Goal: Task Accomplishment & Management: Manage account settings

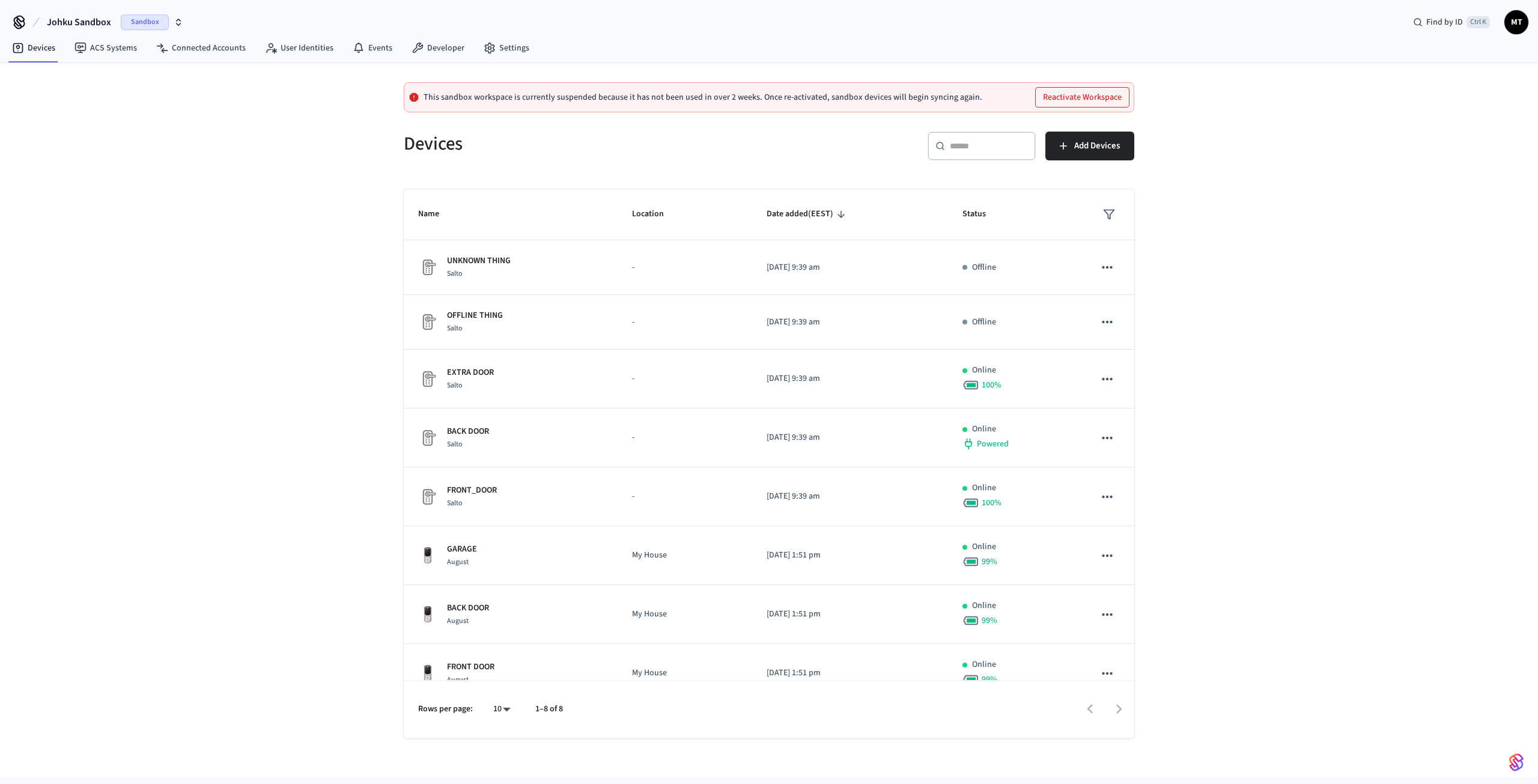
click at [143, 23] on span "Sandbox" at bounding box center [145, 22] width 48 height 16
click at [102, 82] on div "JOHKU Production" at bounding box center [97, 77] width 165 height 16
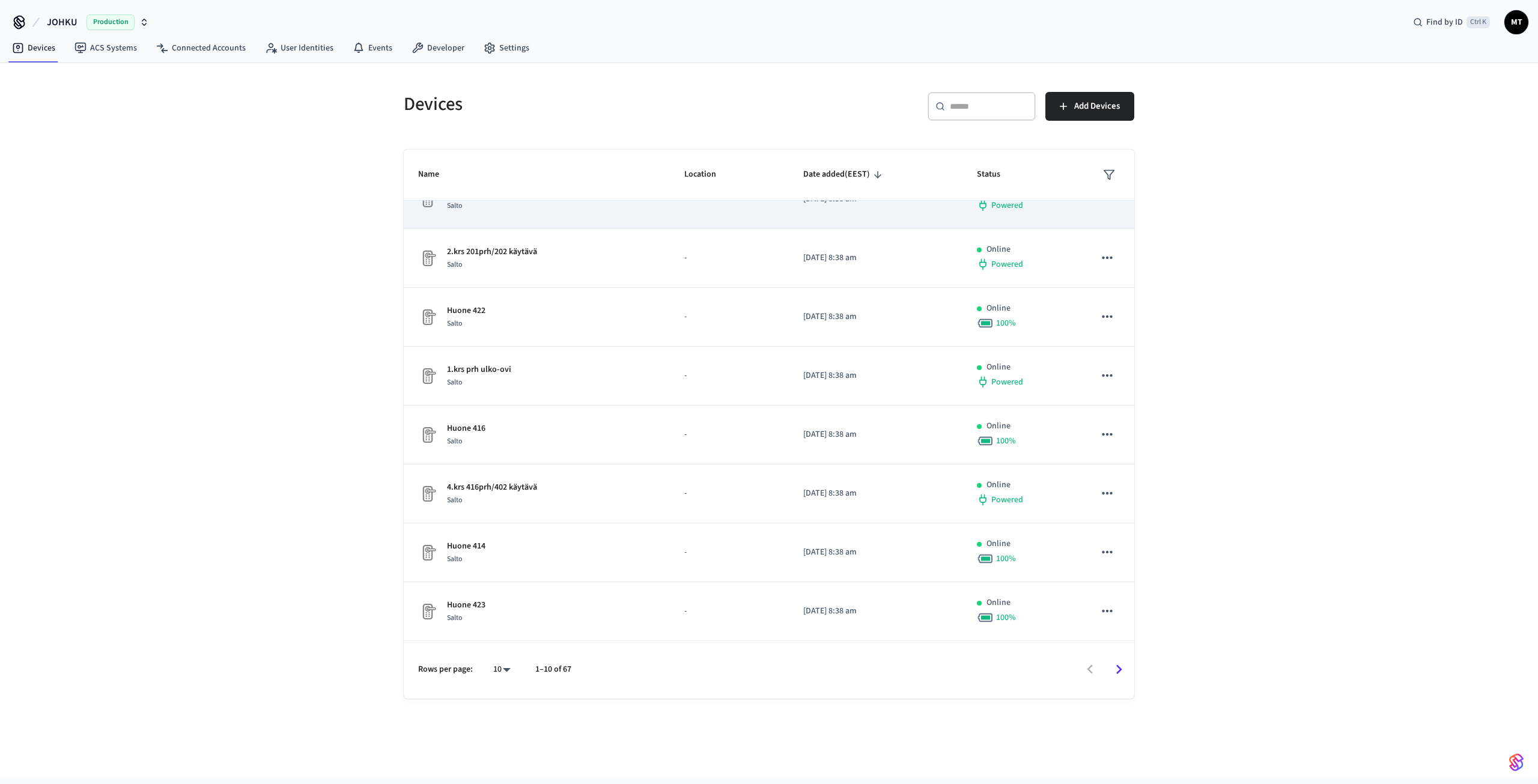
scroll to position [149, 0]
click at [502, 681] on div "10 **" at bounding box center [497, 670] width 39 height 29
click at [503, 659] on div "10 **" at bounding box center [497, 670] width 39 height 29
click at [505, 673] on body "JOHKU Production Find by ID Ctrl K MT Devices ACS Systems Connected Accounts Us…" at bounding box center [769, 388] width 1538 height 777
click at [502, 756] on li "All" at bounding box center [497, 749] width 32 height 32
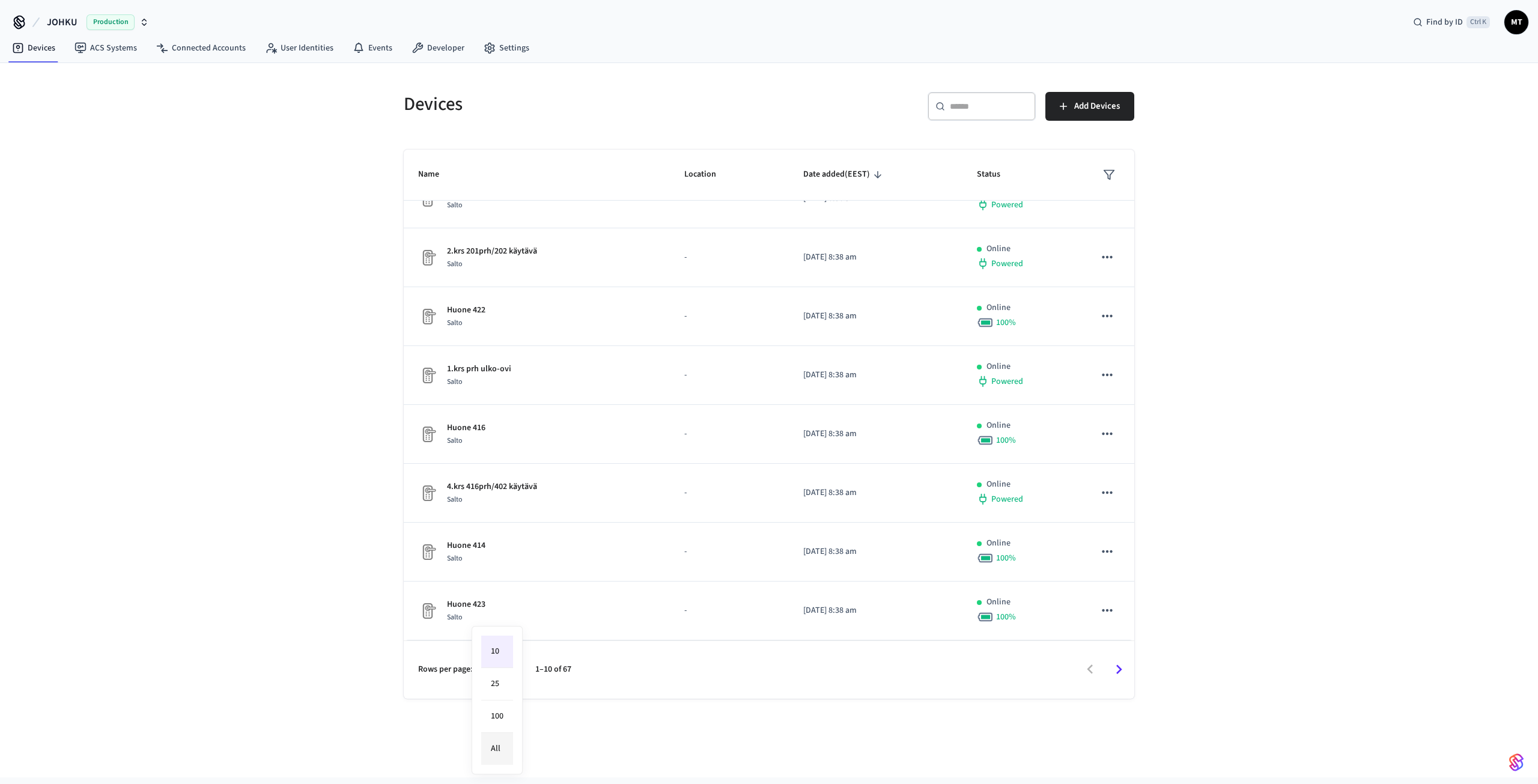
type input "**"
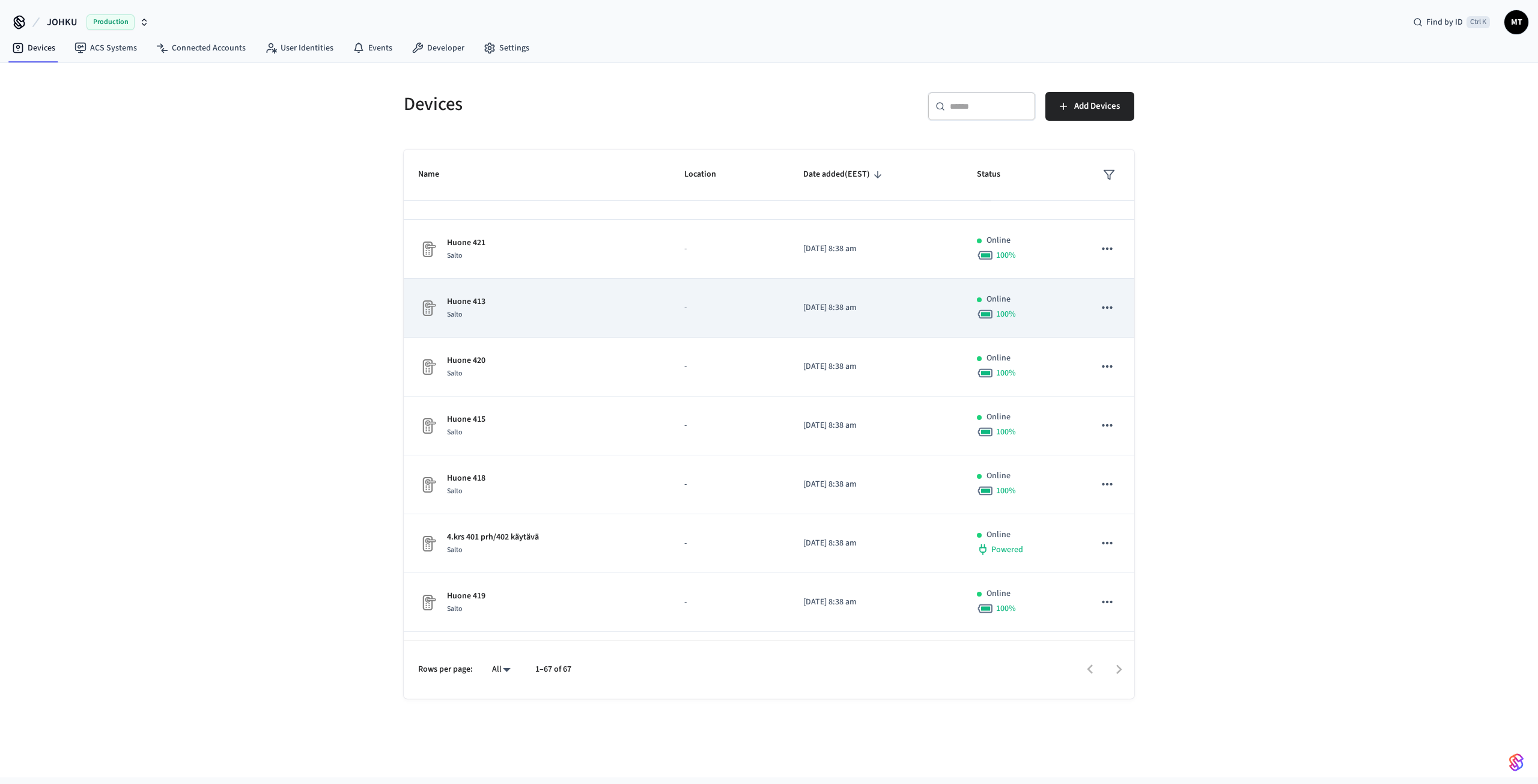
click at [535, 307] on div "Huone 413 Salto" at bounding box center [537, 309] width 237 height 25
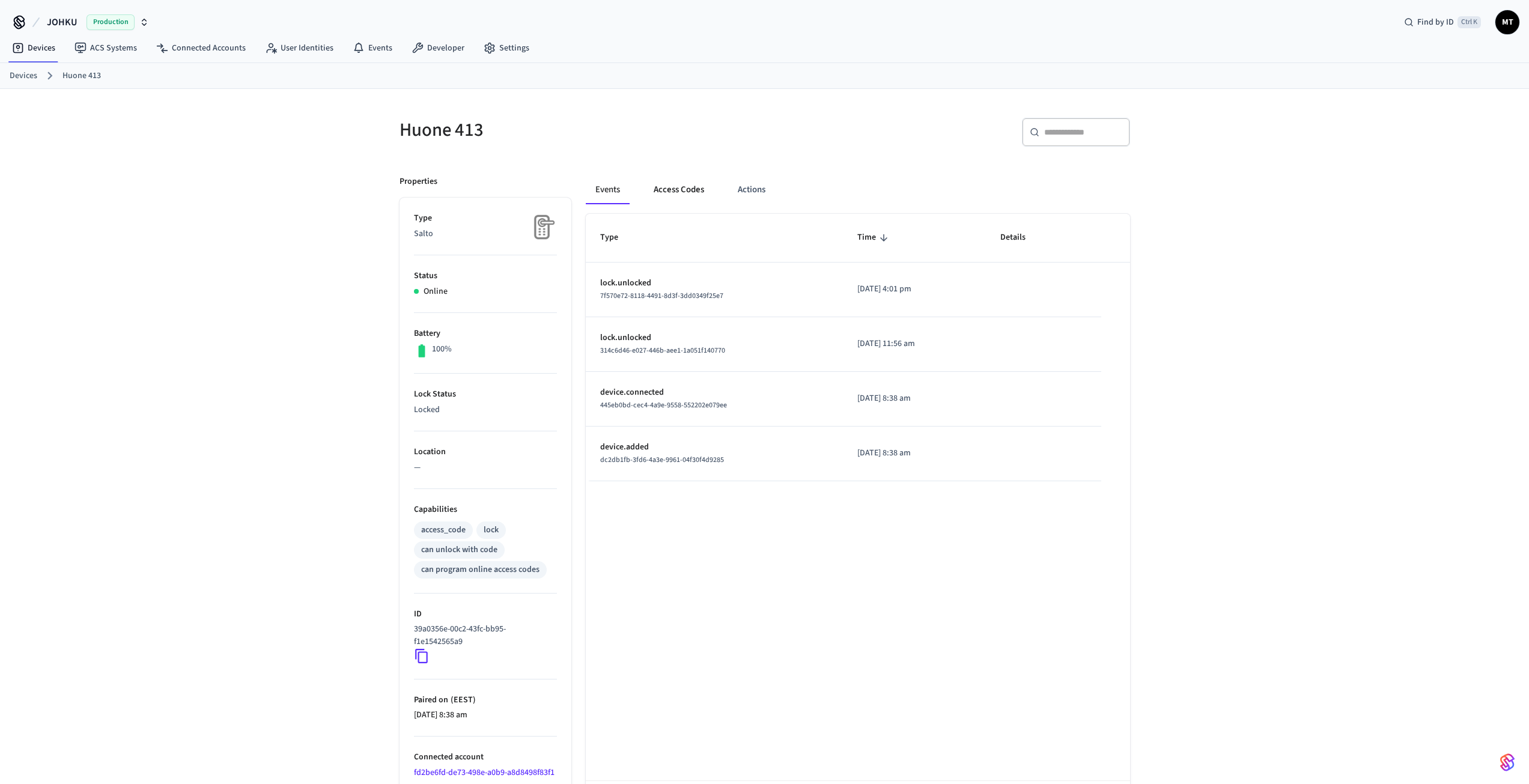
click at [687, 181] on button "Access Codes" at bounding box center [679, 190] width 70 height 29
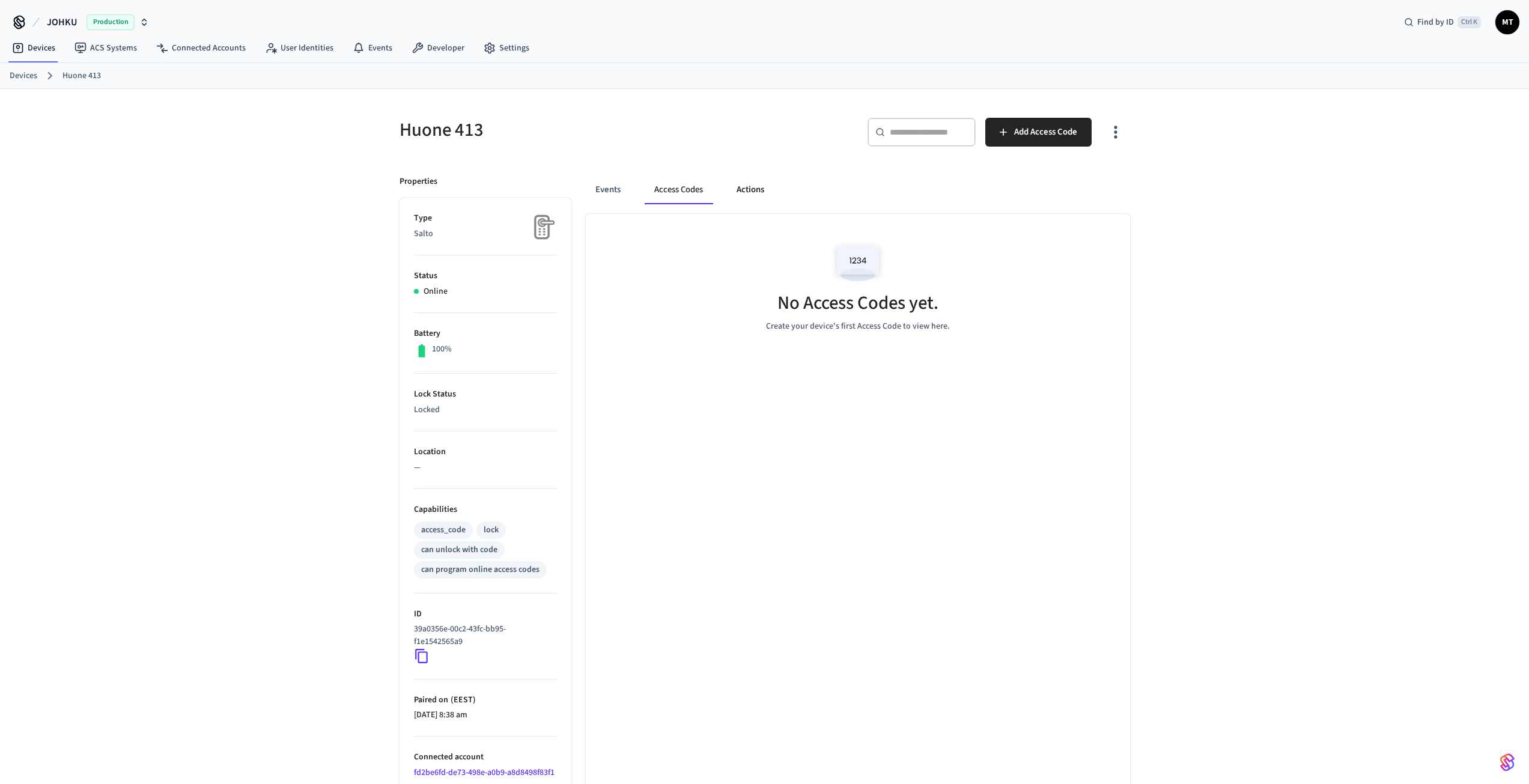
click at [761, 186] on button "Actions" at bounding box center [750, 190] width 47 height 29
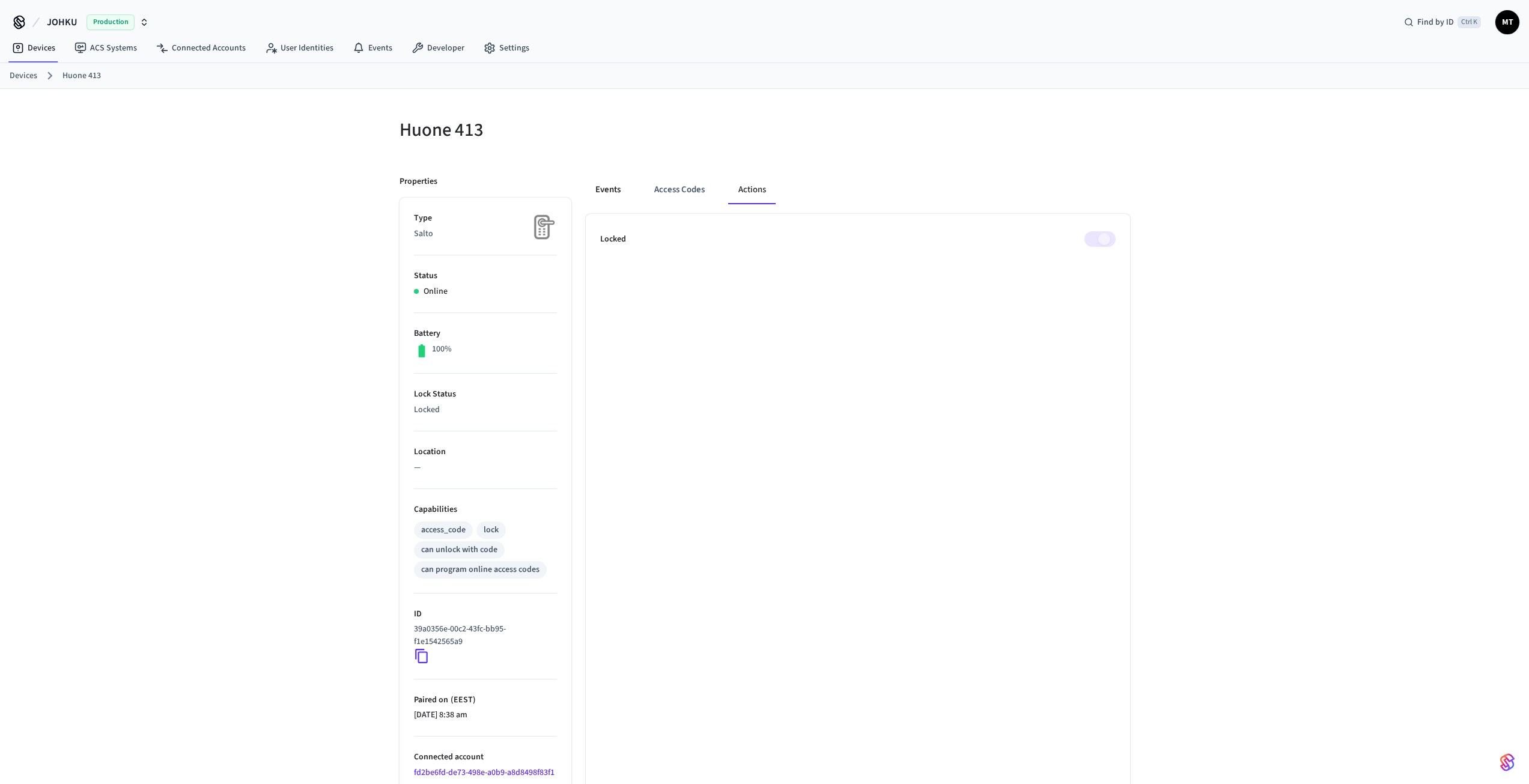
click at [616, 190] on button "Events" at bounding box center [607, 190] width 44 height 29
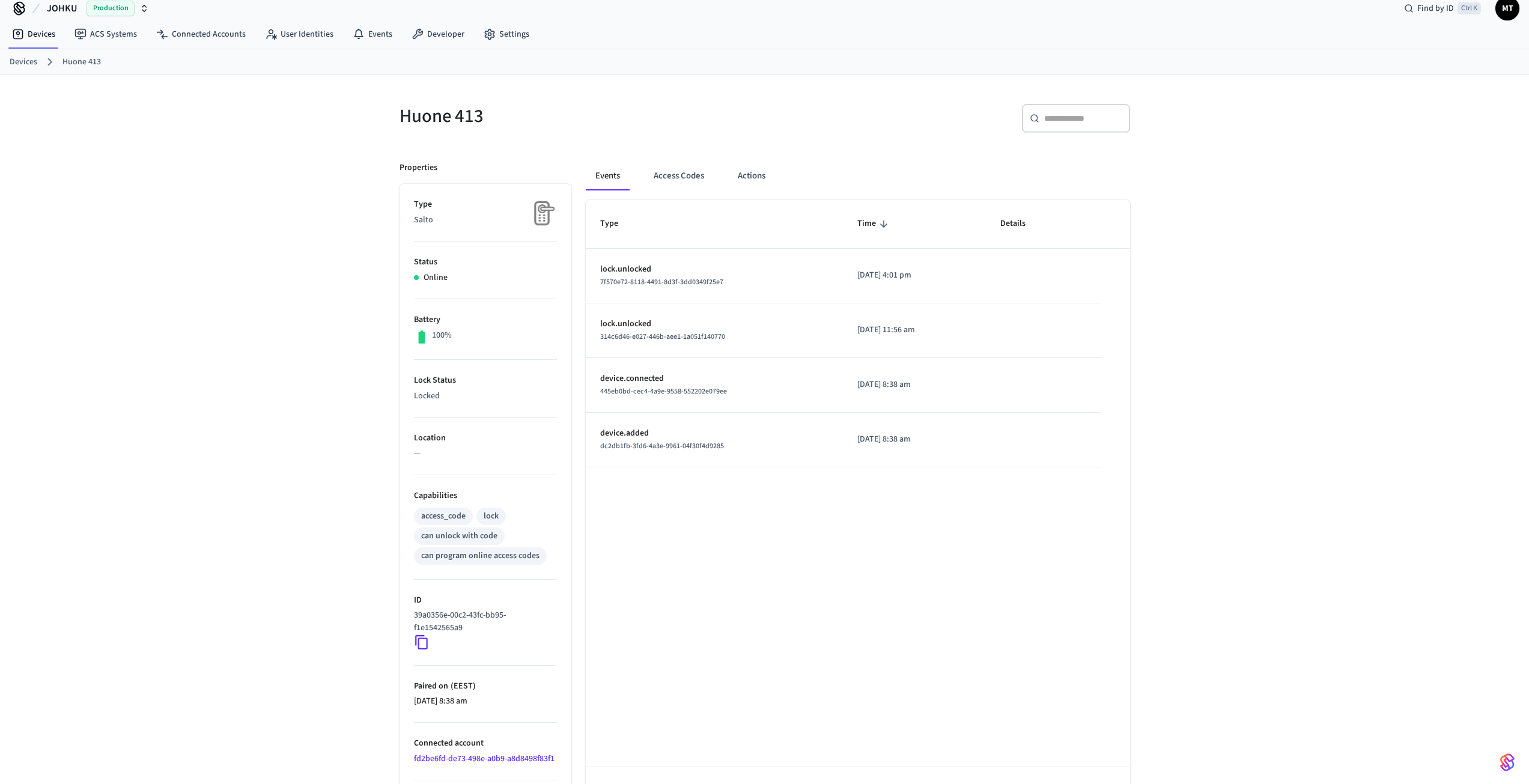
scroll to position [54, 0]
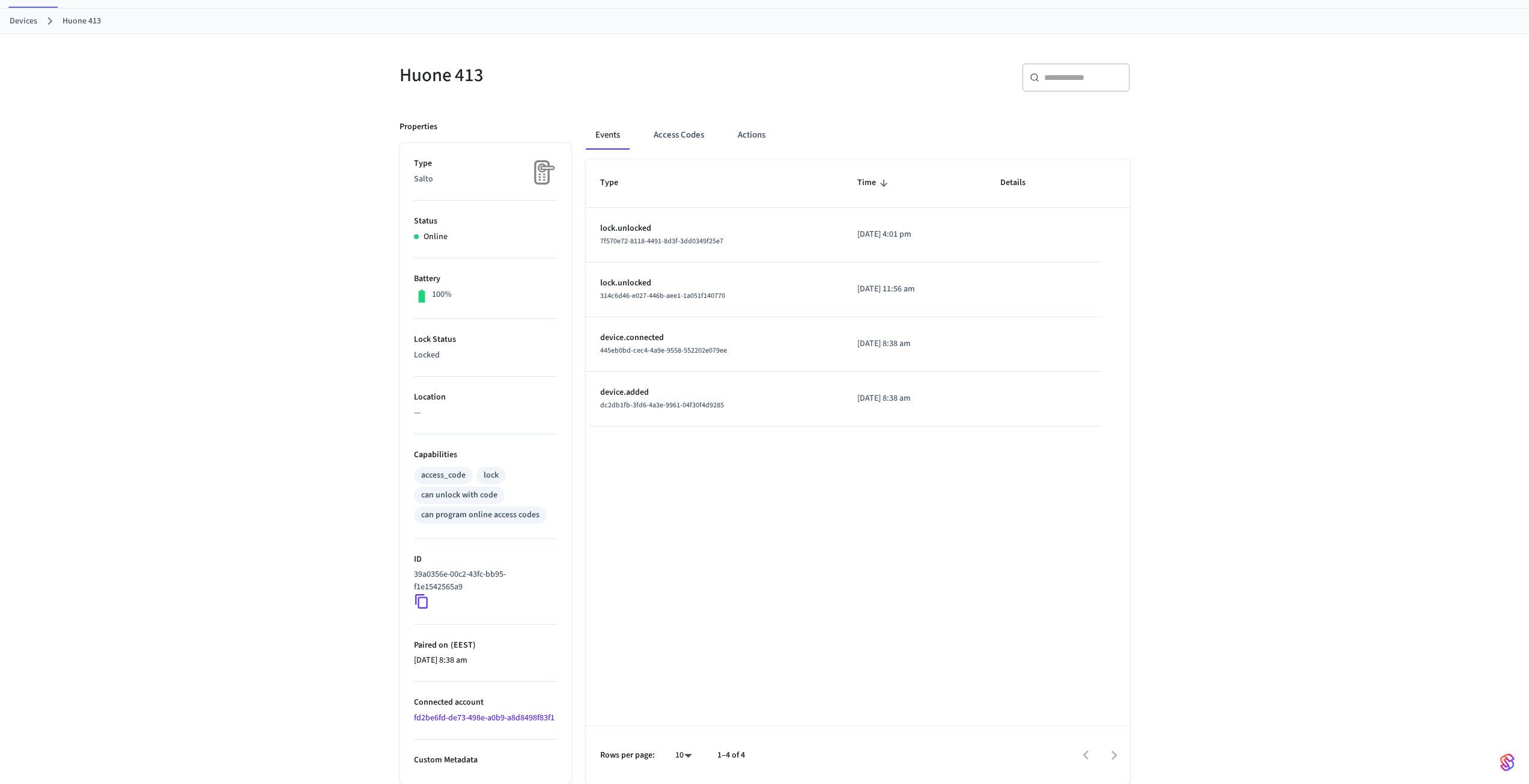
click at [701, 150] on div "Events Access Codes Actions" at bounding box center [858, 140] width 545 height 39
click at [692, 140] on button "Access Codes" at bounding box center [679, 136] width 70 height 29
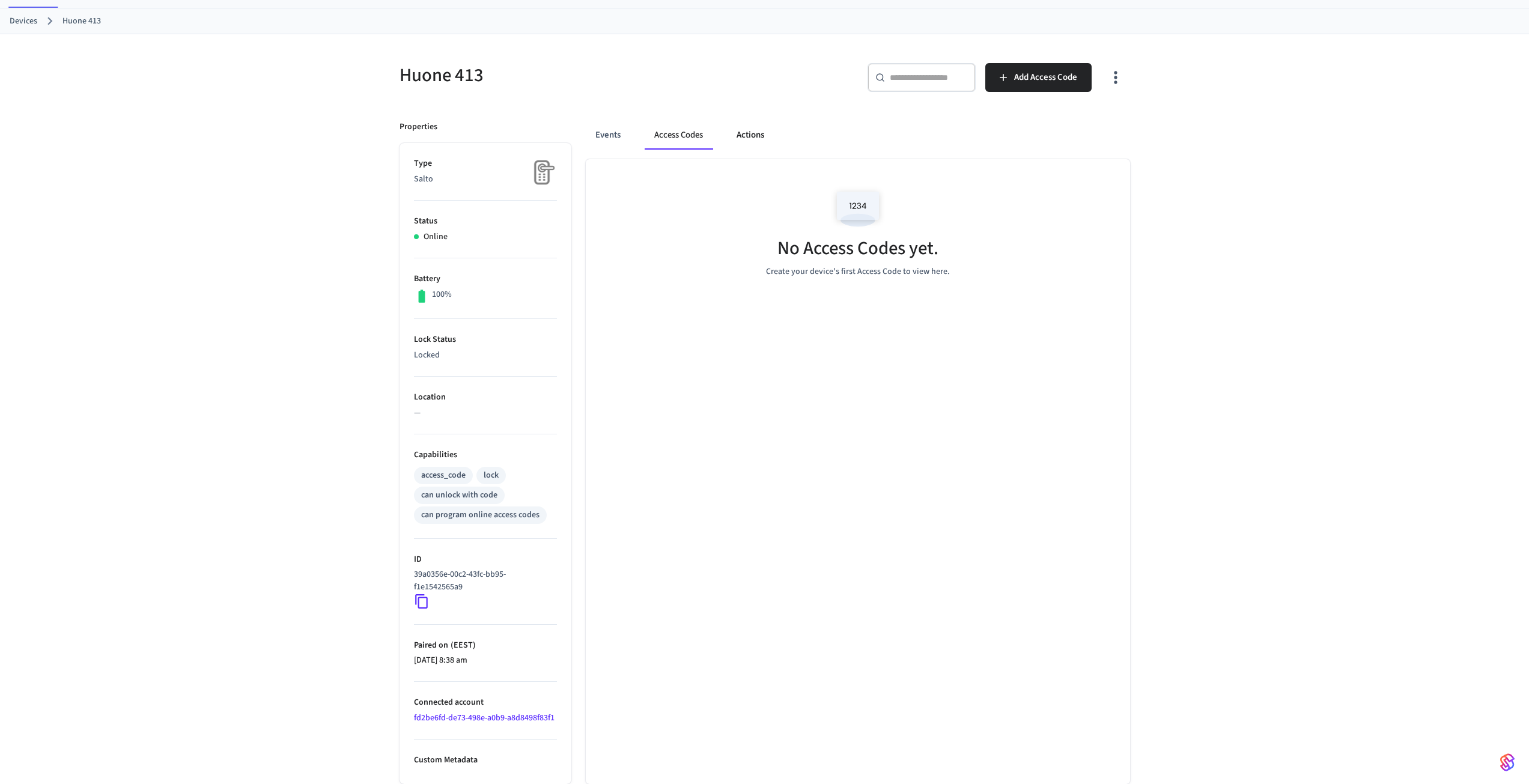
click at [748, 138] on button "Actions" at bounding box center [750, 136] width 47 height 29
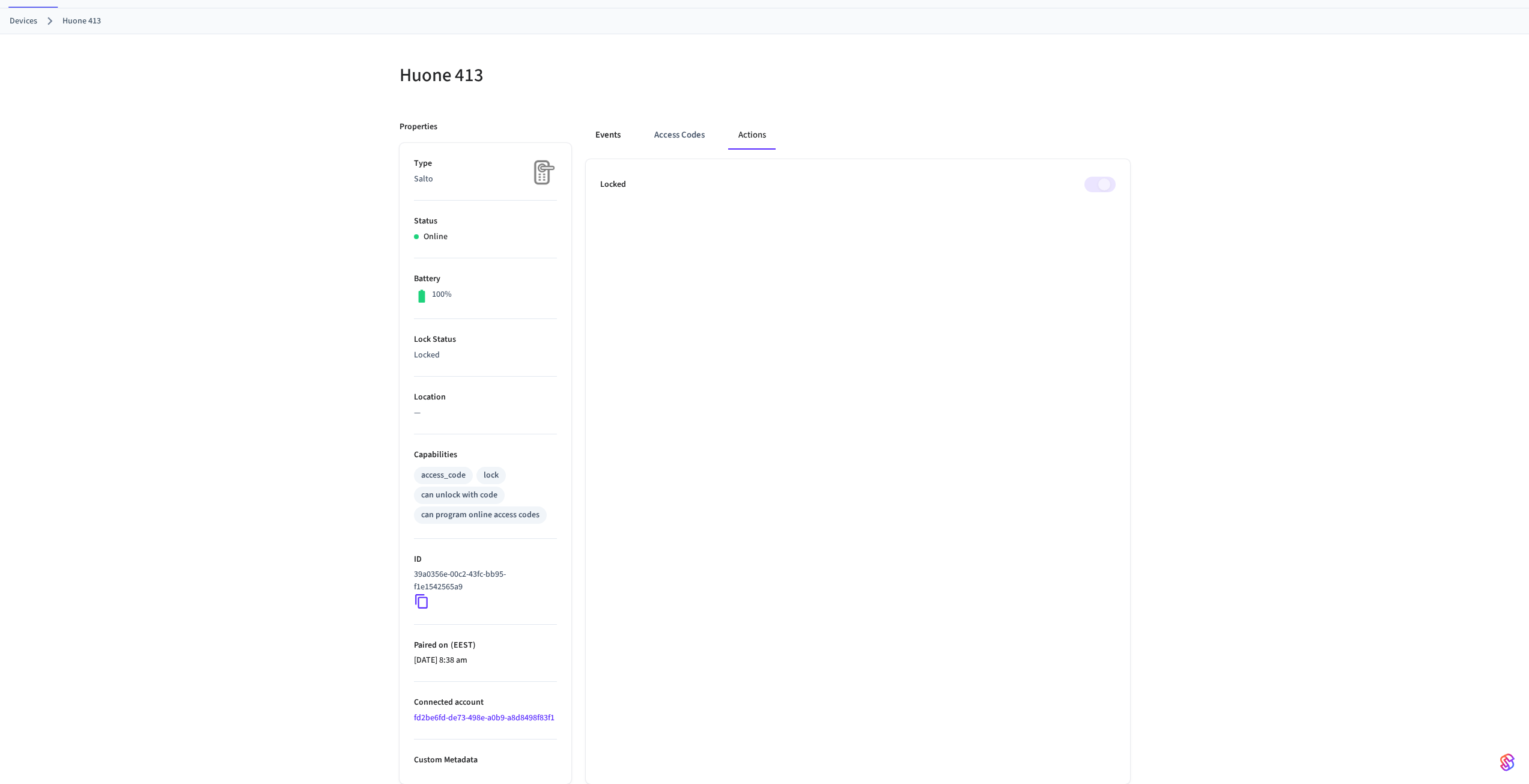
click at [606, 131] on button "Events" at bounding box center [607, 136] width 44 height 29
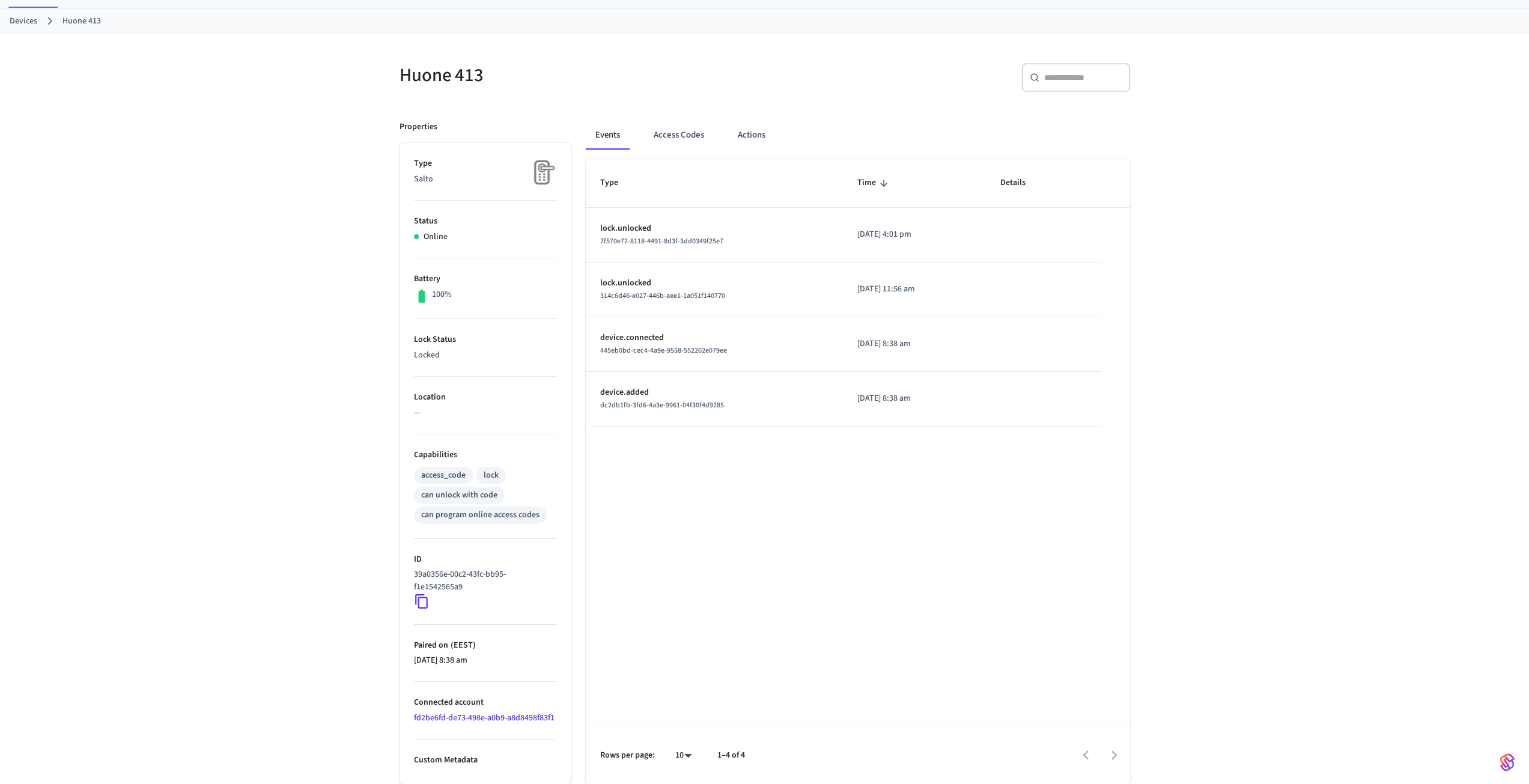
click at [33, 25] on link "Devices" at bounding box center [24, 21] width 28 height 13
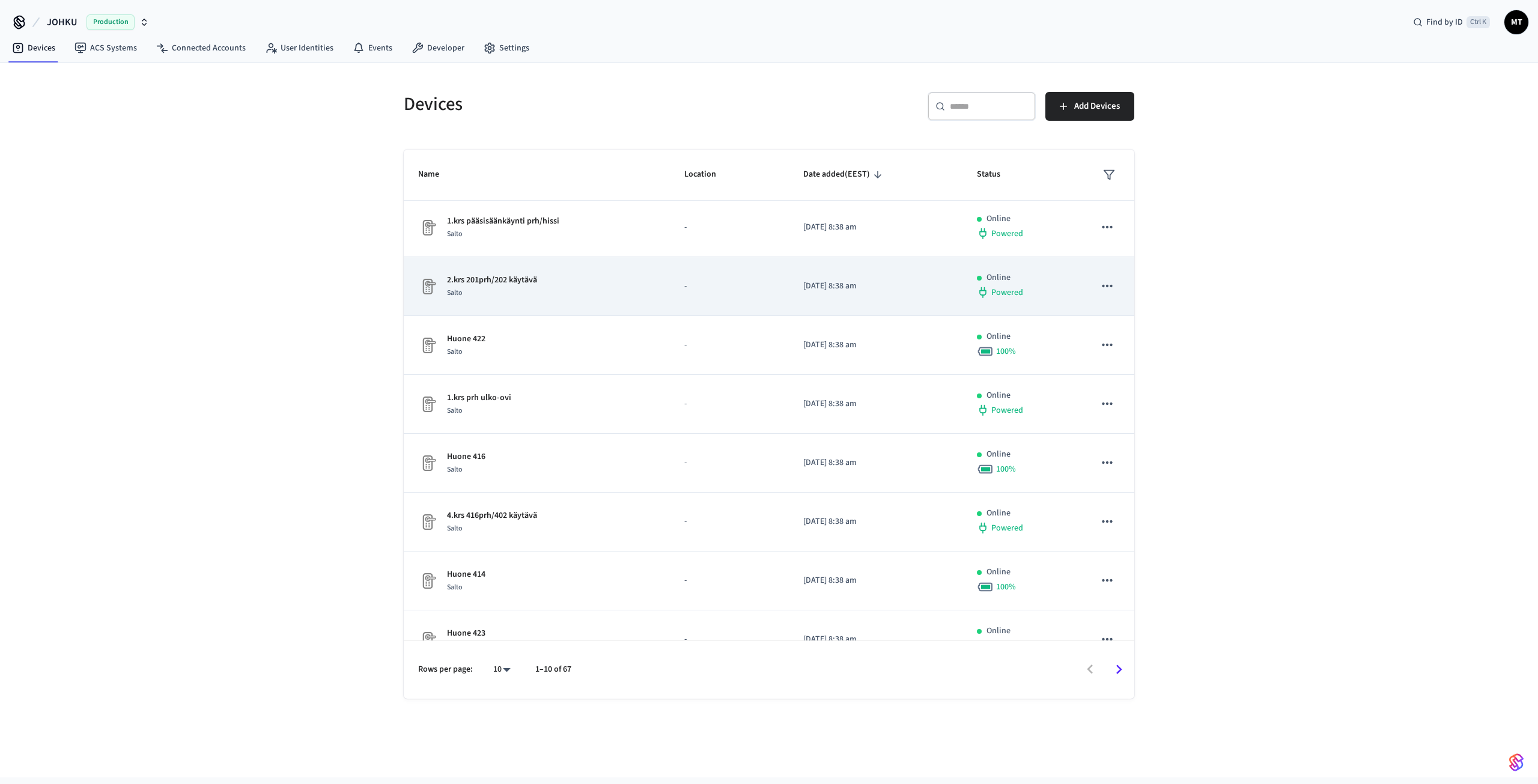
scroll to position [149, 0]
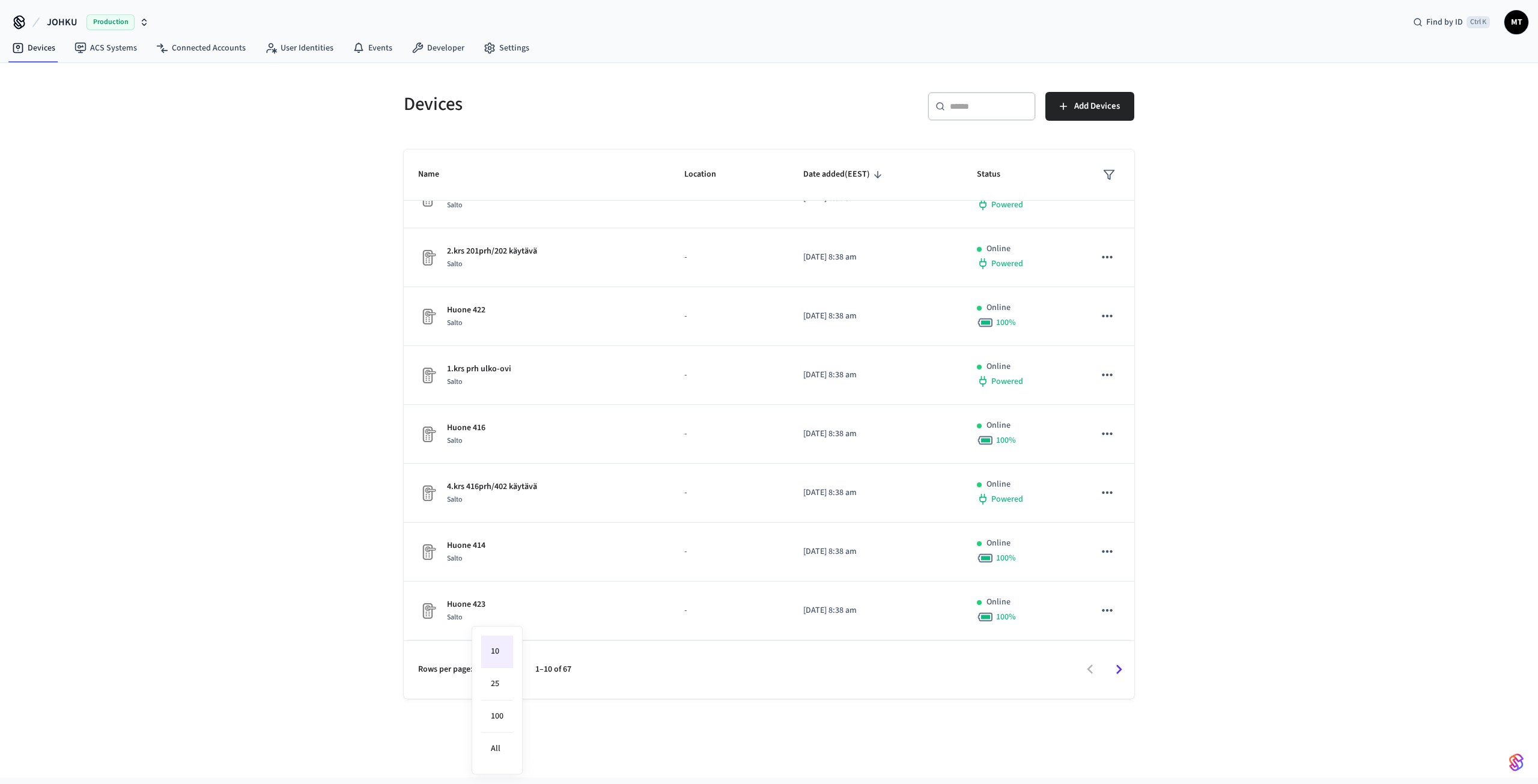
click at [502, 662] on body "JOHKU Production Find by ID Ctrl K MT Devices ACS Systems Connected Accounts Us…" at bounding box center [769, 388] width 1538 height 777
click at [502, 751] on li "All" at bounding box center [497, 749] width 32 height 32
type input "**"
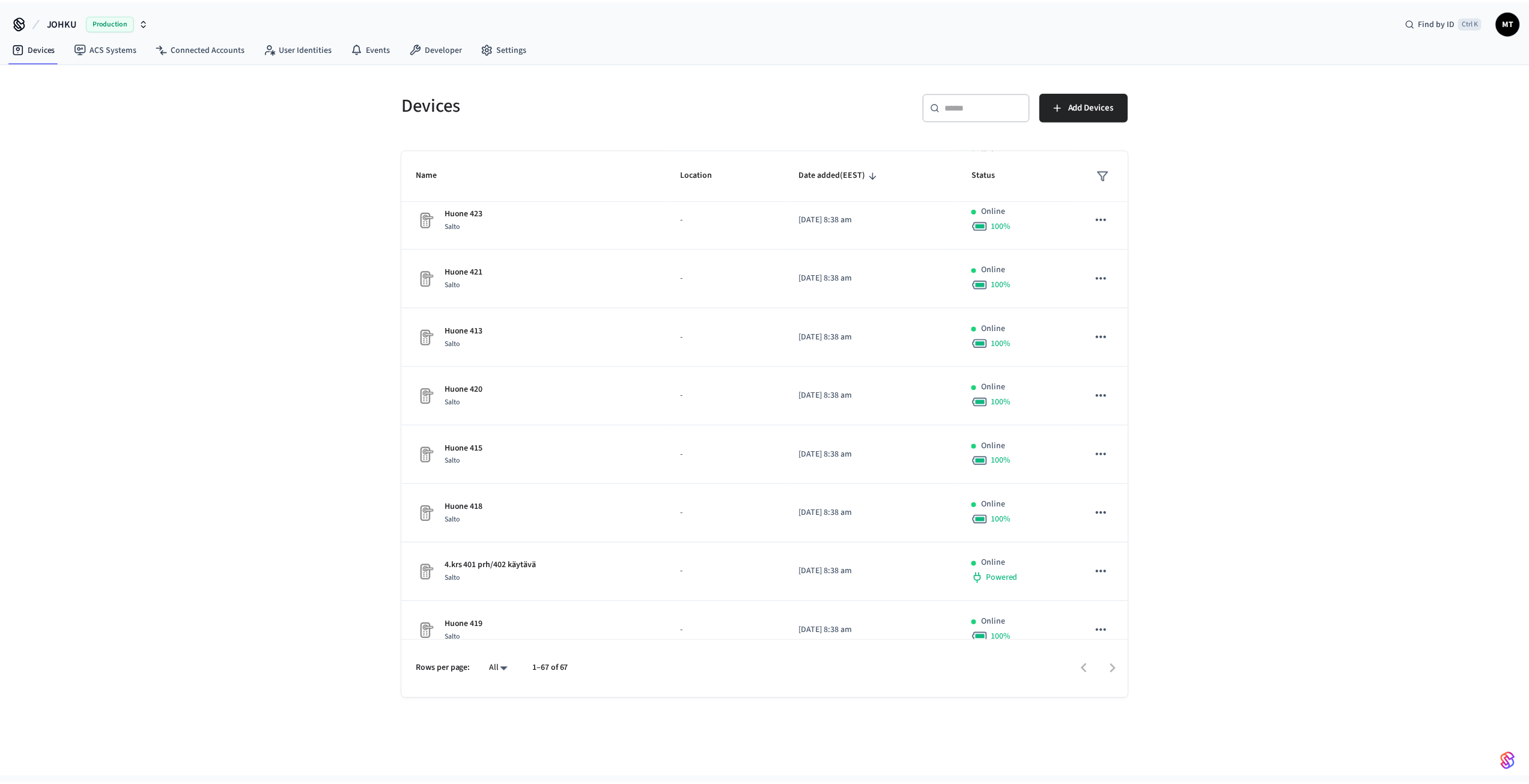
scroll to position [509, 0]
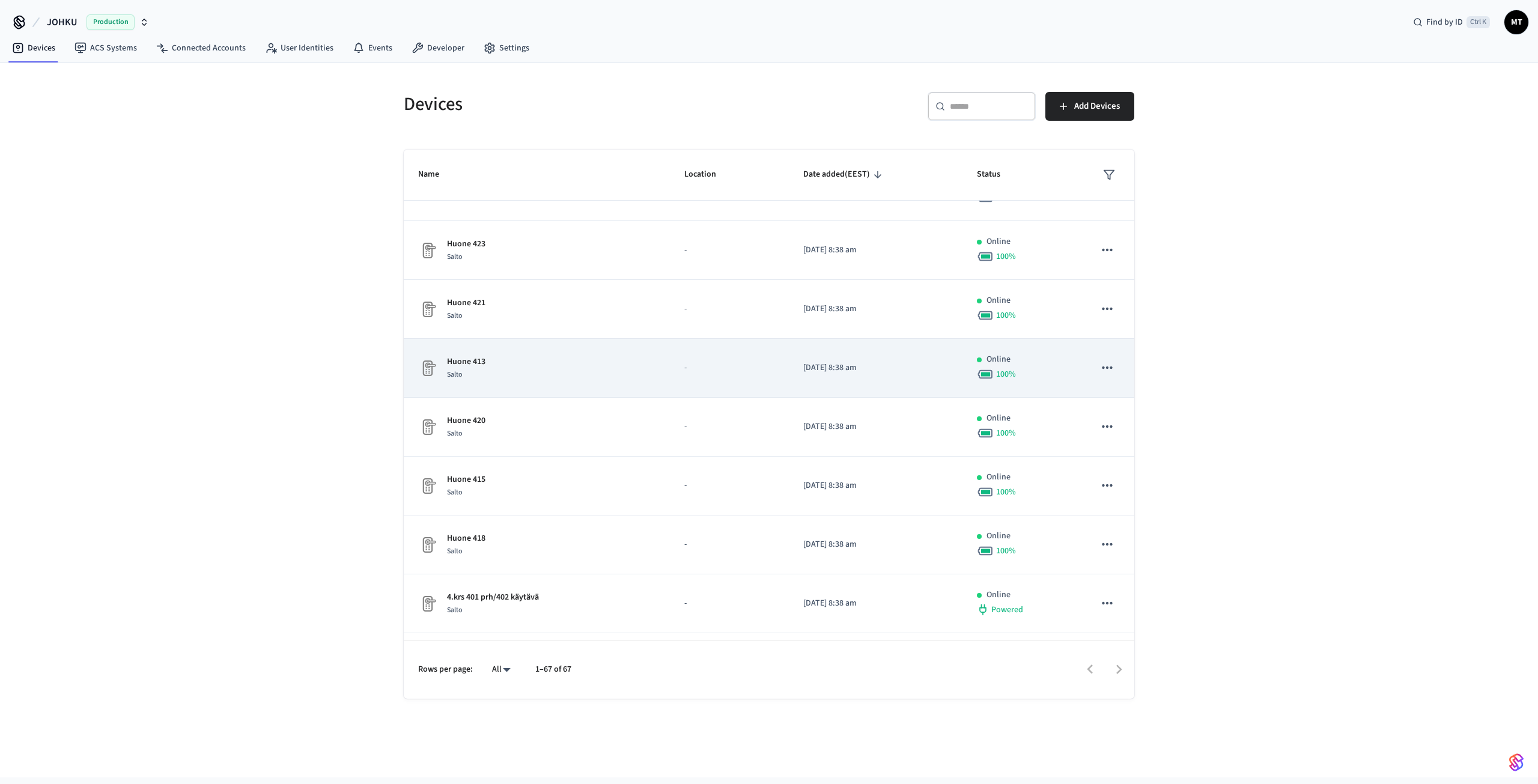
click at [489, 373] on div "Huone 413 Salto" at bounding box center [537, 368] width 237 height 25
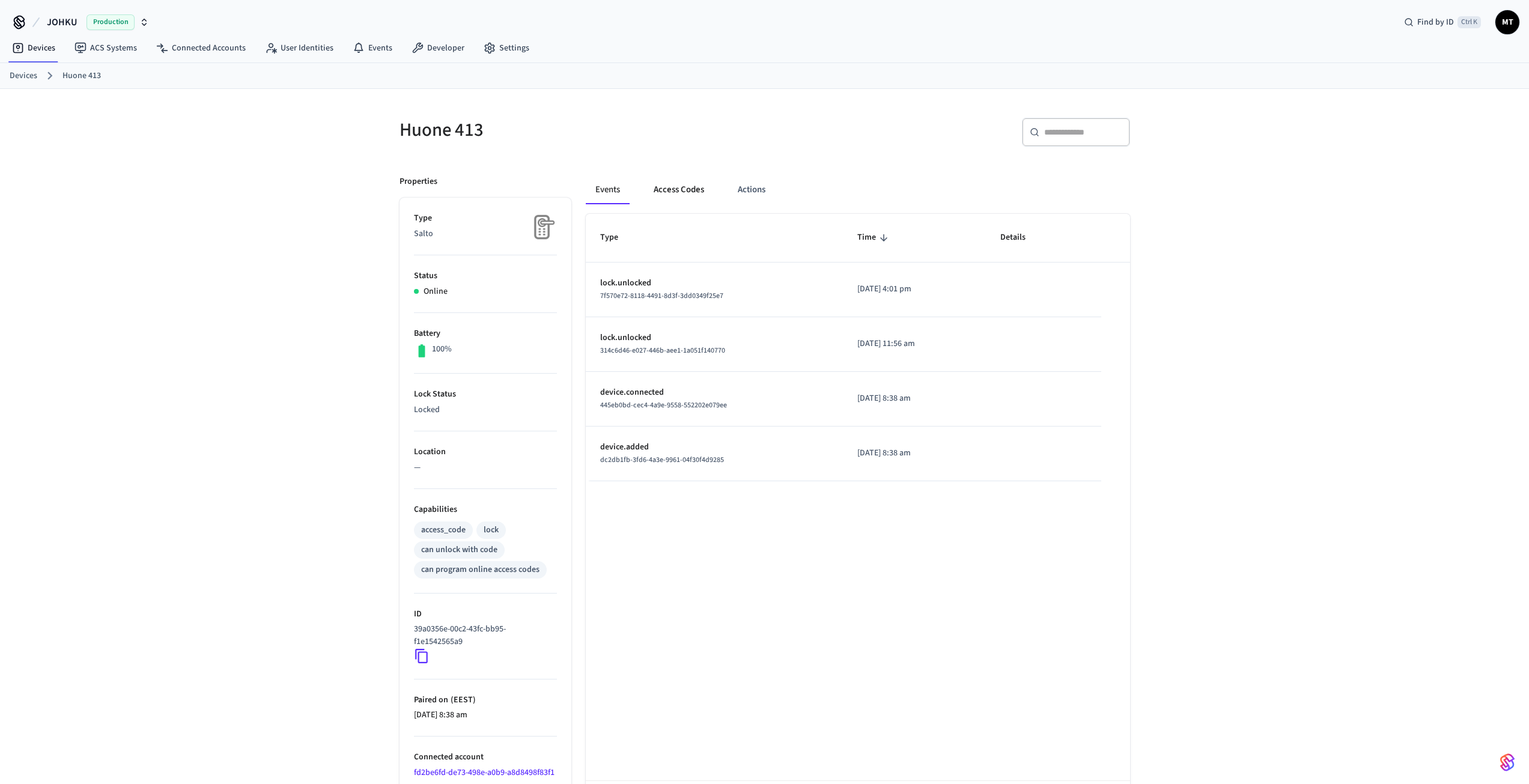
click at [658, 193] on button "Access Codes" at bounding box center [679, 190] width 70 height 29
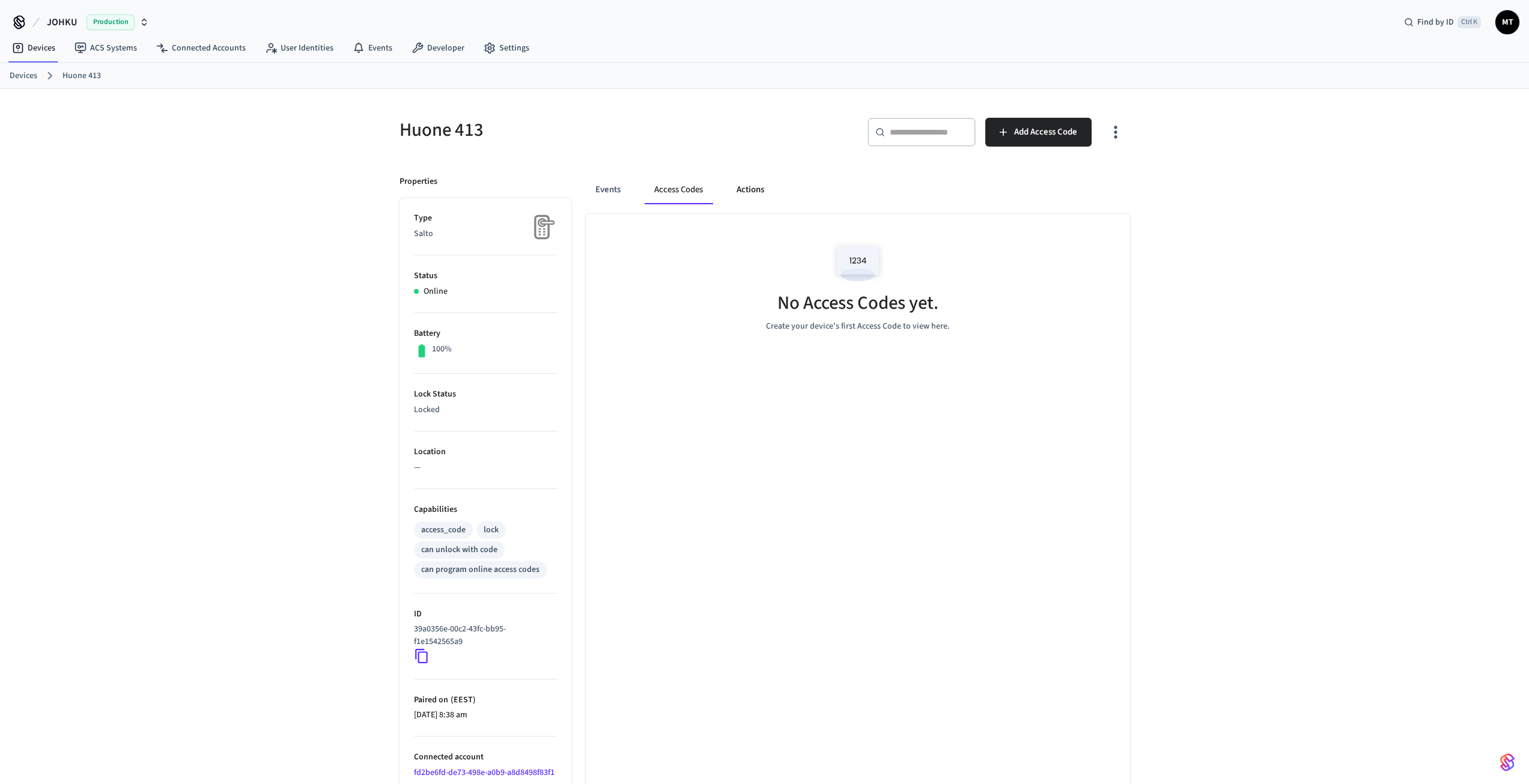
click at [742, 189] on button "Actions" at bounding box center [750, 190] width 47 height 29
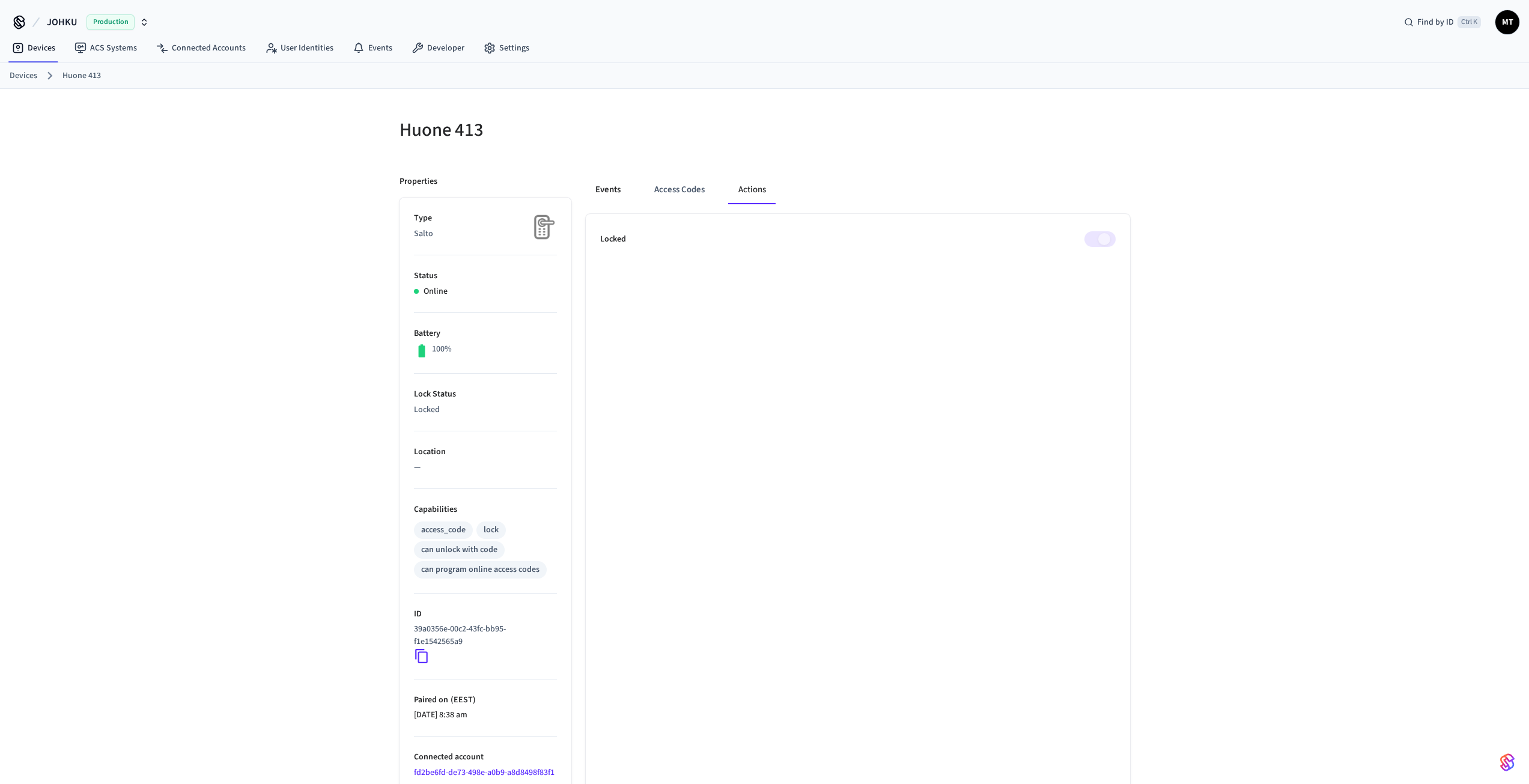
click at [621, 189] on button "Events" at bounding box center [607, 190] width 44 height 29
click at [707, 191] on button "Access Codes" at bounding box center [679, 190] width 70 height 29
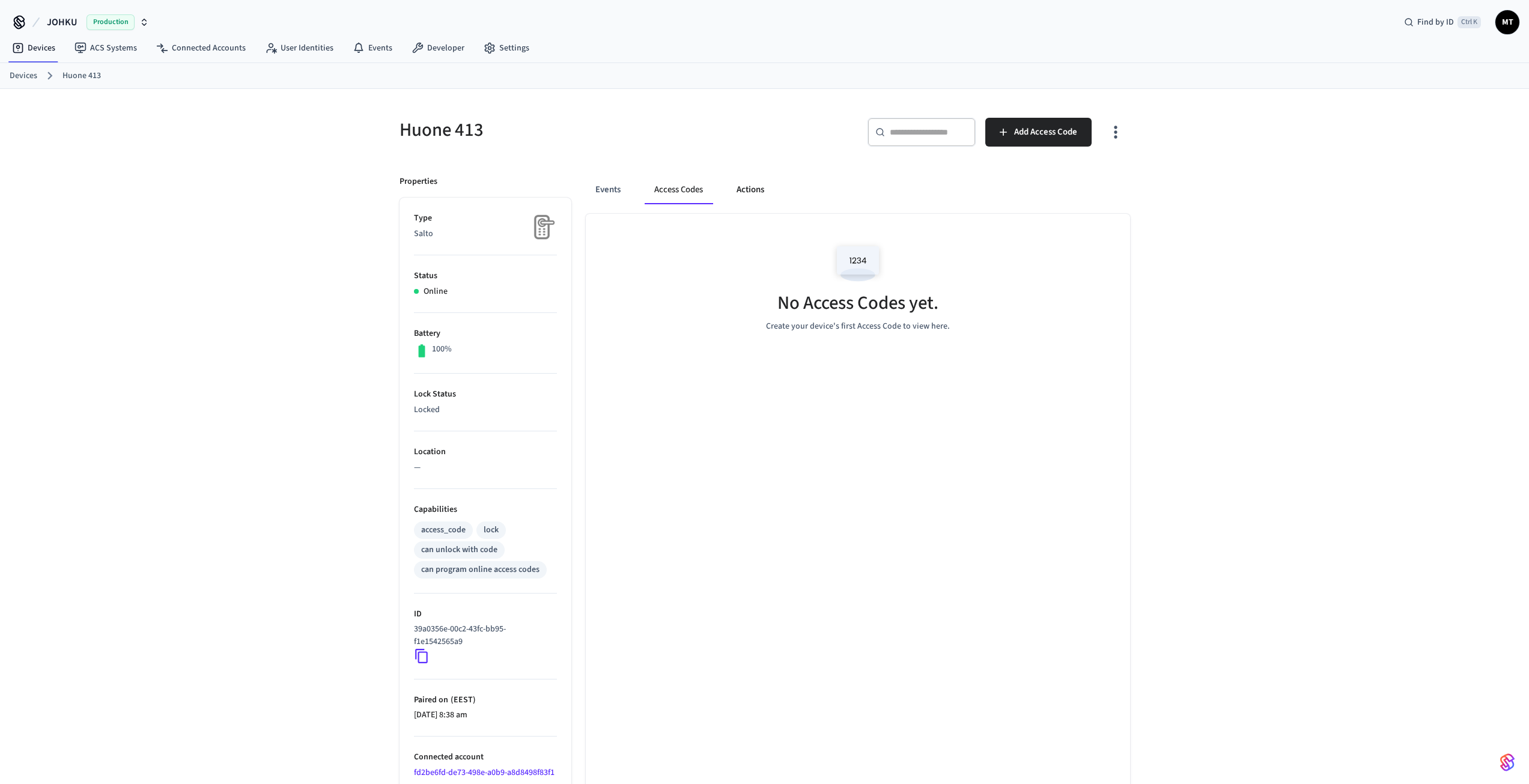
click at [766, 185] on button "Actions" at bounding box center [750, 190] width 47 height 29
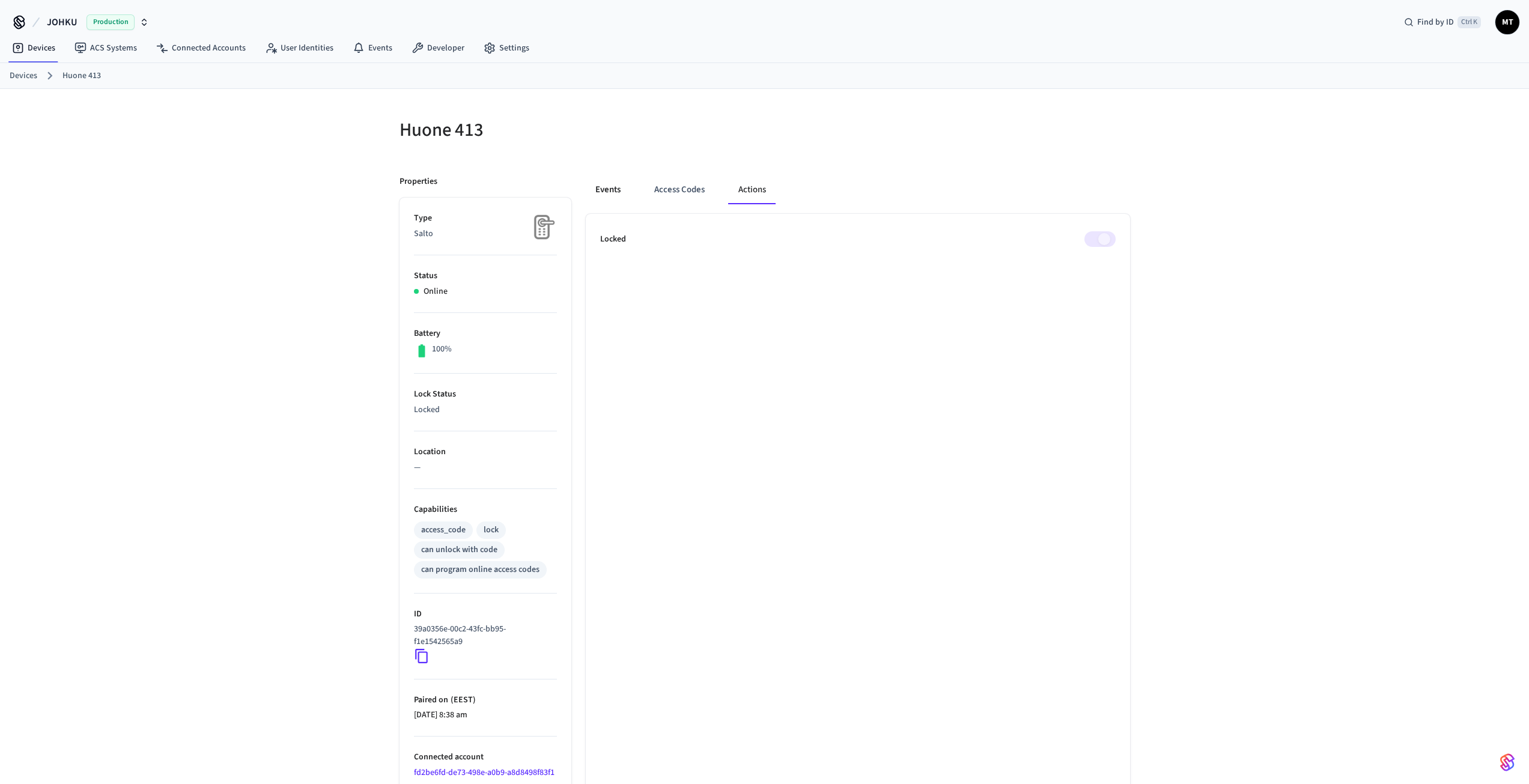
click at [601, 186] on button "Events" at bounding box center [607, 190] width 44 height 29
click at [25, 72] on link "Devices" at bounding box center [24, 76] width 28 height 13
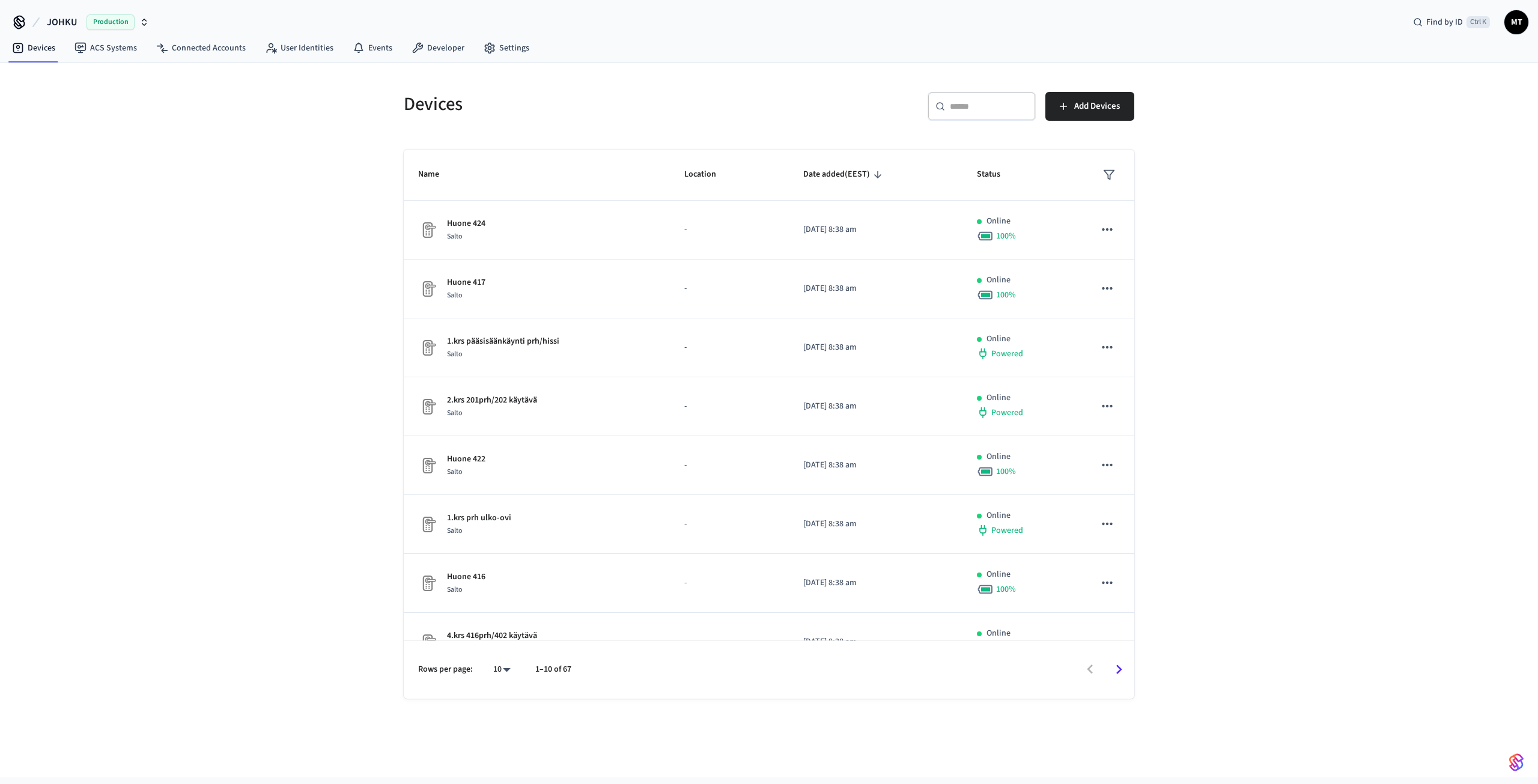
click at [500, 667] on body "JOHKU Production Find by ID Ctrl K MT Devices ACS Systems Connected Accounts Us…" at bounding box center [769, 388] width 1538 height 777
click at [500, 740] on li "All" at bounding box center [497, 749] width 32 height 32
type input "**"
click at [80, 55] on link "ACS Systems" at bounding box center [105, 48] width 82 height 22
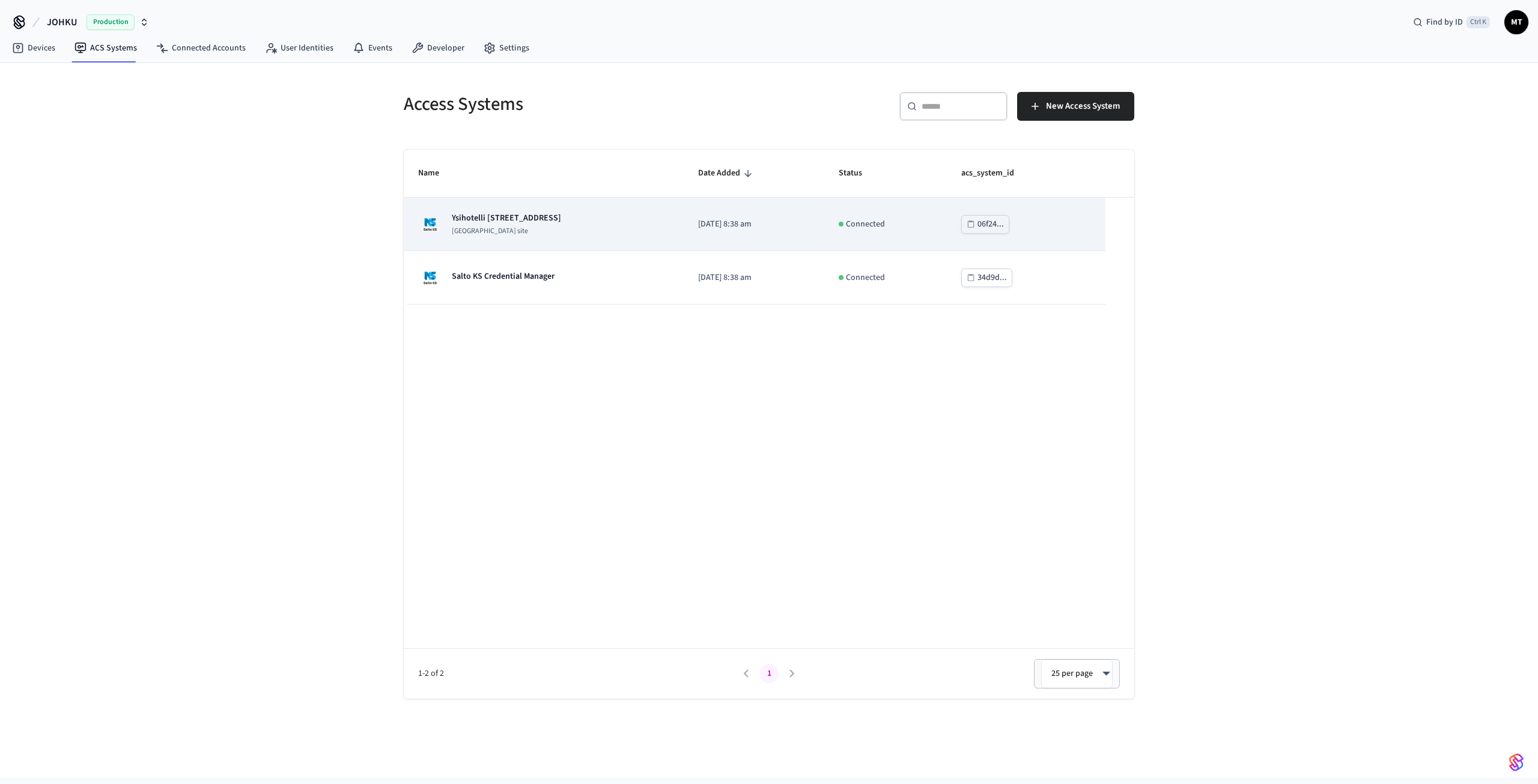
click at [483, 226] on p "[GEOGRAPHIC_DATA] site" at bounding box center [506, 231] width 110 height 10
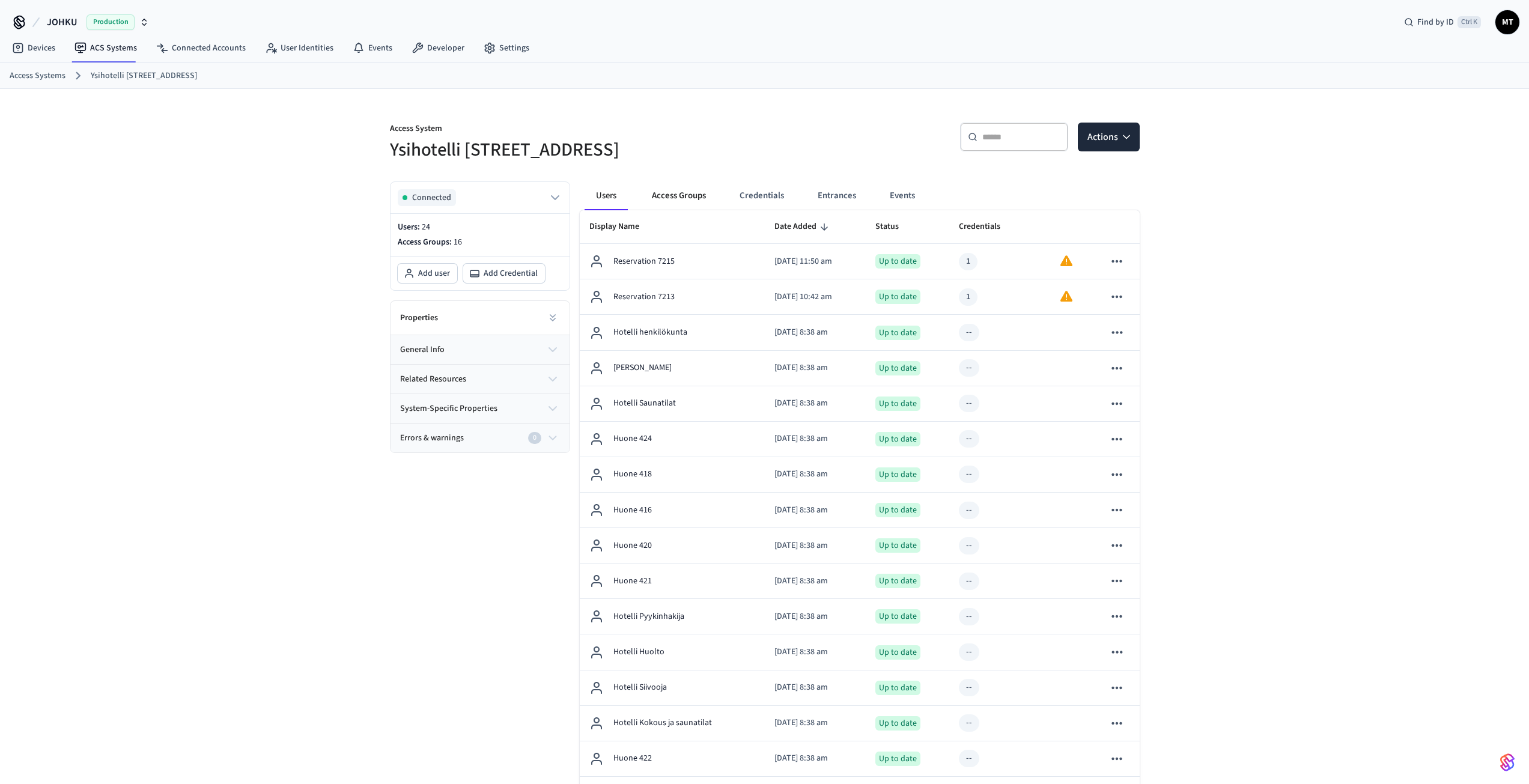
click at [673, 201] on button "Access Groups" at bounding box center [679, 196] width 73 height 29
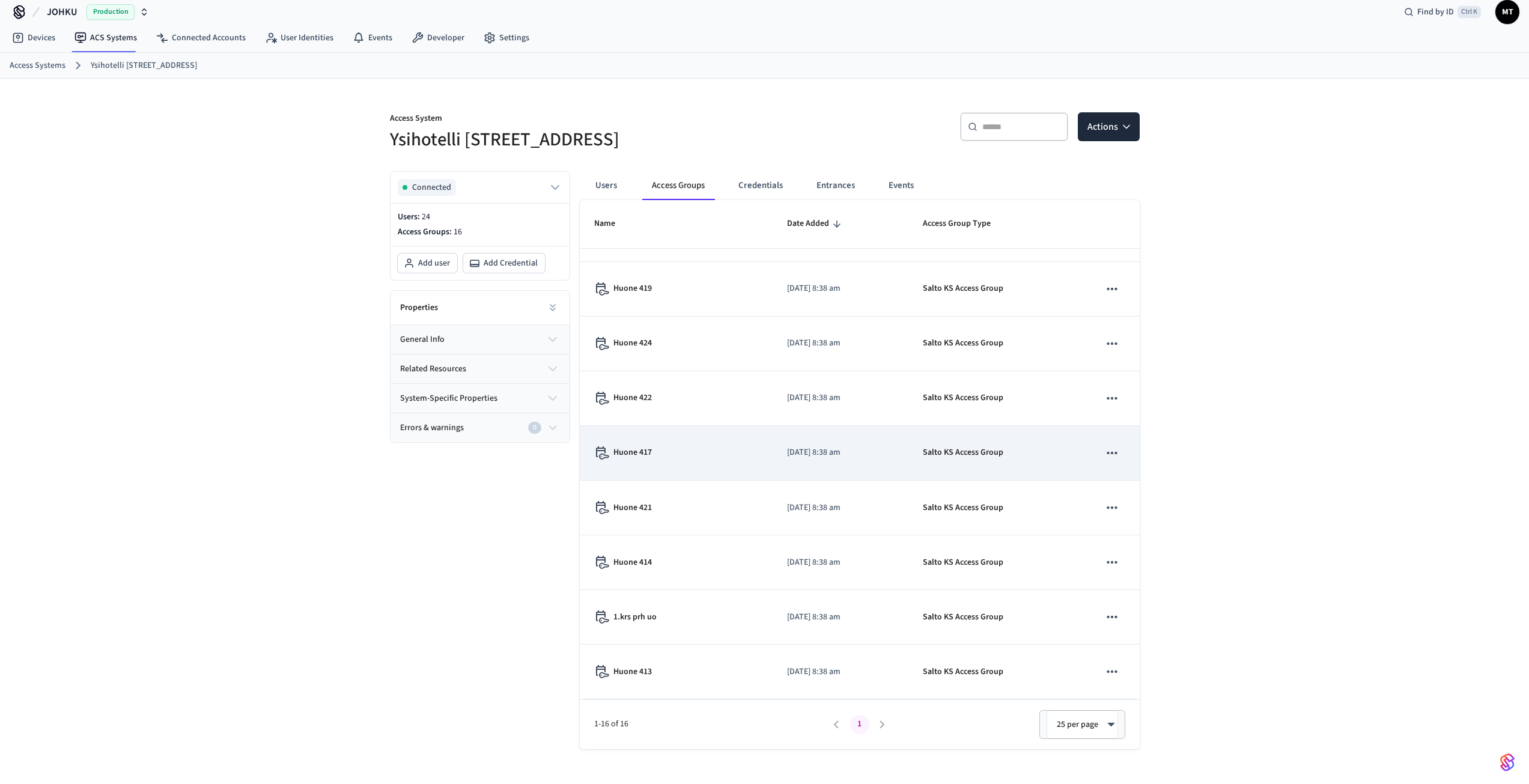
scroll to position [19, 0]
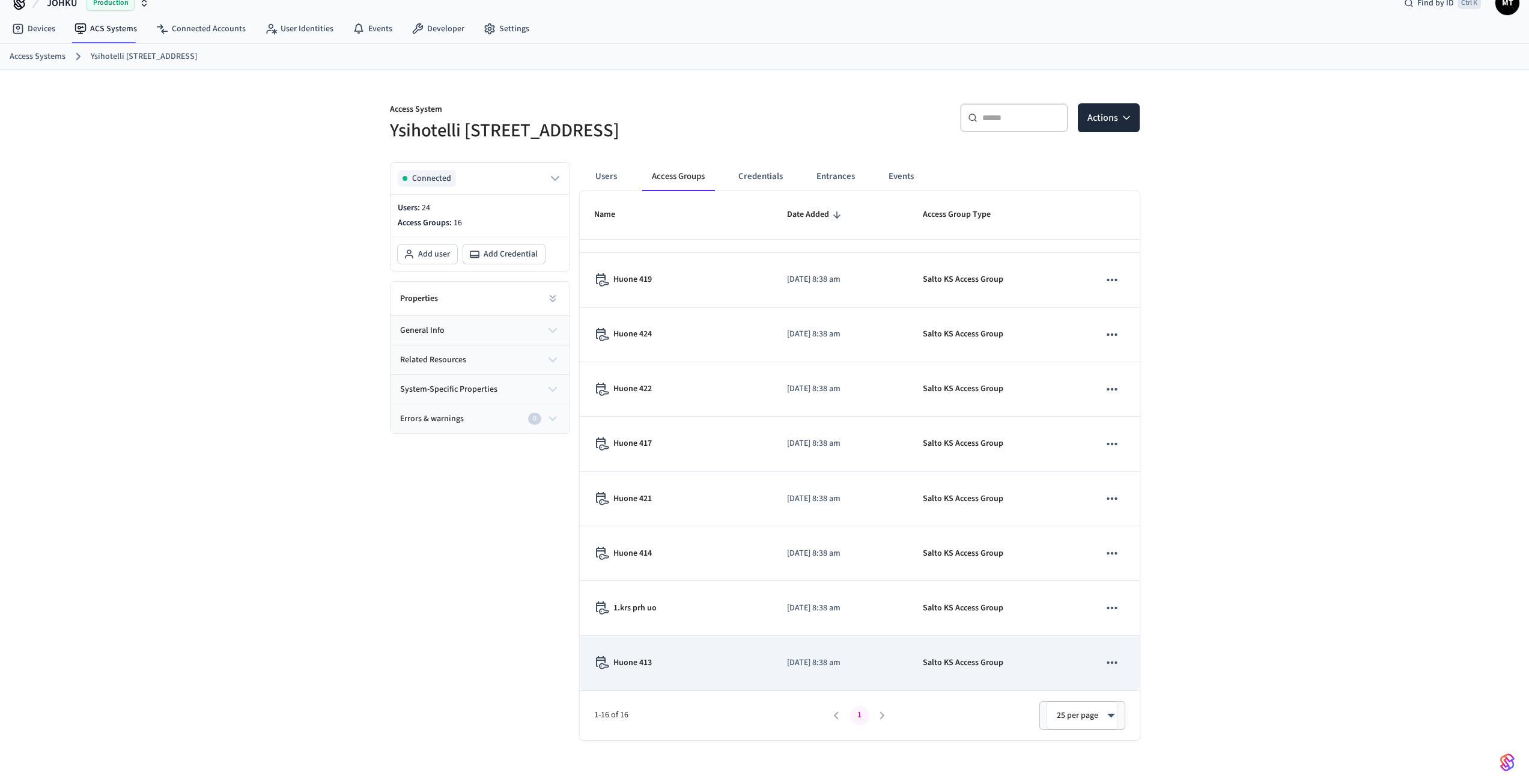
click at [681, 665] on div "Huone 413" at bounding box center [676, 662] width 164 height 13
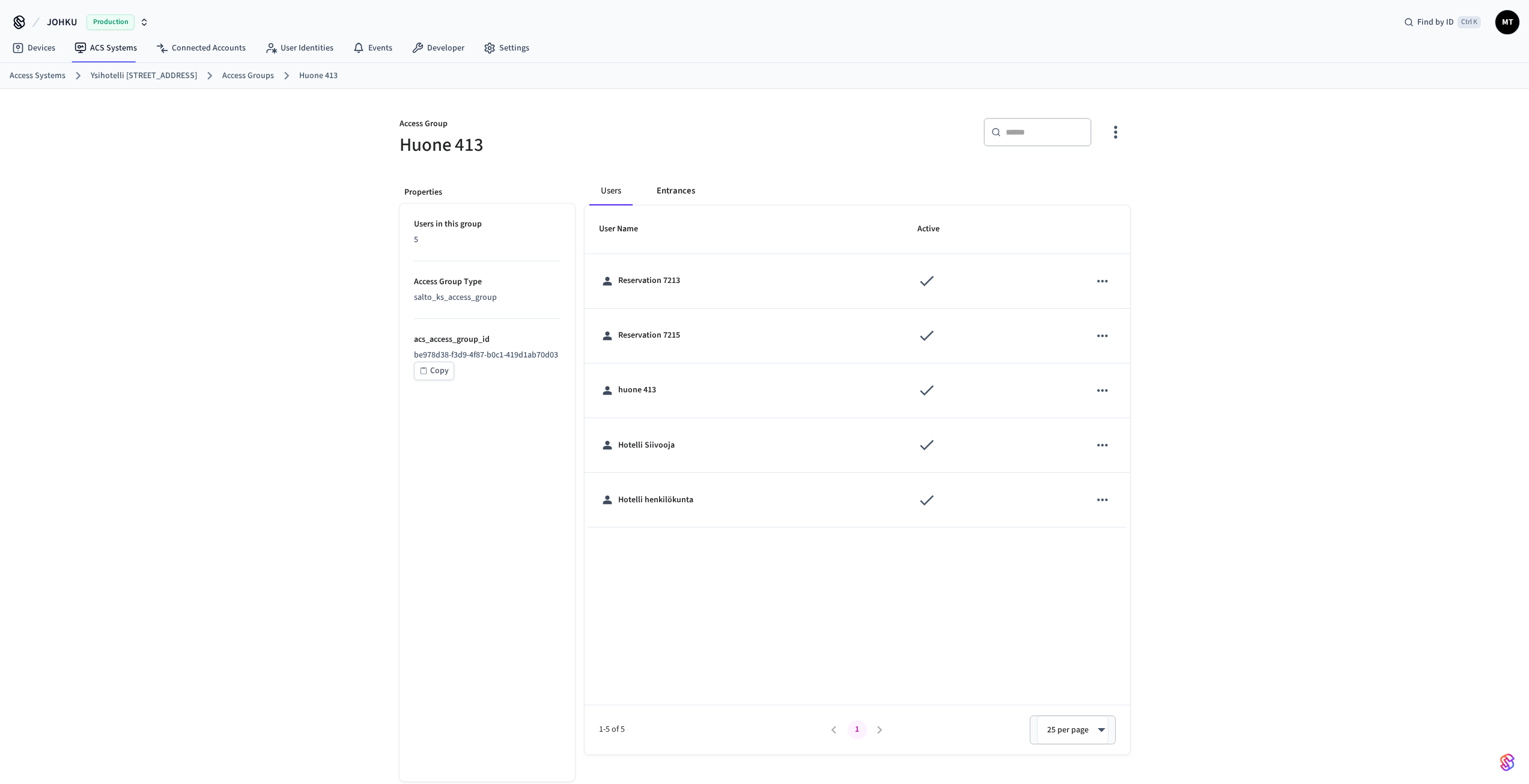
click at [687, 195] on button "Entrances" at bounding box center [676, 191] width 57 height 29
click at [606, 196] on button "Users" at bounding box center [611, 191] width 44 height 29
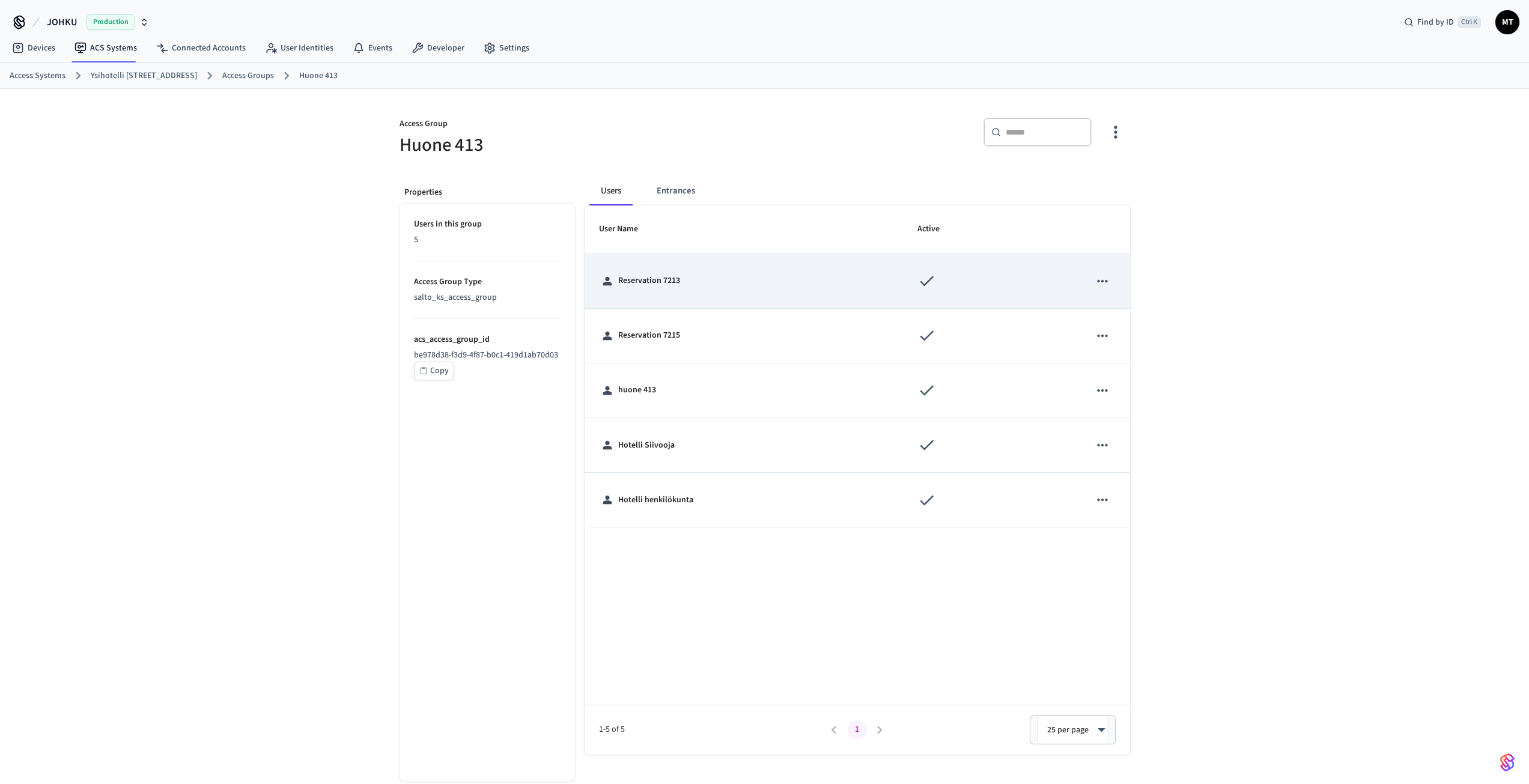
click at [649, 286] on p "Reservation 7213" at bounding box center [649, 281] width 62 height 13
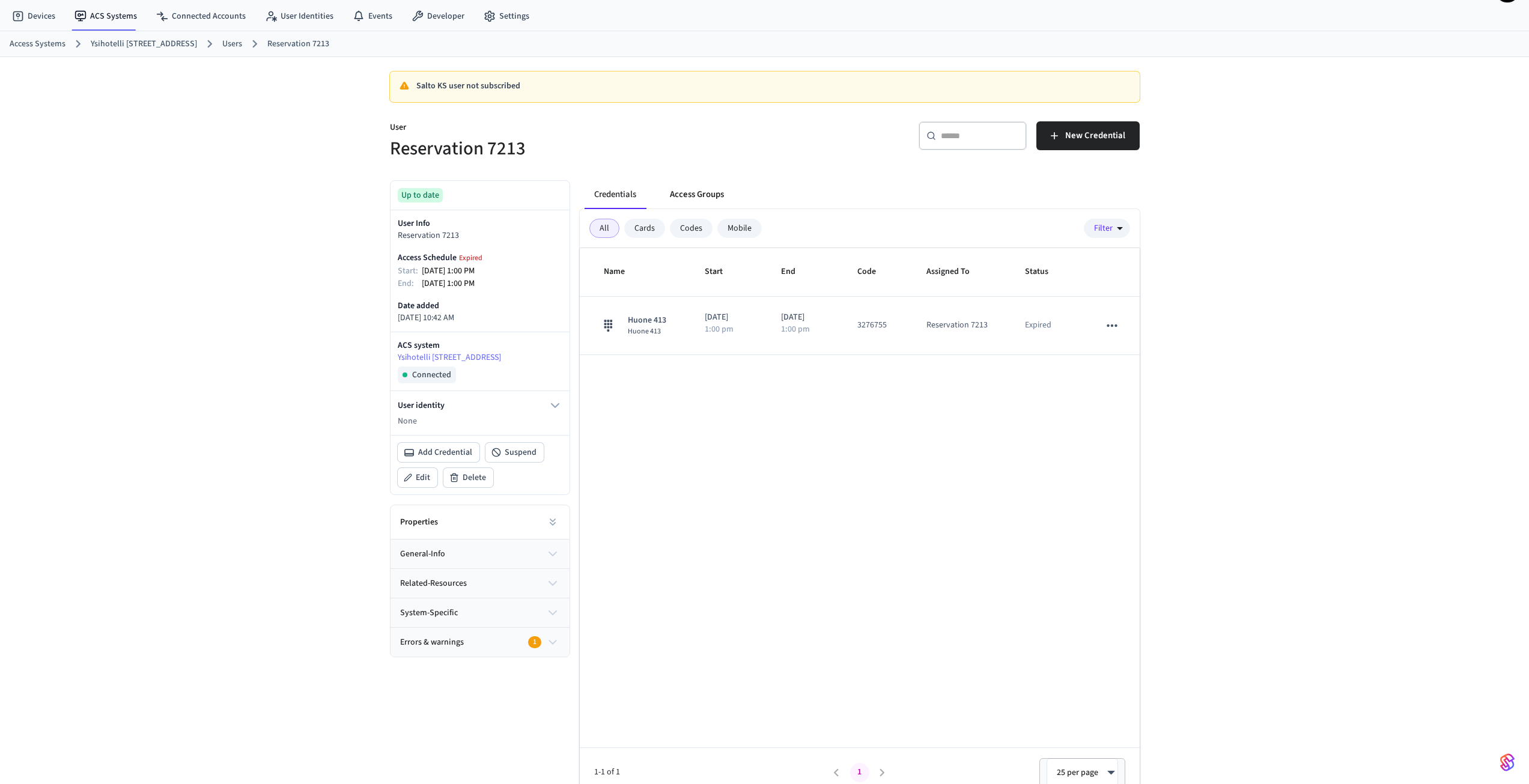
scroll to position [45, 0]
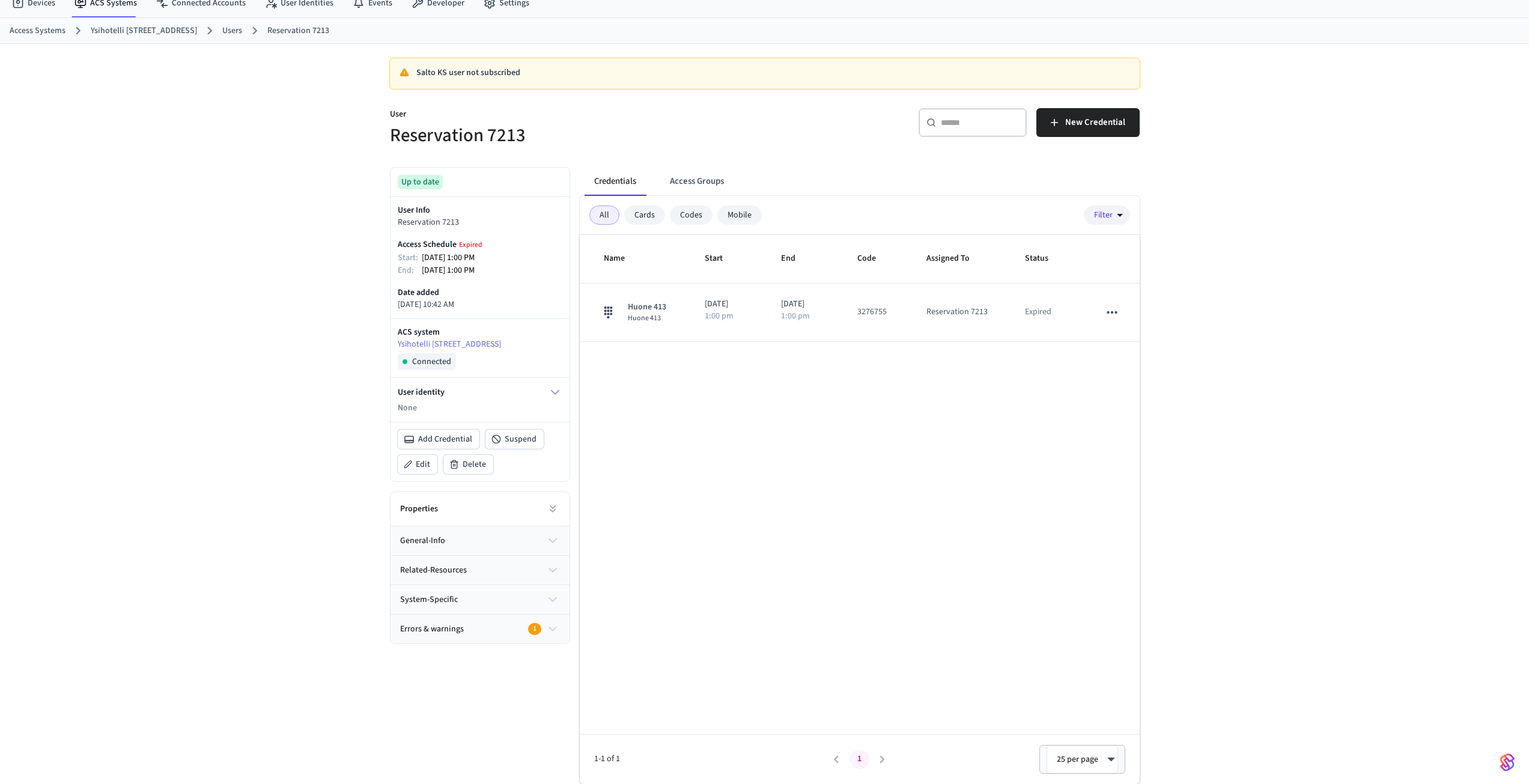
click at [516, 629] on div "Errors & warnings 1" at bounding box center [473, 629] width 146 height 13
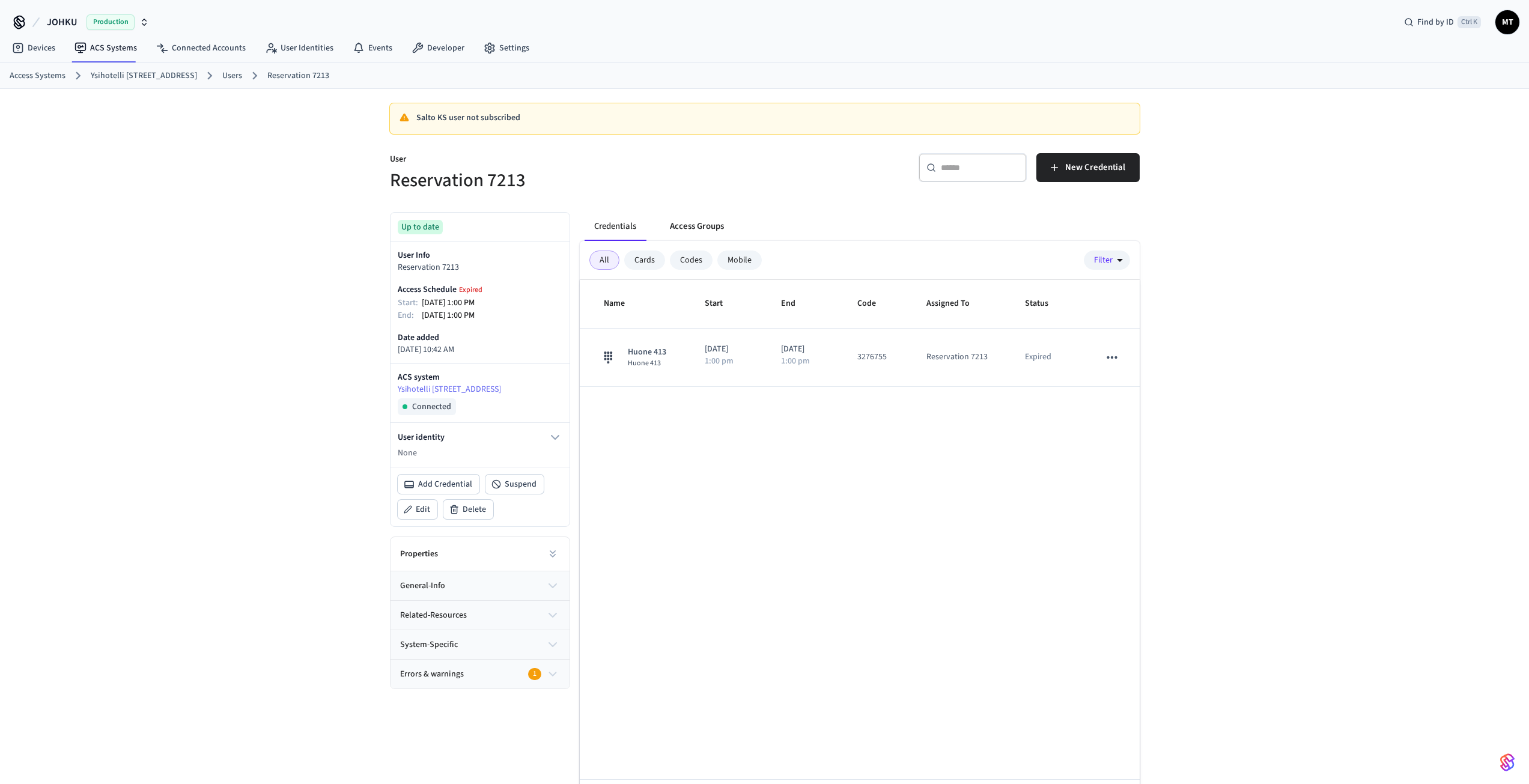
click at [685, 222] on button "Access Groups" at bounding box center [696, 227] width 73 height 29
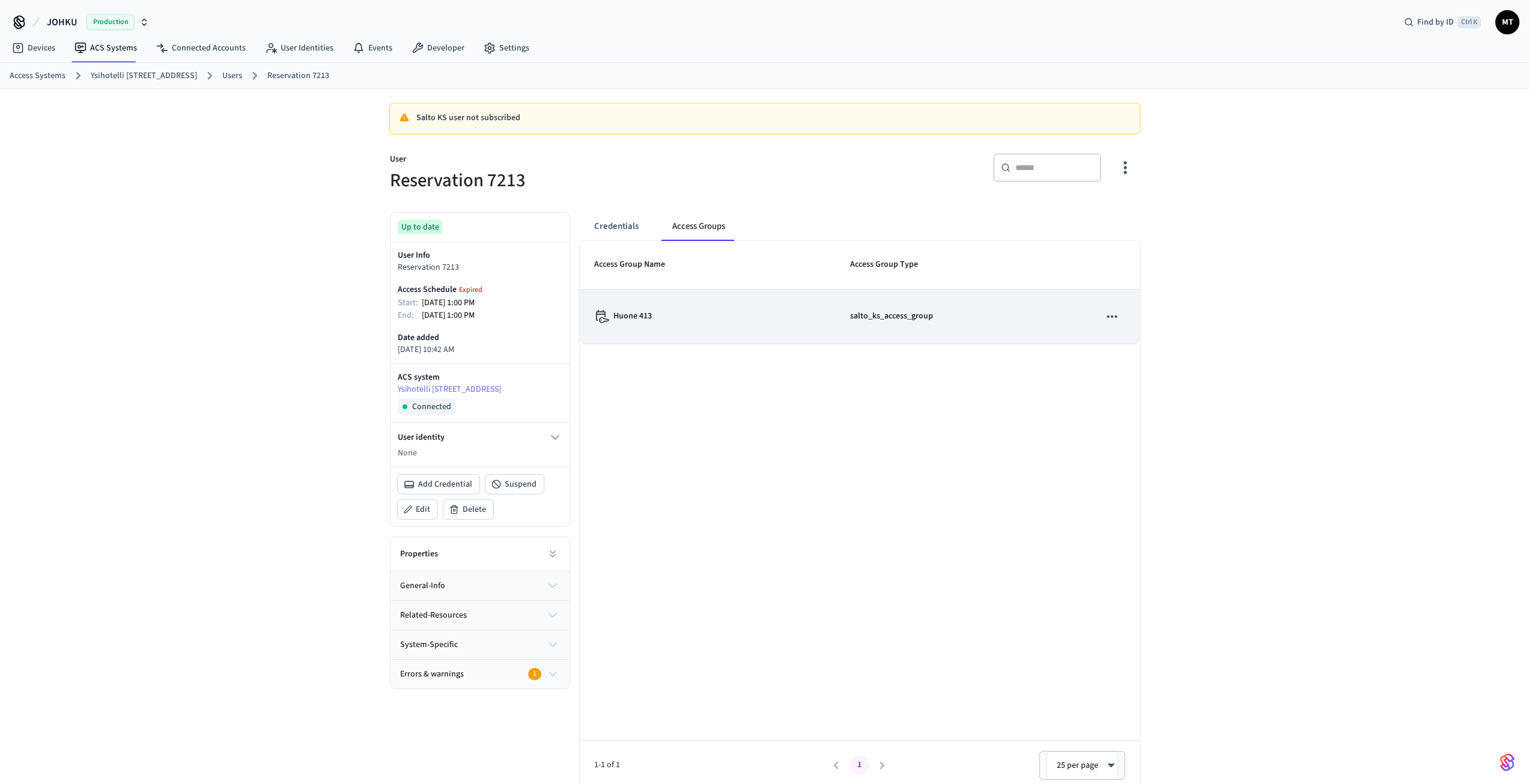
click at [629, 315] on p "Huone 413" at bounding box center [633, 316] width 39 height 13
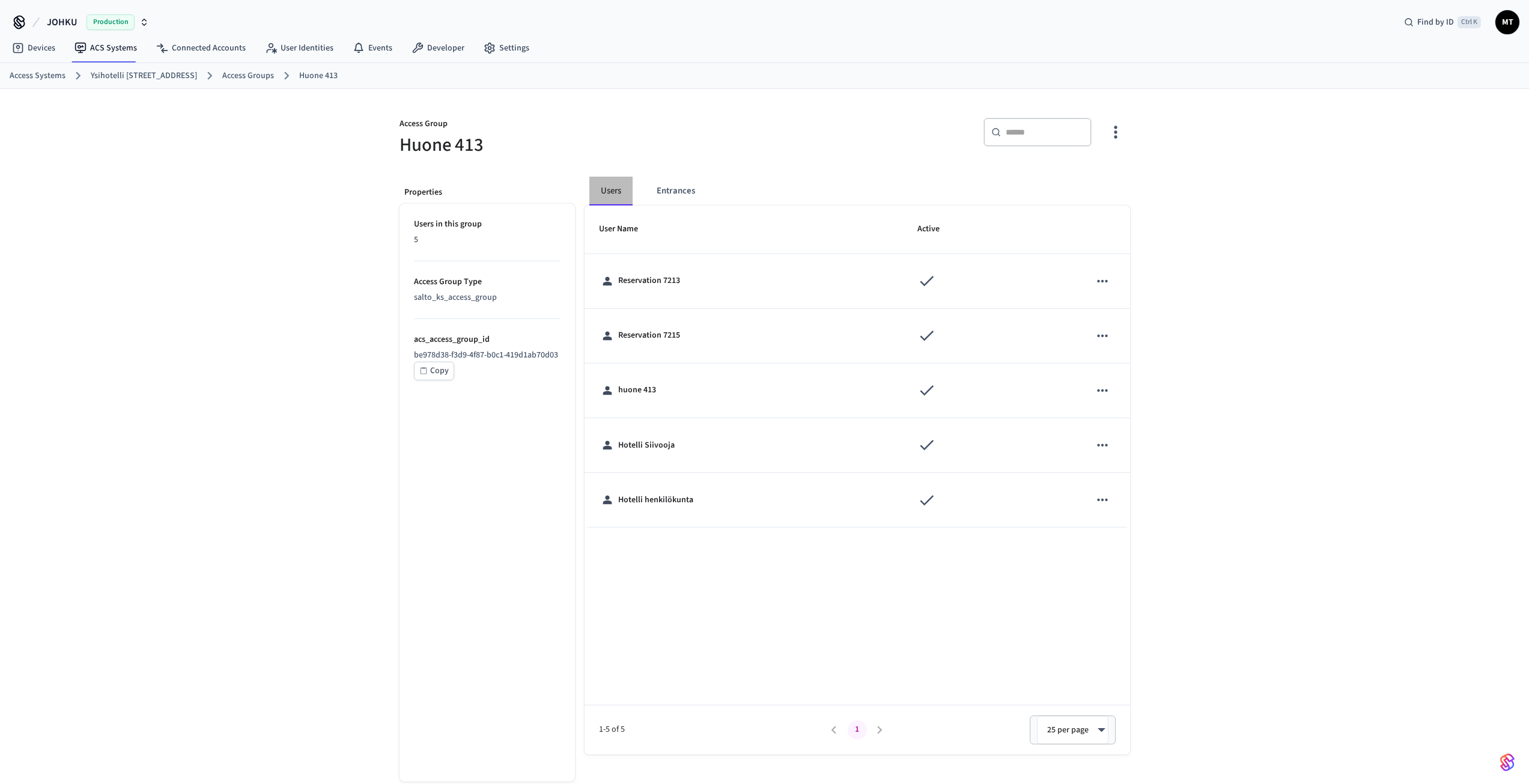
click at [620, 194] on button "Users" at bounding box center [611, 191] width 44 height 29
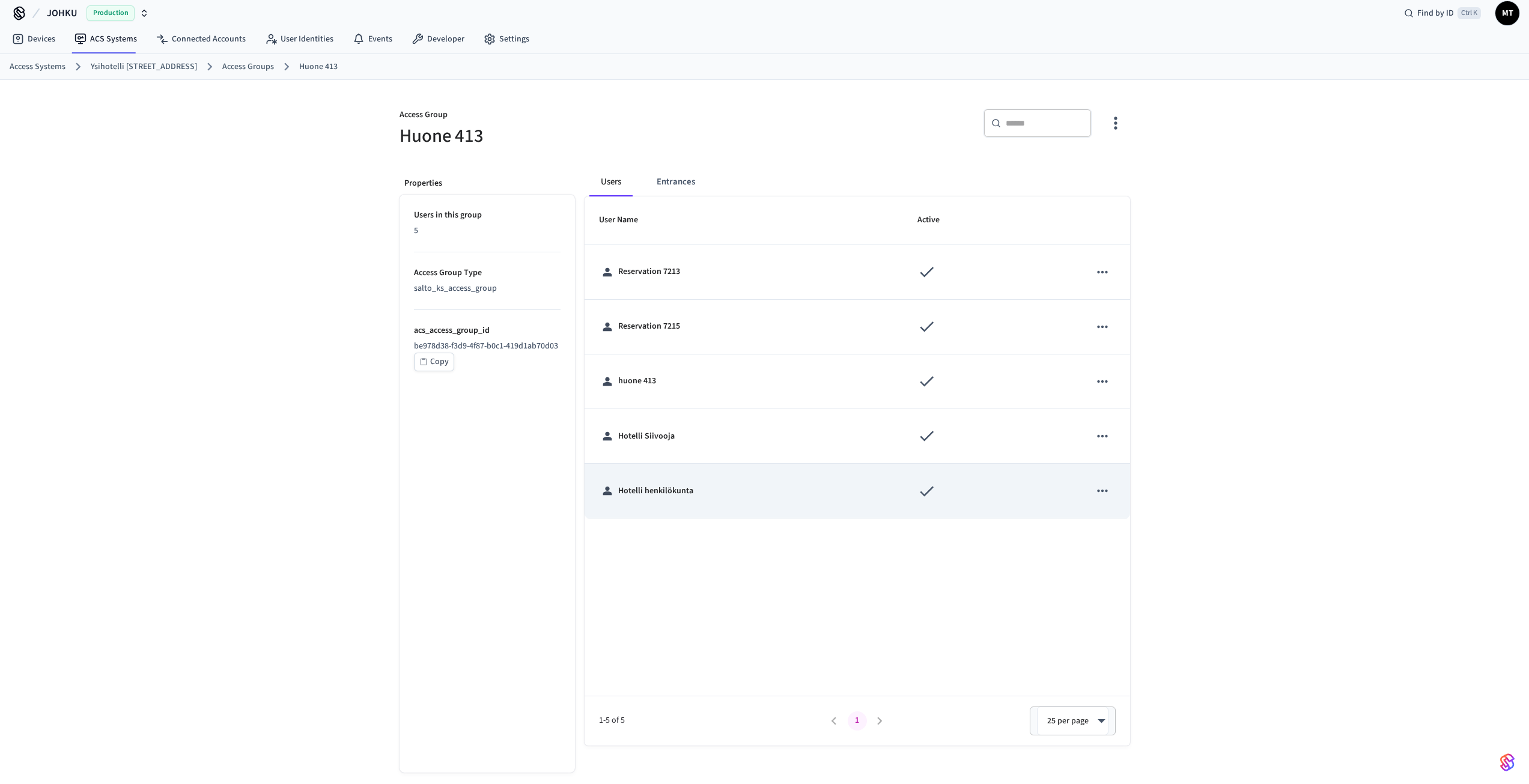
scroll to position [19, 0]
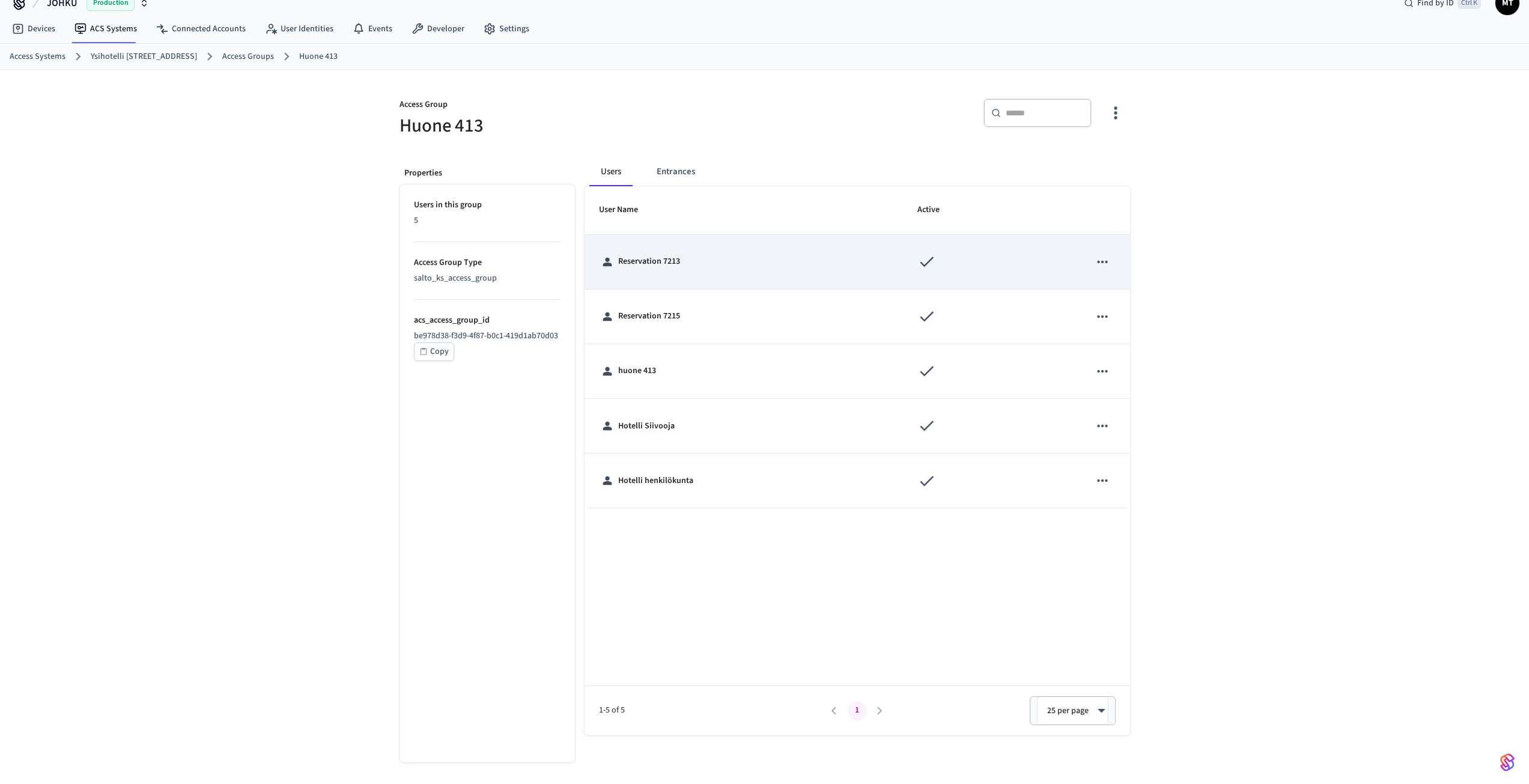
click at [1103, 259] on icon "sticky table" at bounding box center [1102, 262] width 16 height 16
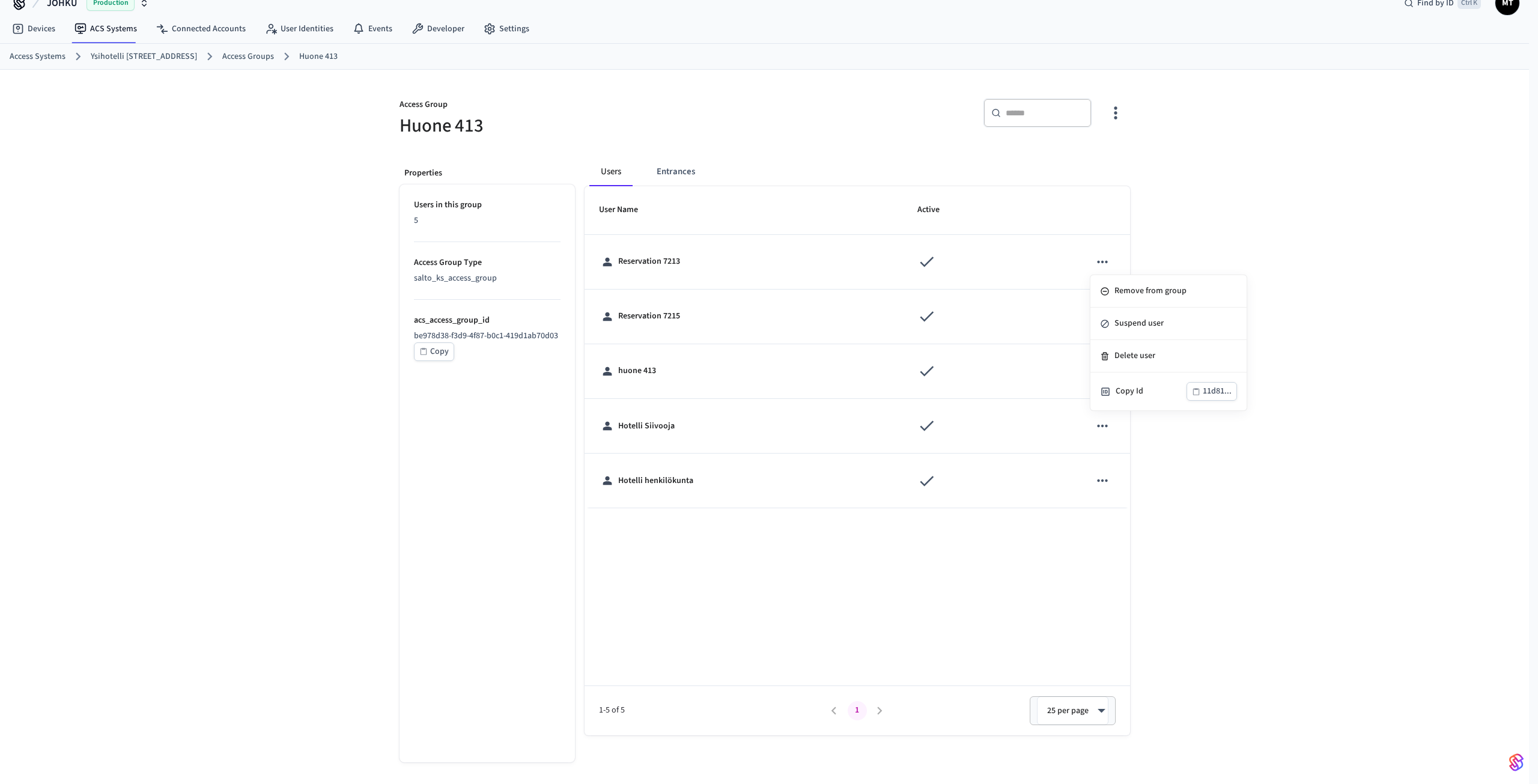
click at [1192, 218] on div at bounding box center [769, 392] width 1538 height 784
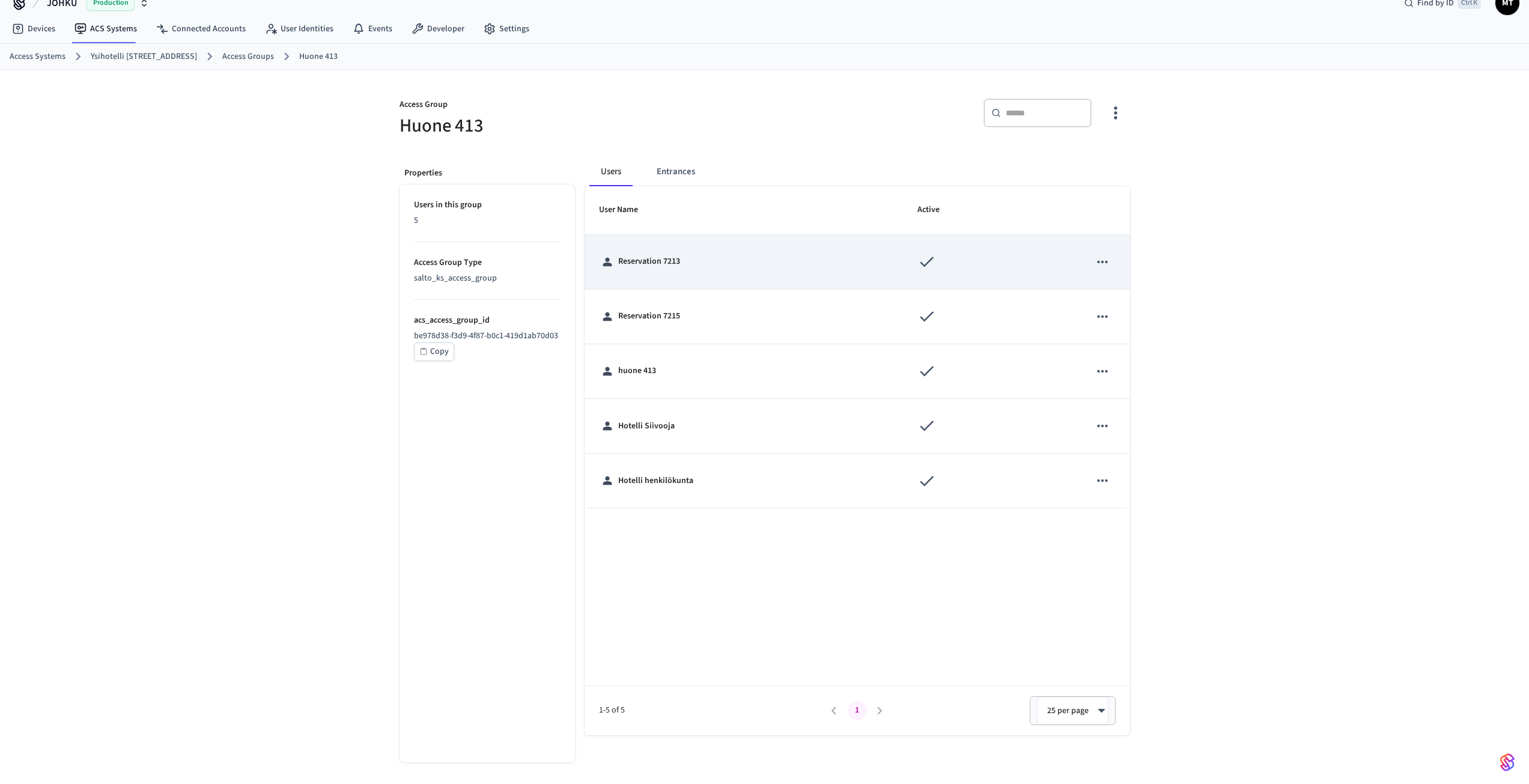
click at [1107, 261] on icon "sticky table" at bounding box center [1102, 262] width 10 height 2
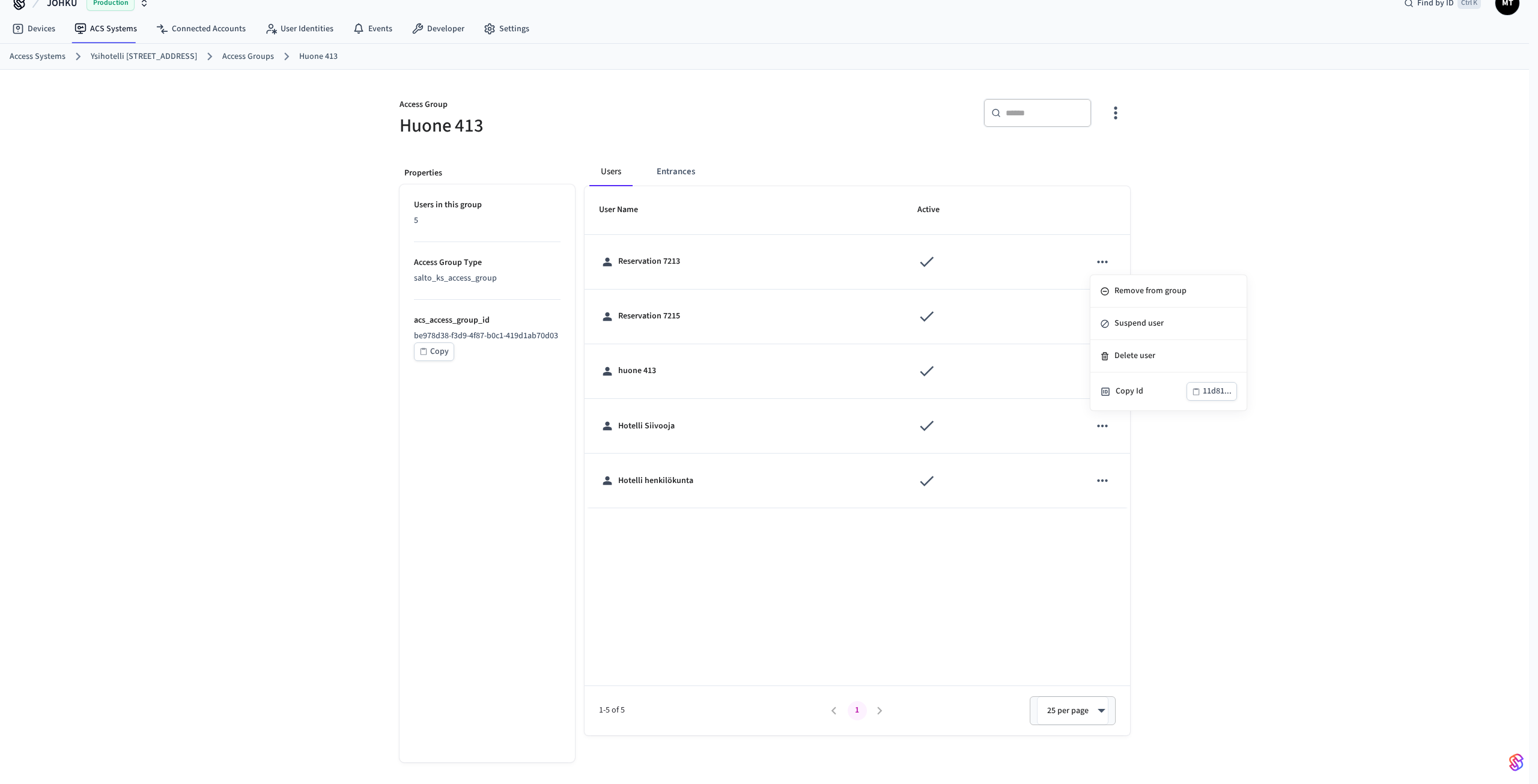
click at [1204, 227] on div at bounding box center [769, 392] width 1538 height 784
click at [120, 38] on link "ACS Systems" at bounding box center [105, 29] width 82 height 22
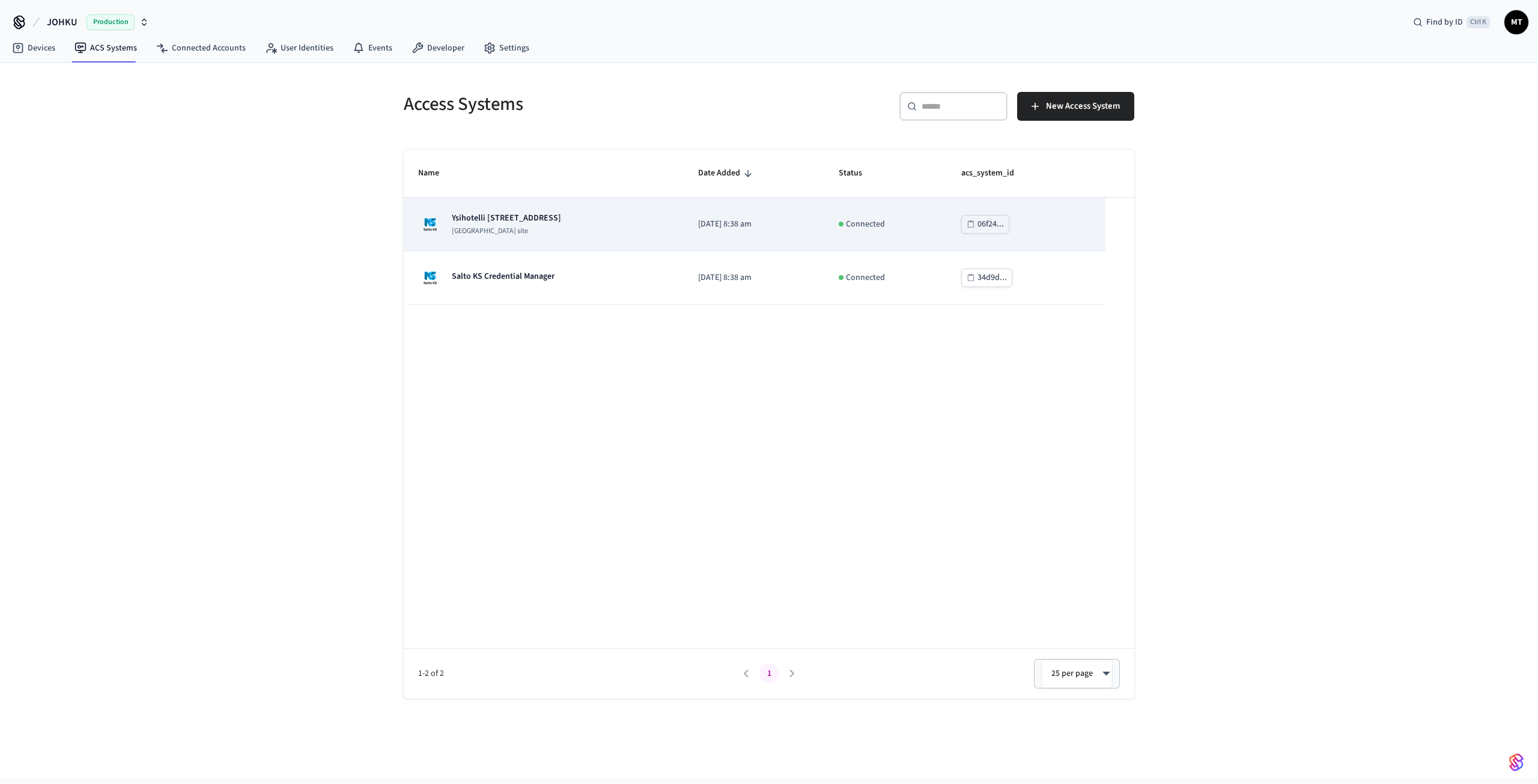
click at [573, 223] on div "Ysihotelli [STREET_ADDRESS] site" at bounding box center [543, 224] width 251 height 24
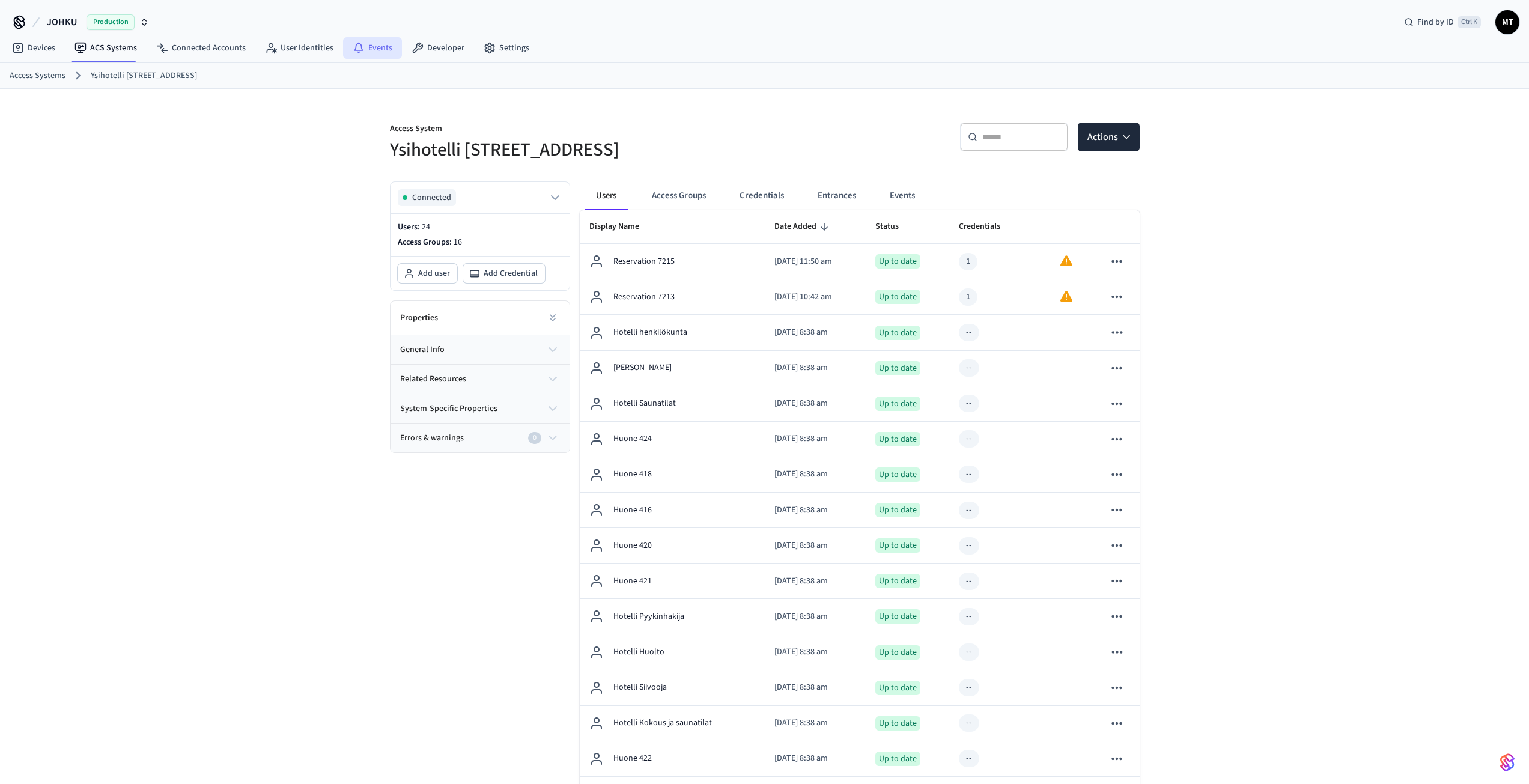
click at [377, 51] on link "Events" at bounding box center [372, 48] width 59 height 22
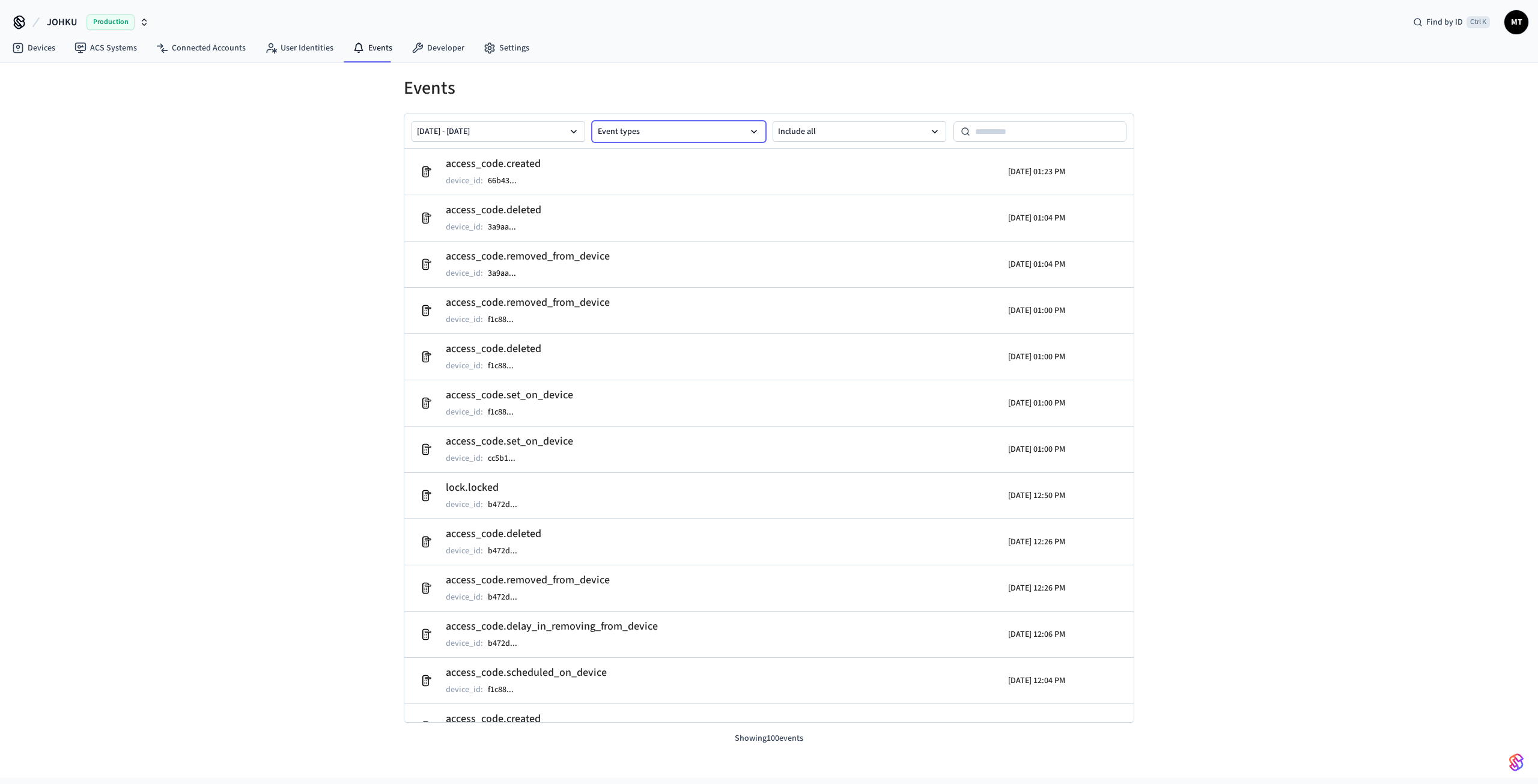
click at [657, 125] on button "Event types" at bounding box center [679, 132] width 174 height 21
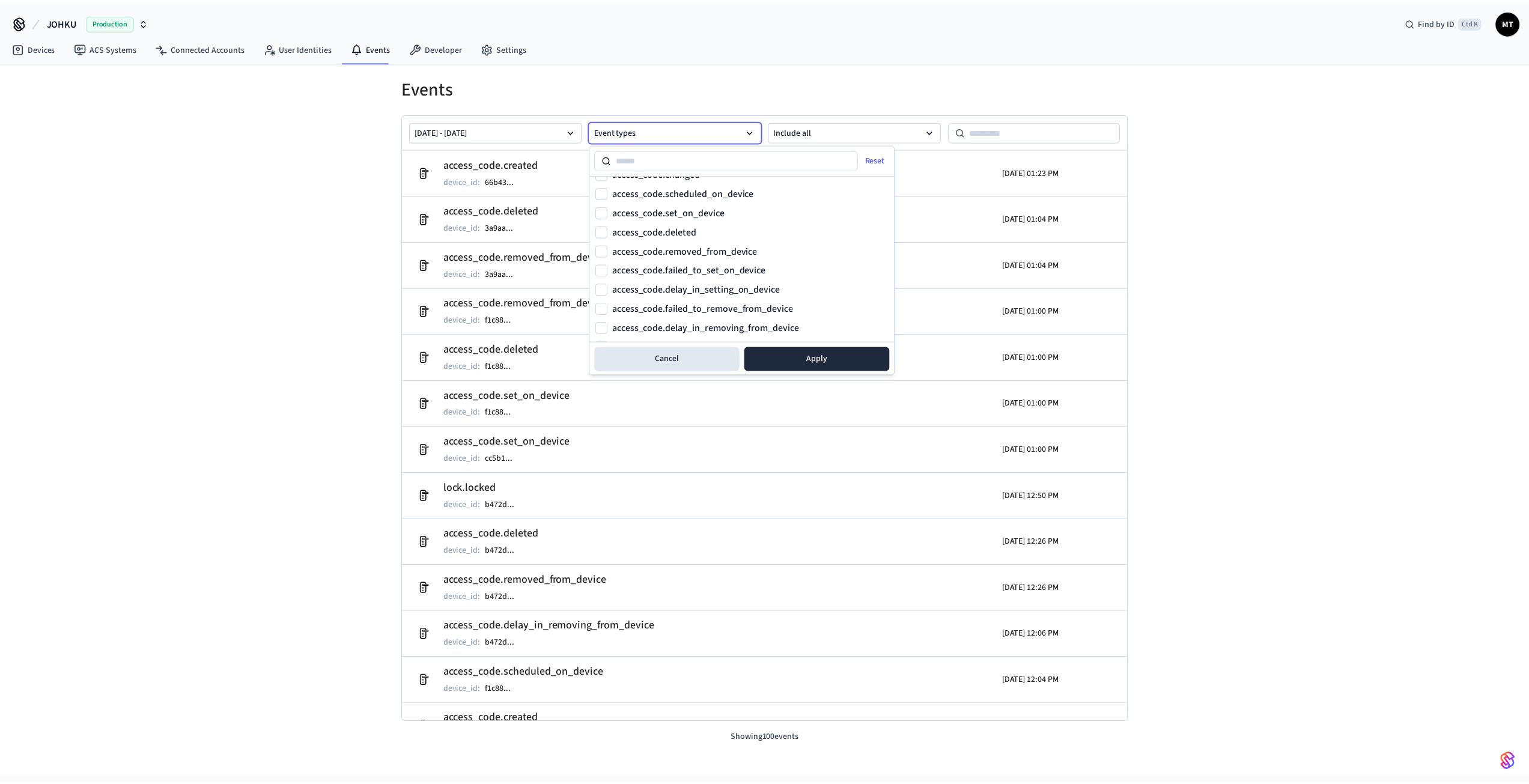
scroll to position [361, 0]
click at [766, 87] on h1 "Events" at bounding box center [769, 88] width 731 height 22
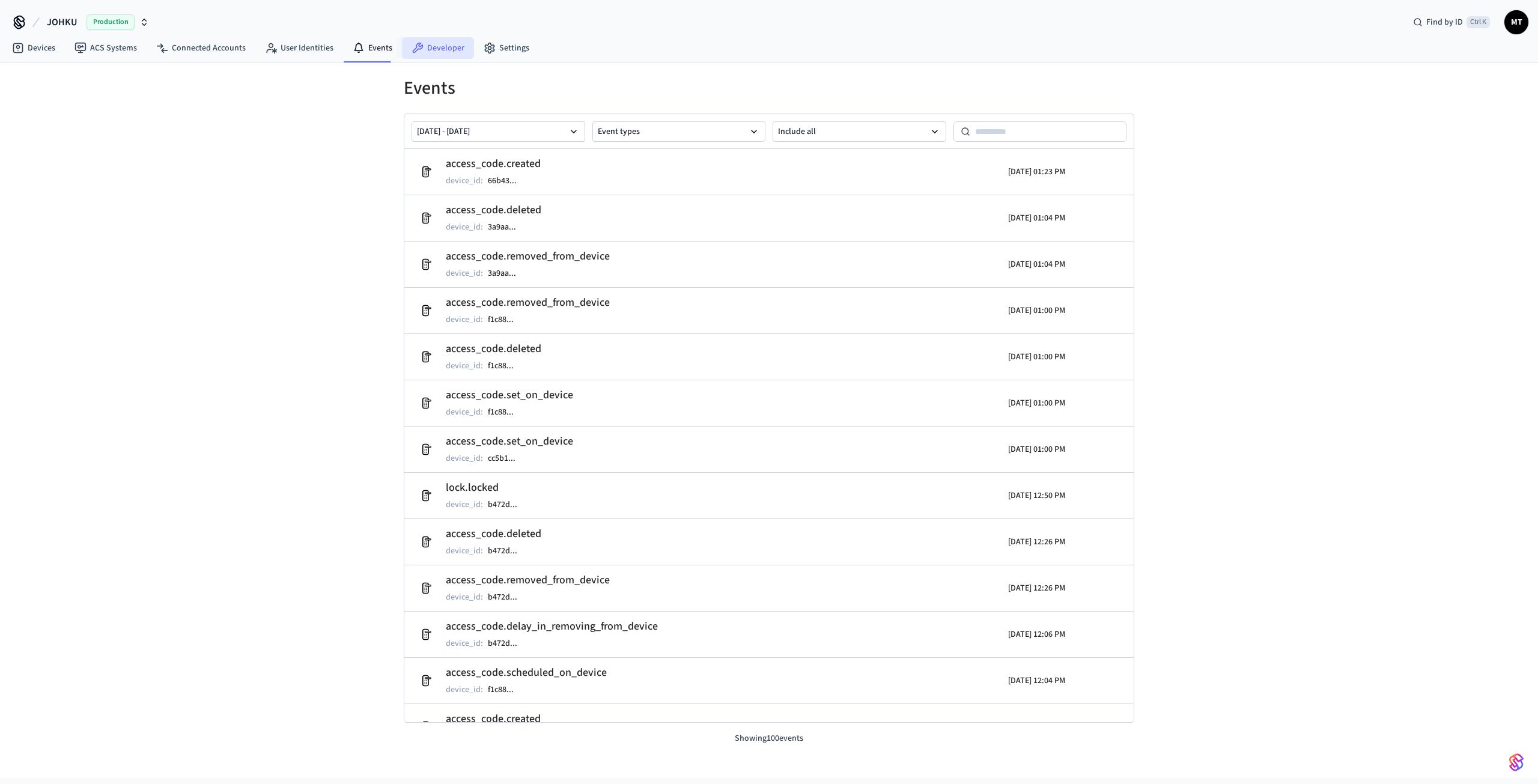
click at [450, 54] on link "Developer" at bounding box center [437, 48] width 72 height 22
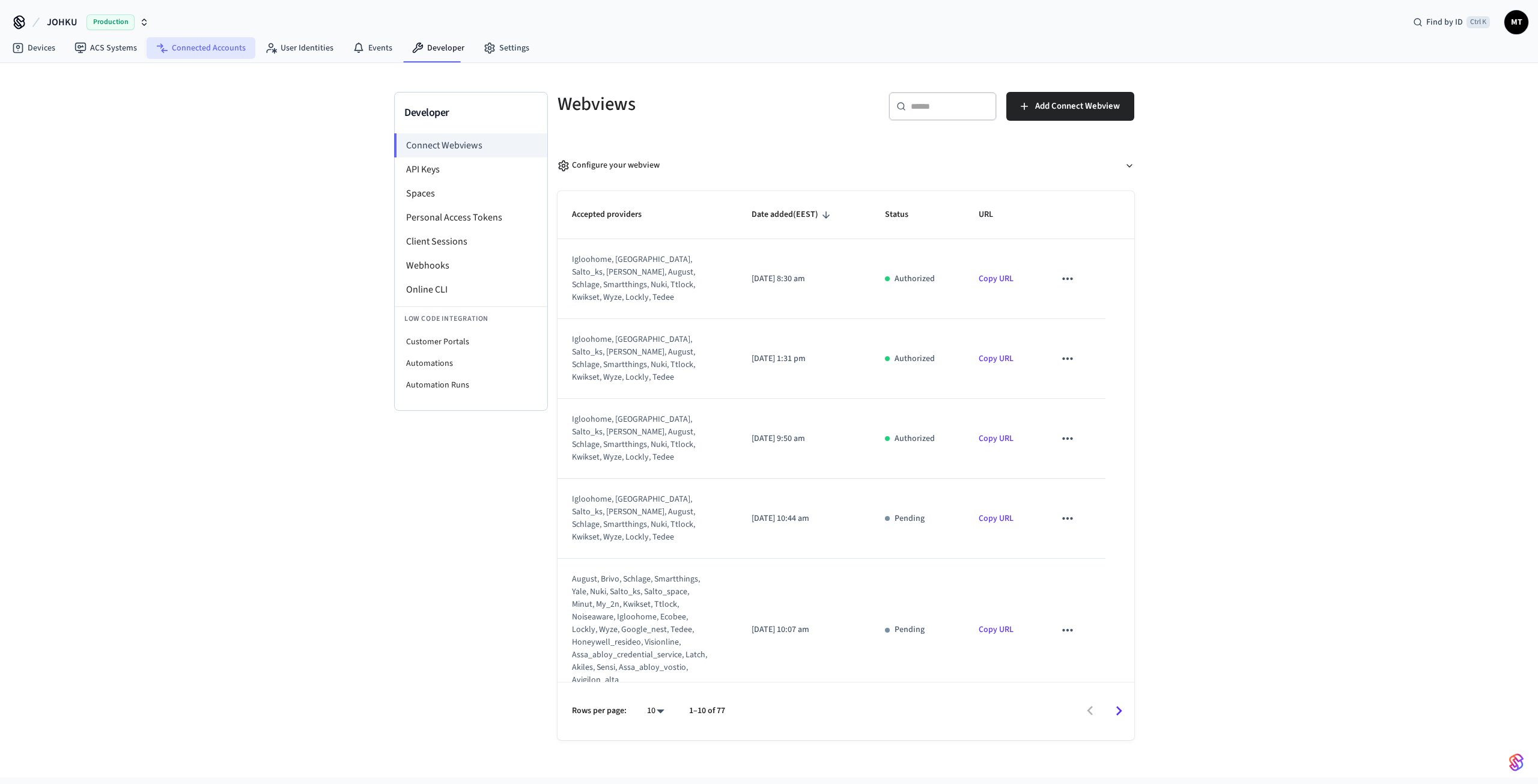
click at [195, 55] on link "Connected Accounts" at bounding box center [201, 48] width 109 height 22
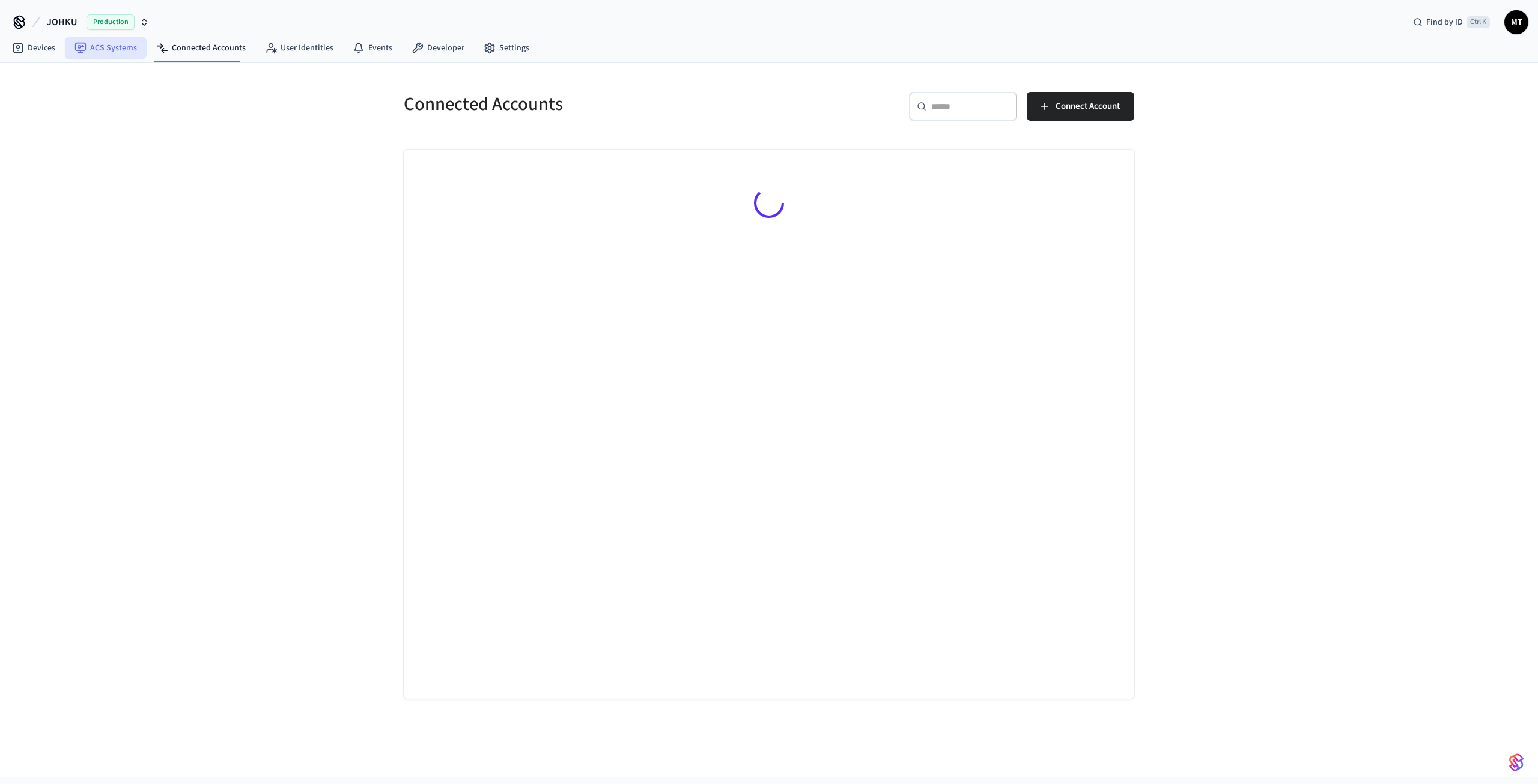
click at [100, 49] on link "ACS Systems" at bounding box center [105, 48] width 82 height 22
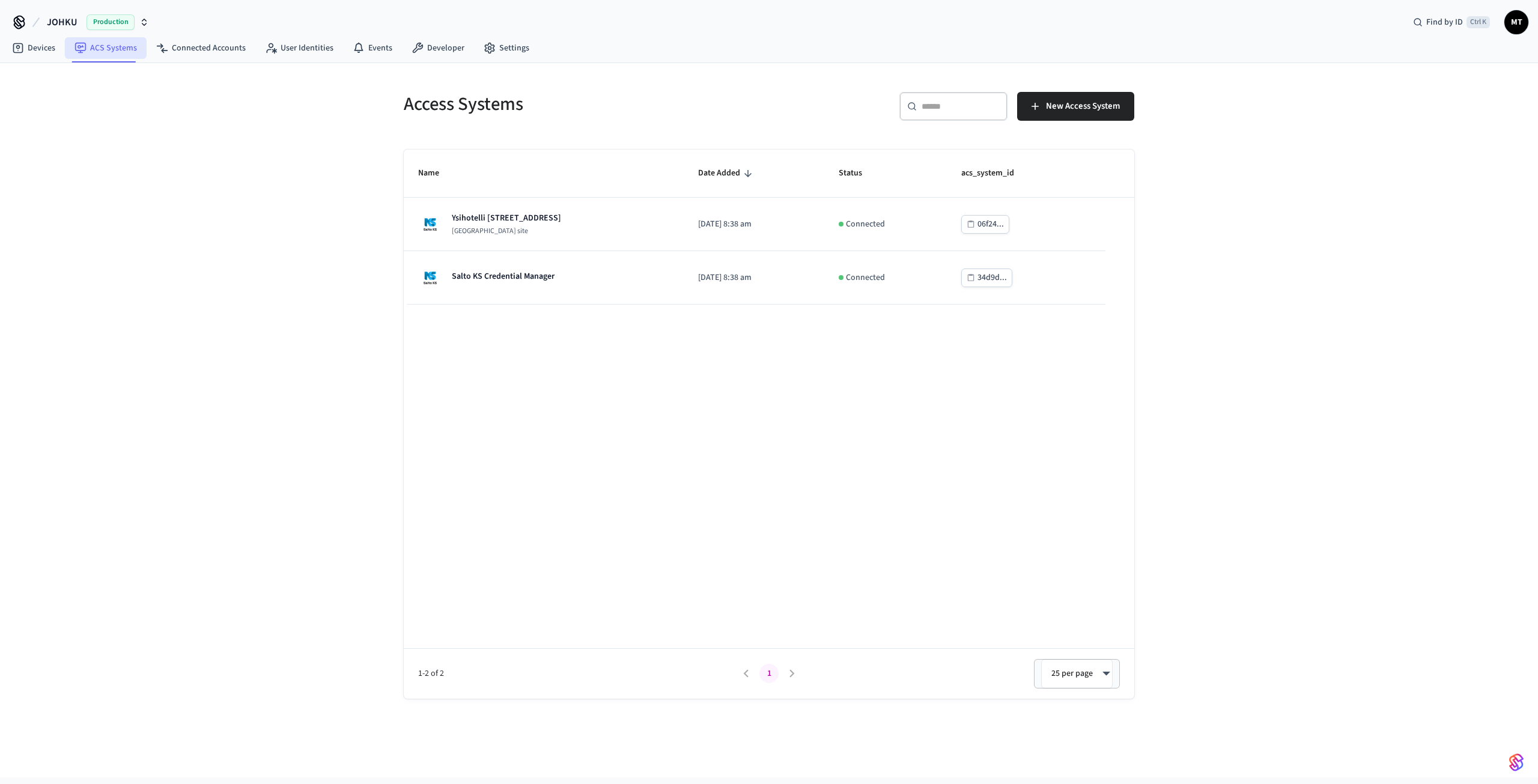
click at [93, 44] on link "ACS Systems" at bounding box center [105, 48] width 82 height 22
click at [36, 51] on link "Devices" at bounding box center [33, 48] width 62 height 22
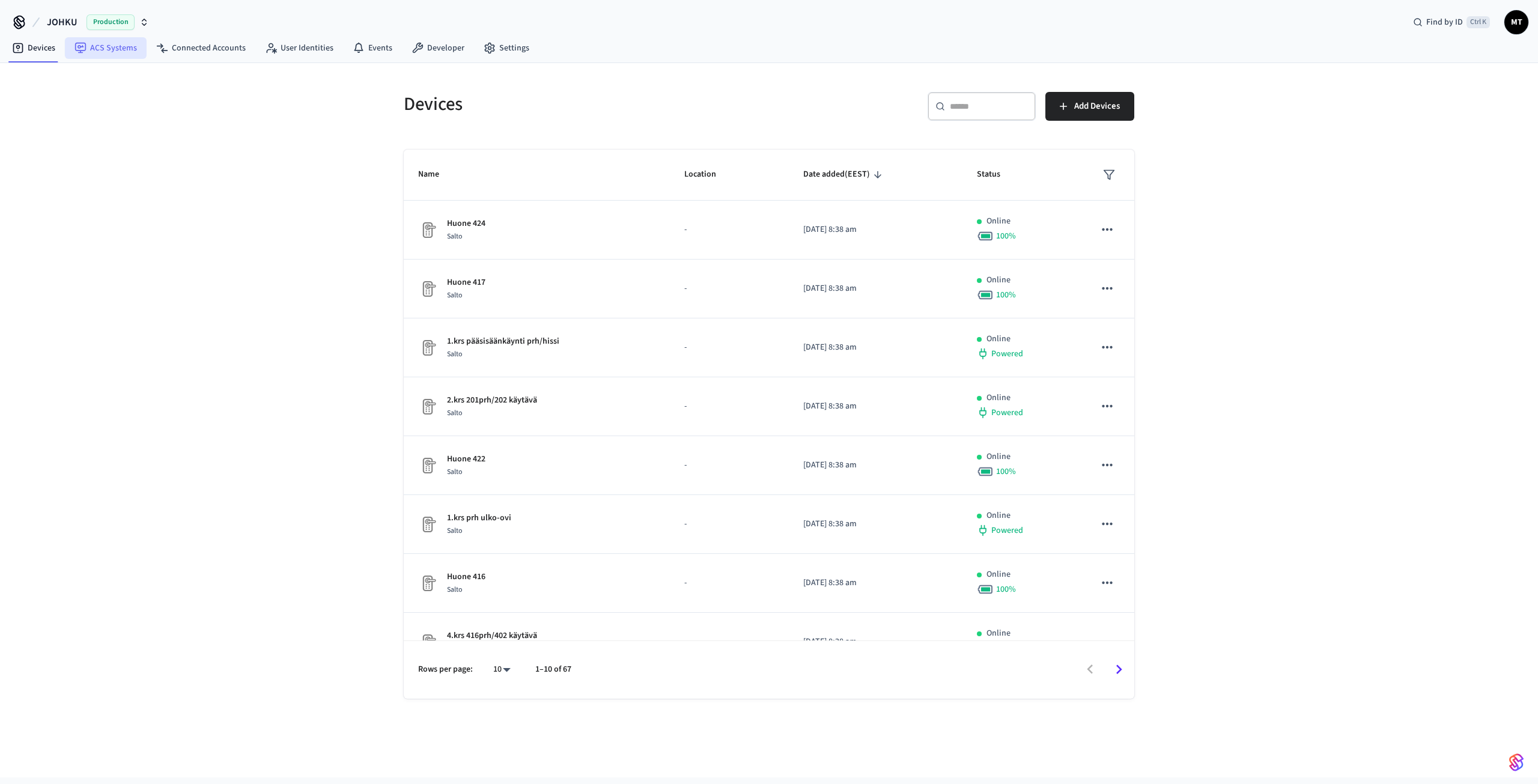
click at [131, 41] on link "ACS Systems" at bounding box center [105, 48] width 82 height 22
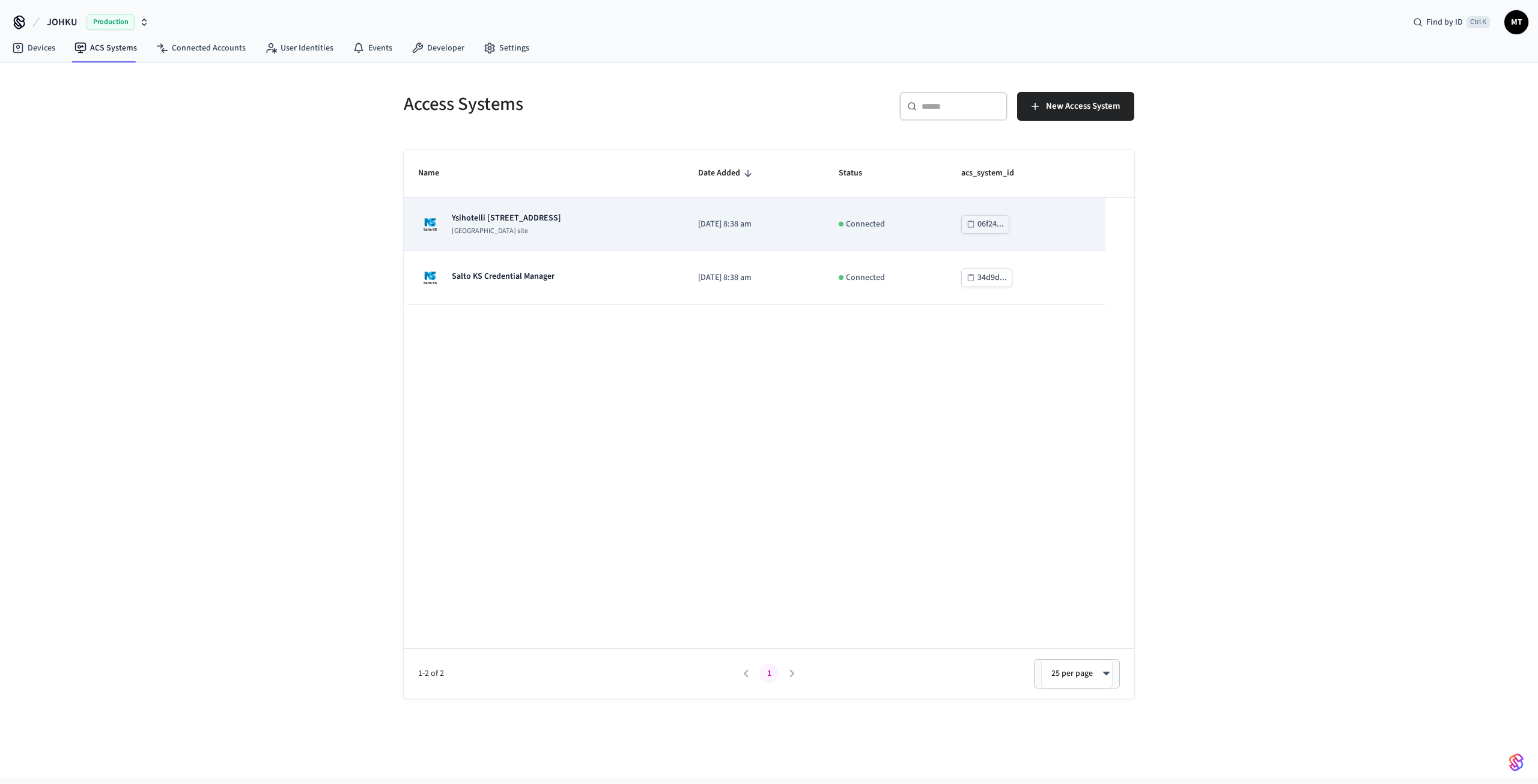
click at [529, 207] on td "Ysihotelli [STREET_ADDRESS] site" at bounding box center [543, 224] width 280 height 53
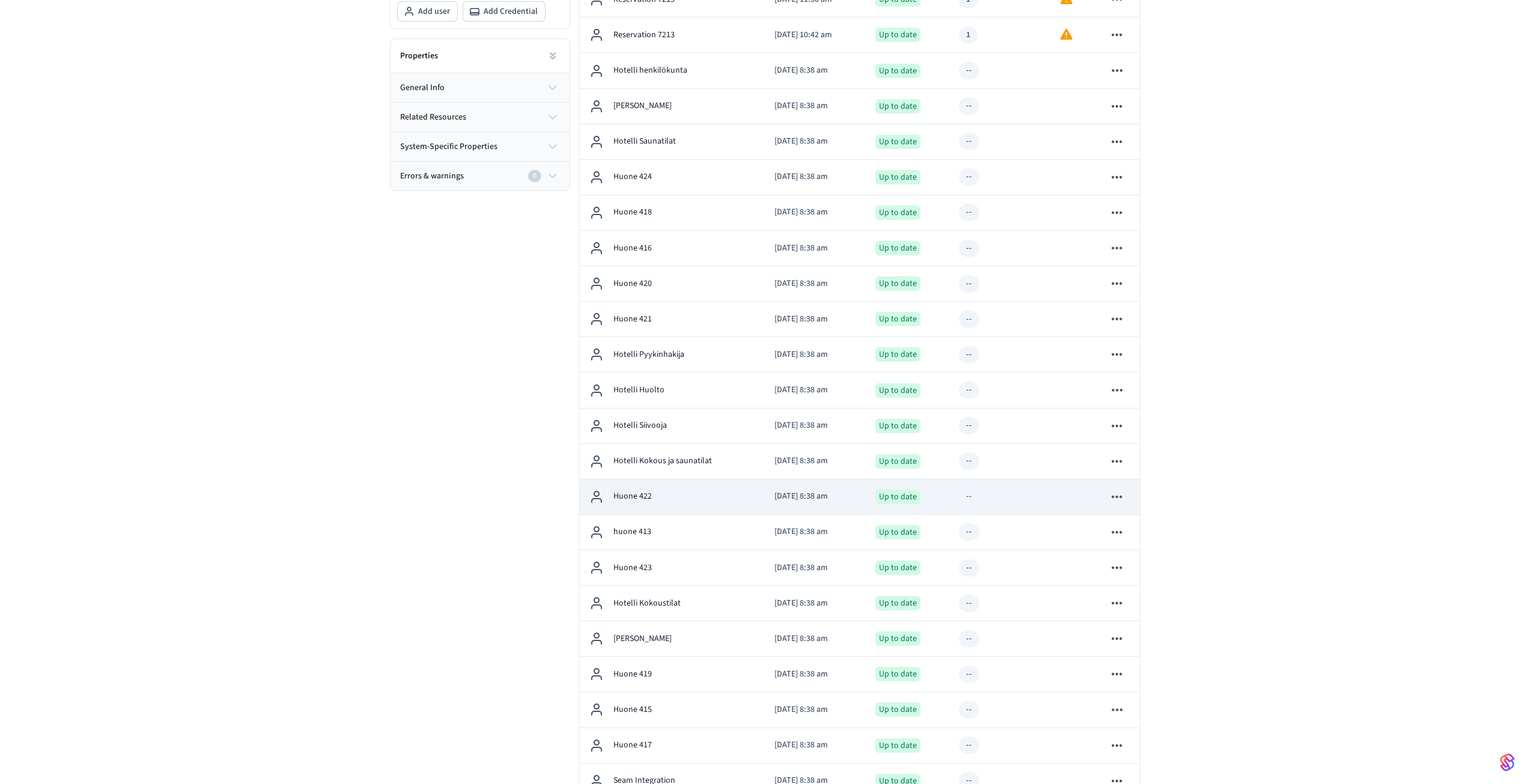
scroll to position [301, 0]
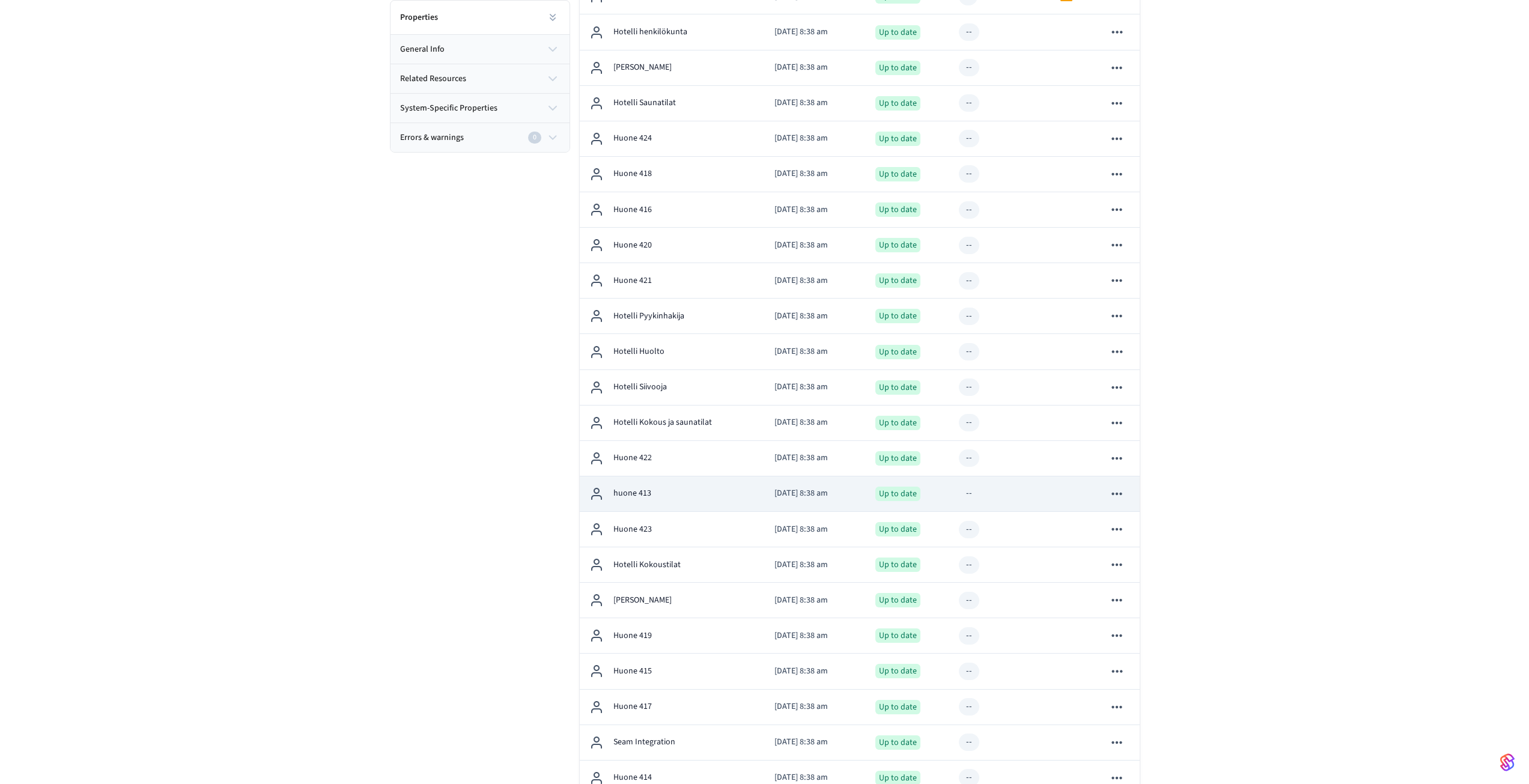
click at [644, 497] on p "huone 413" at bounding box center [632, 493] width 38 height 13
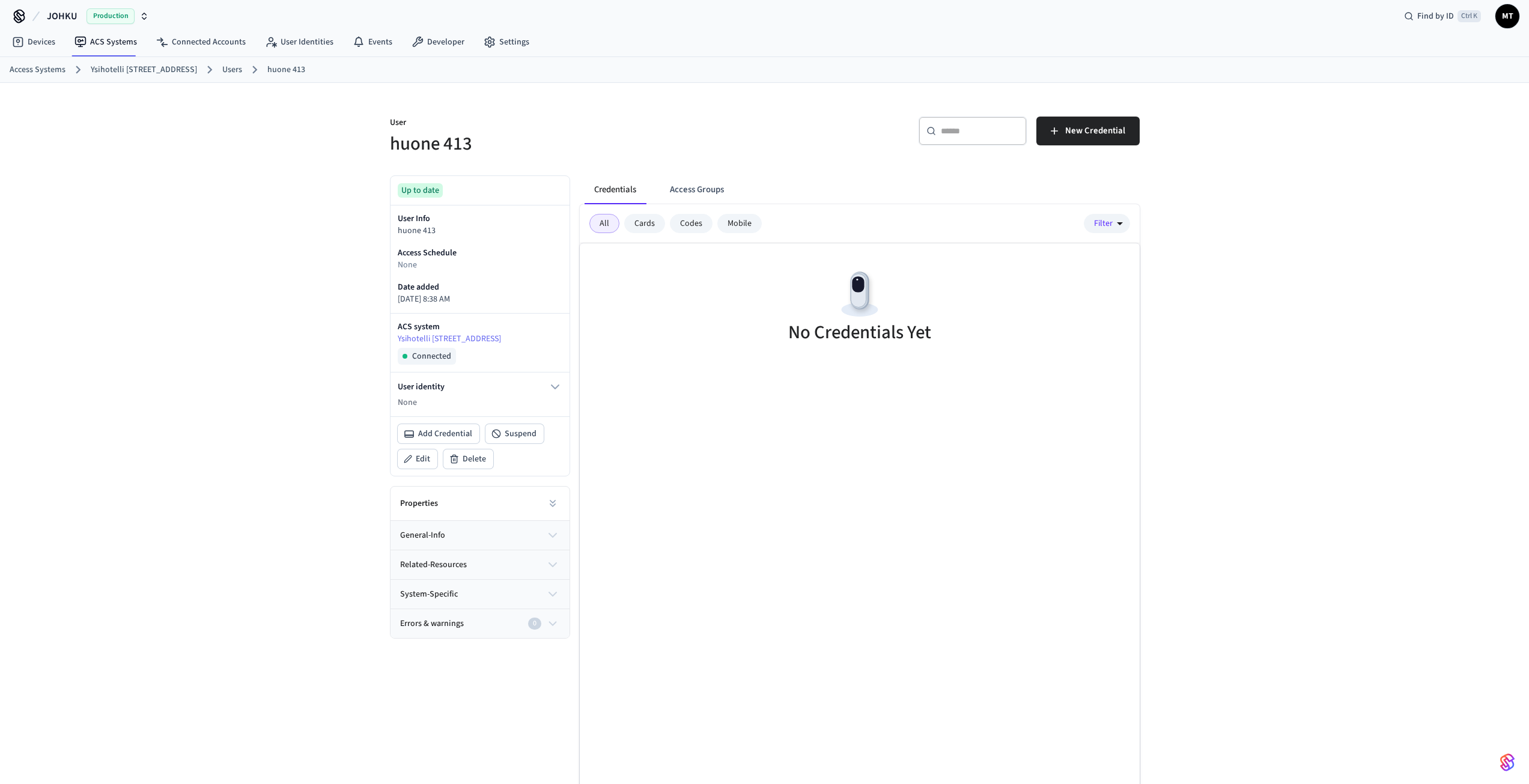
scroll to position [19, 0]
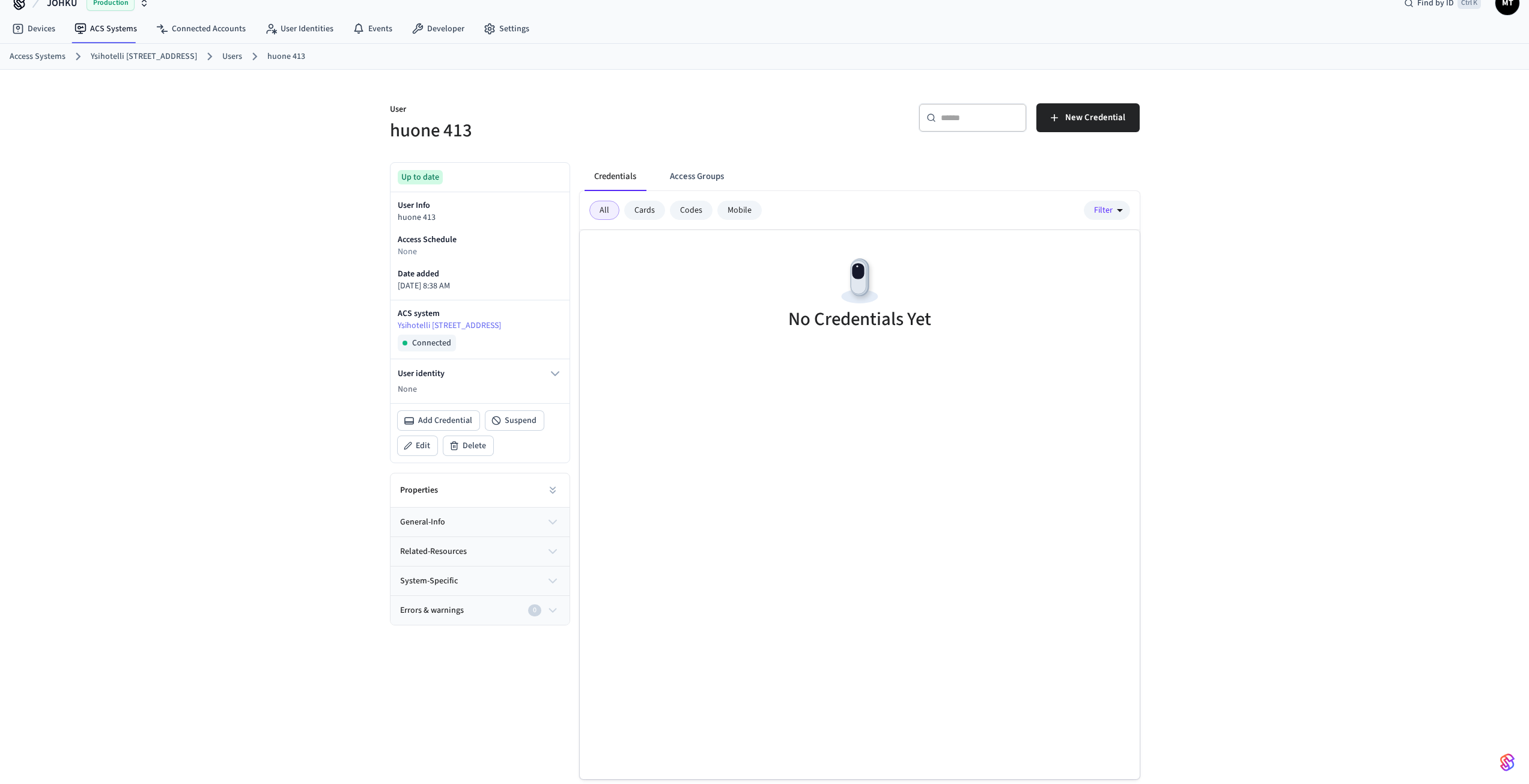
click at [456, 521] on button "general-info" at bounding box center [480, 522] width 179 height 29
click at [450, 553] on span "related-resources" at bounding box center [433, 552] width 67 height 13
click at [450, 575] on span "system-specific" at bounding box center [428, 581] width 57 height 13
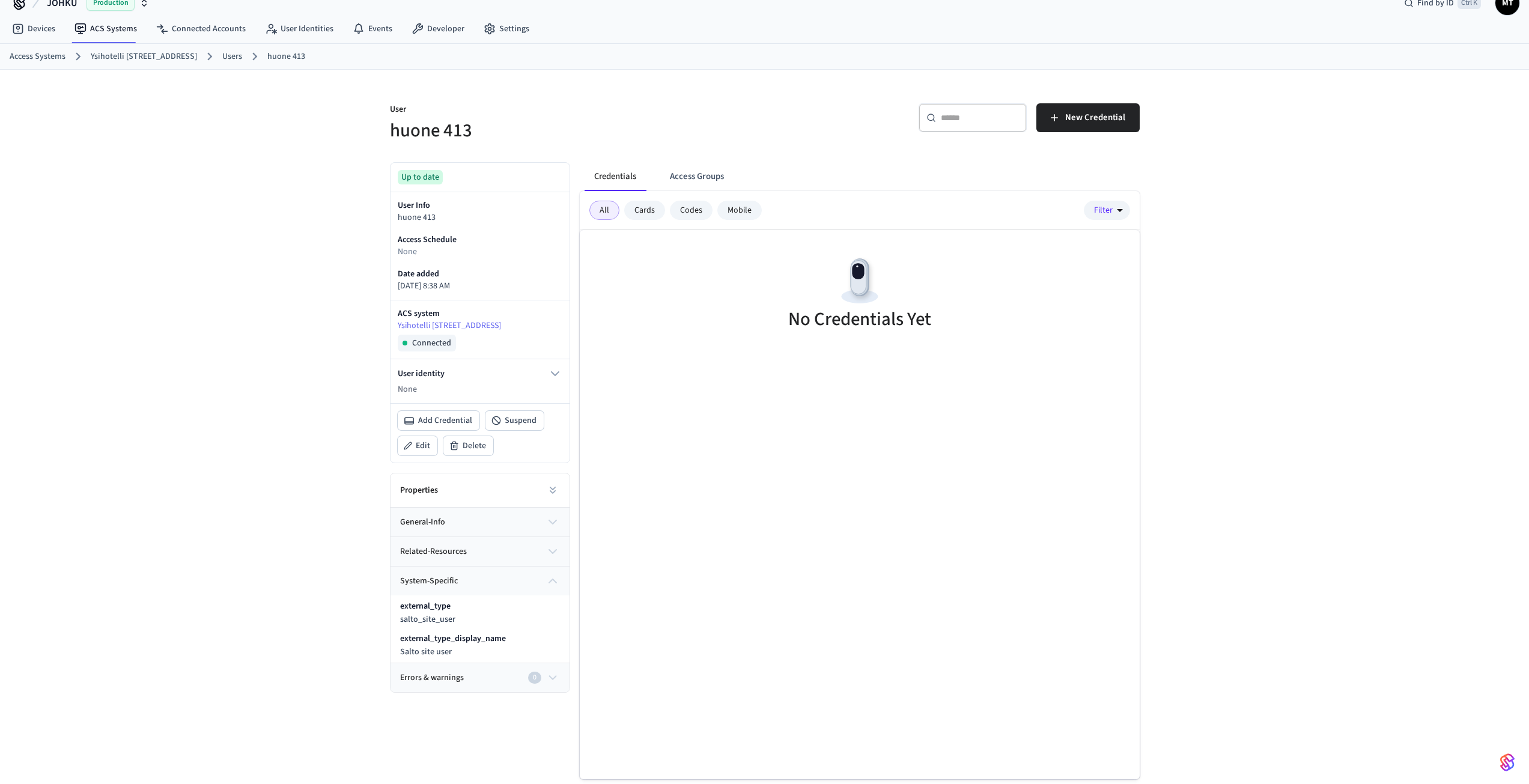
click at [450, 575] on span "system-specific" at bounding box center [428, 581] width 57 height 13
click at [444, 609] on span "Errors & warnings" at bounding box center [431, 610] width 64 height 13
click at [222, 57] on link "Users" at bounding box center [232, 56] width 20 height 13
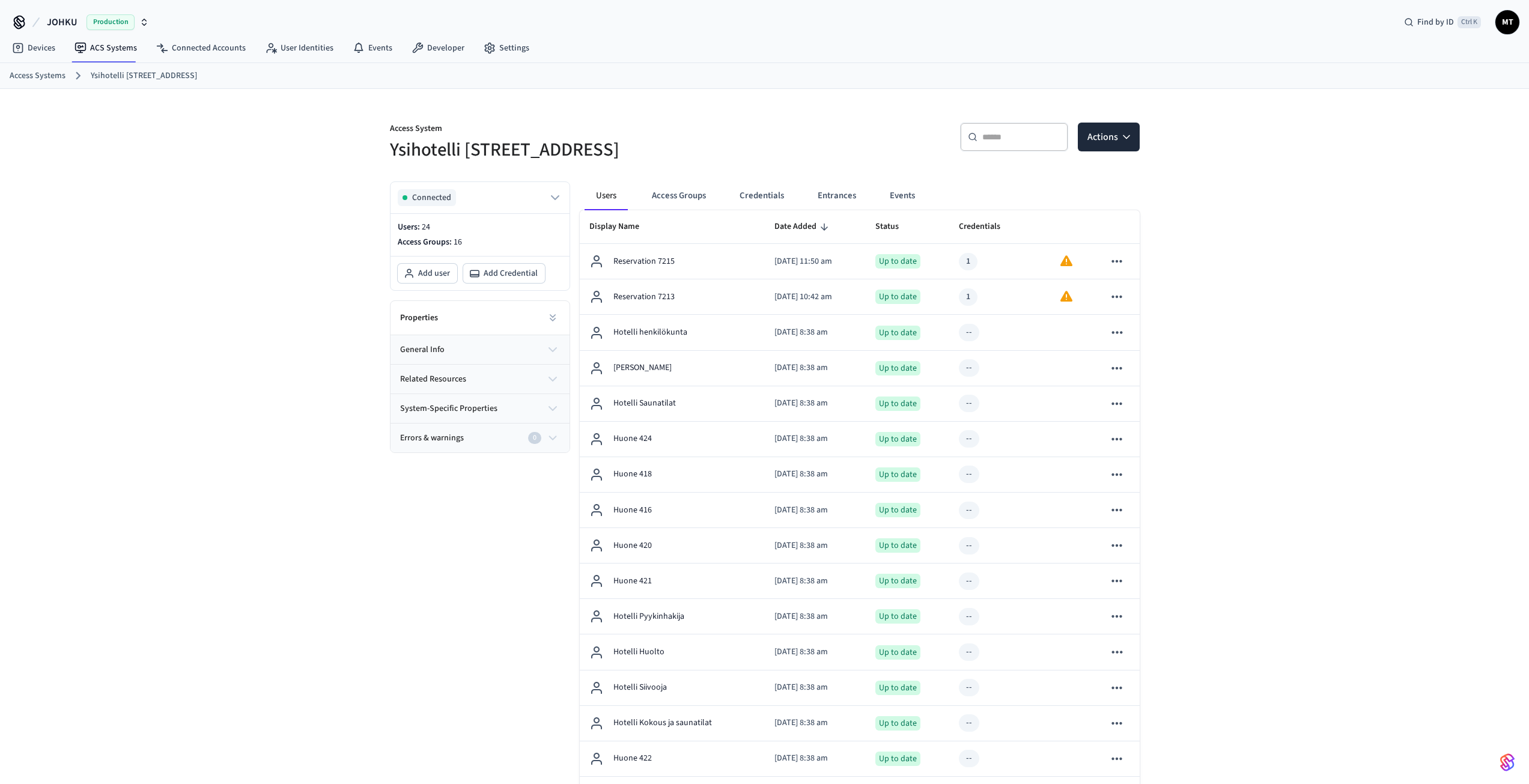
click at [122, 80] on link "Ysihotelli [STREET_ADDRESS]" at bounding box center [144, 76] width 106 height 13
click at [906, 188] on button "Events" at bounding box center [902, 196] width 44 height 29
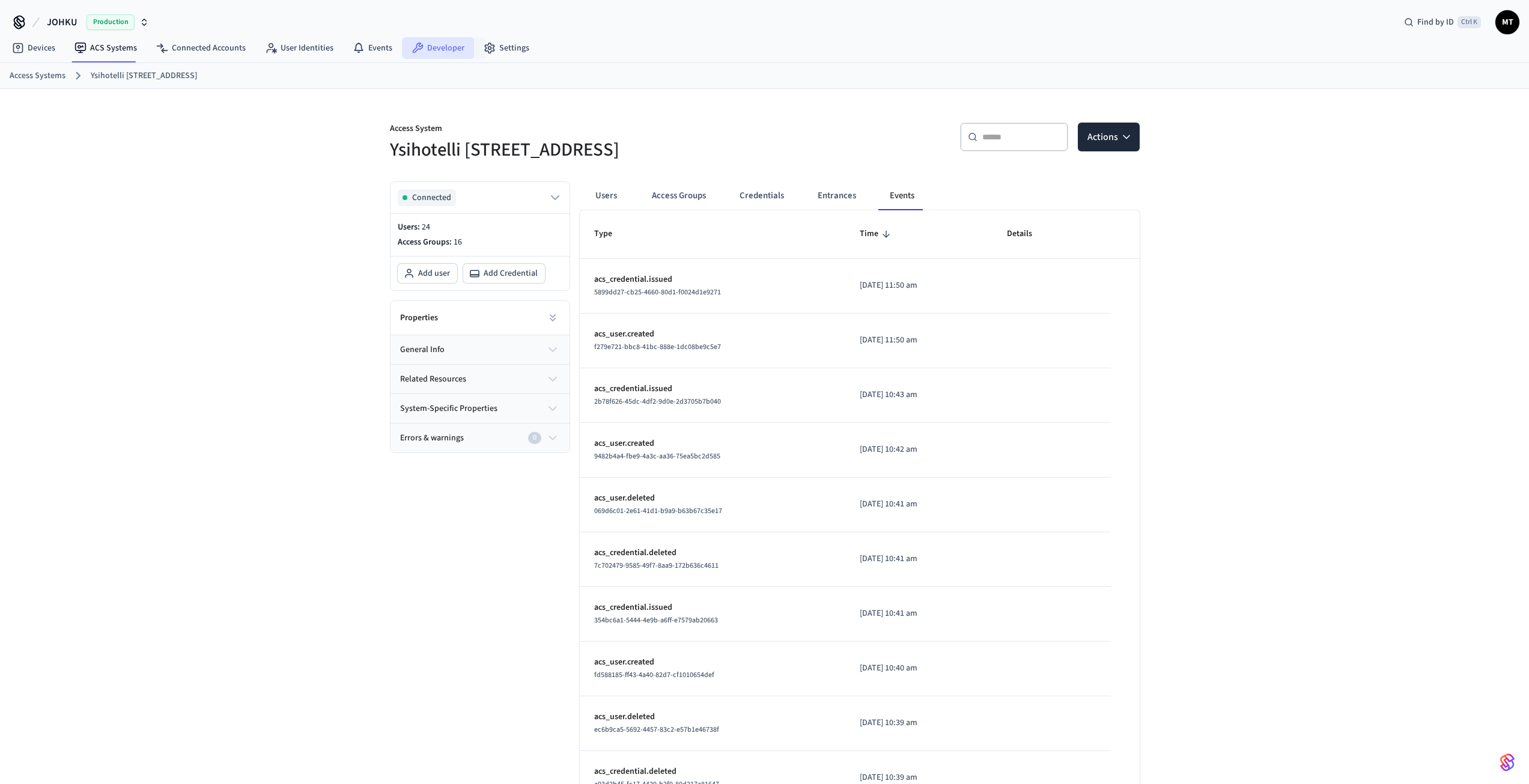
click at [436, 52] on link "Developer" at bounding box center [437, 48] width 72 height 22
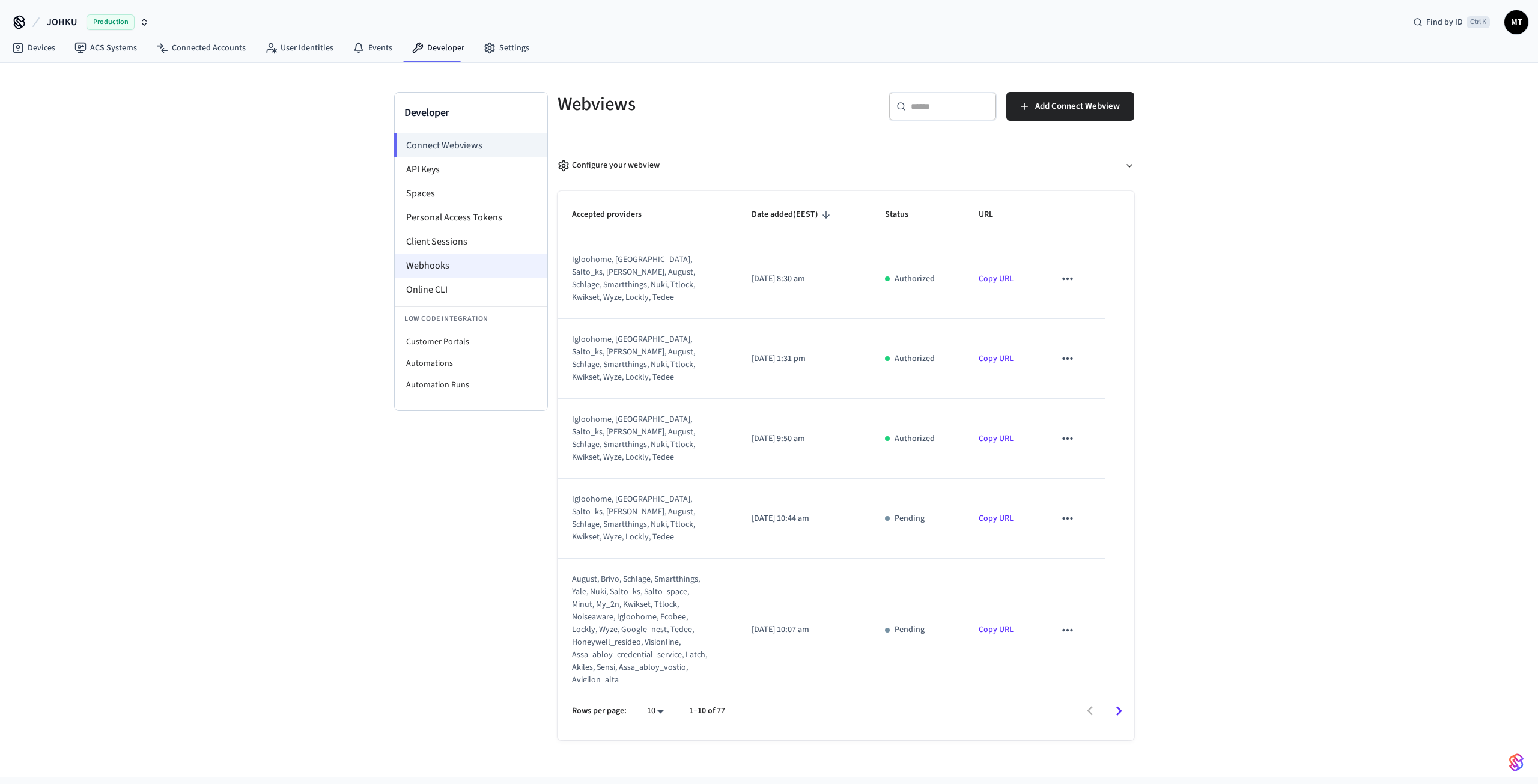
click at [473, 265] on li "Webhooks" at bounding box center [471, 266] width 152 height 24
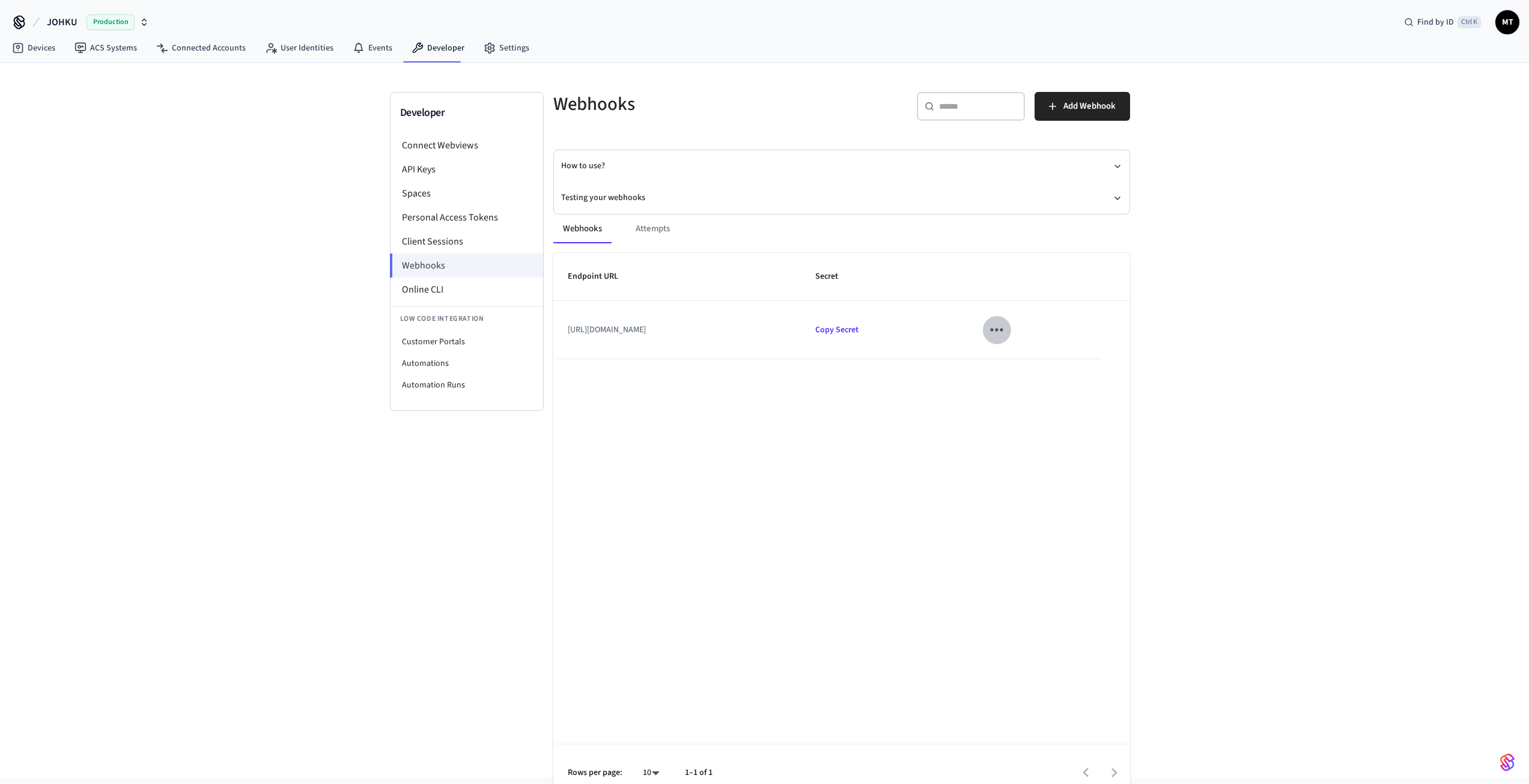
click at [1006, 332] on icon "sticky table" at bounding box center [997, 329] width 19 height 19
click at [1029, 356] on li "Edit" at bounding box center [1037, 365] width 57 height 33
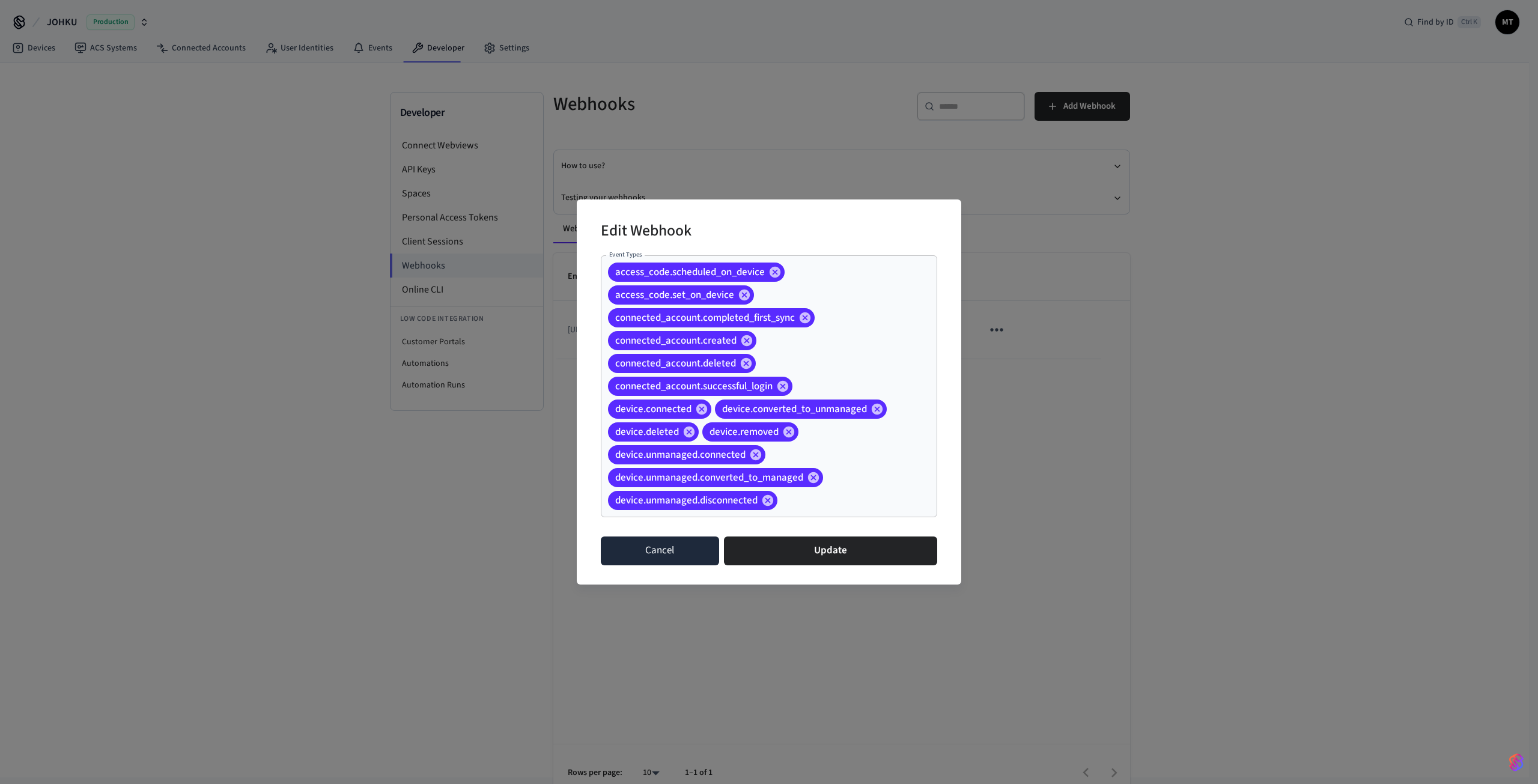
click at [661, 564] on button "Cancel" at bounding box center [660, 551] width 119 height 29
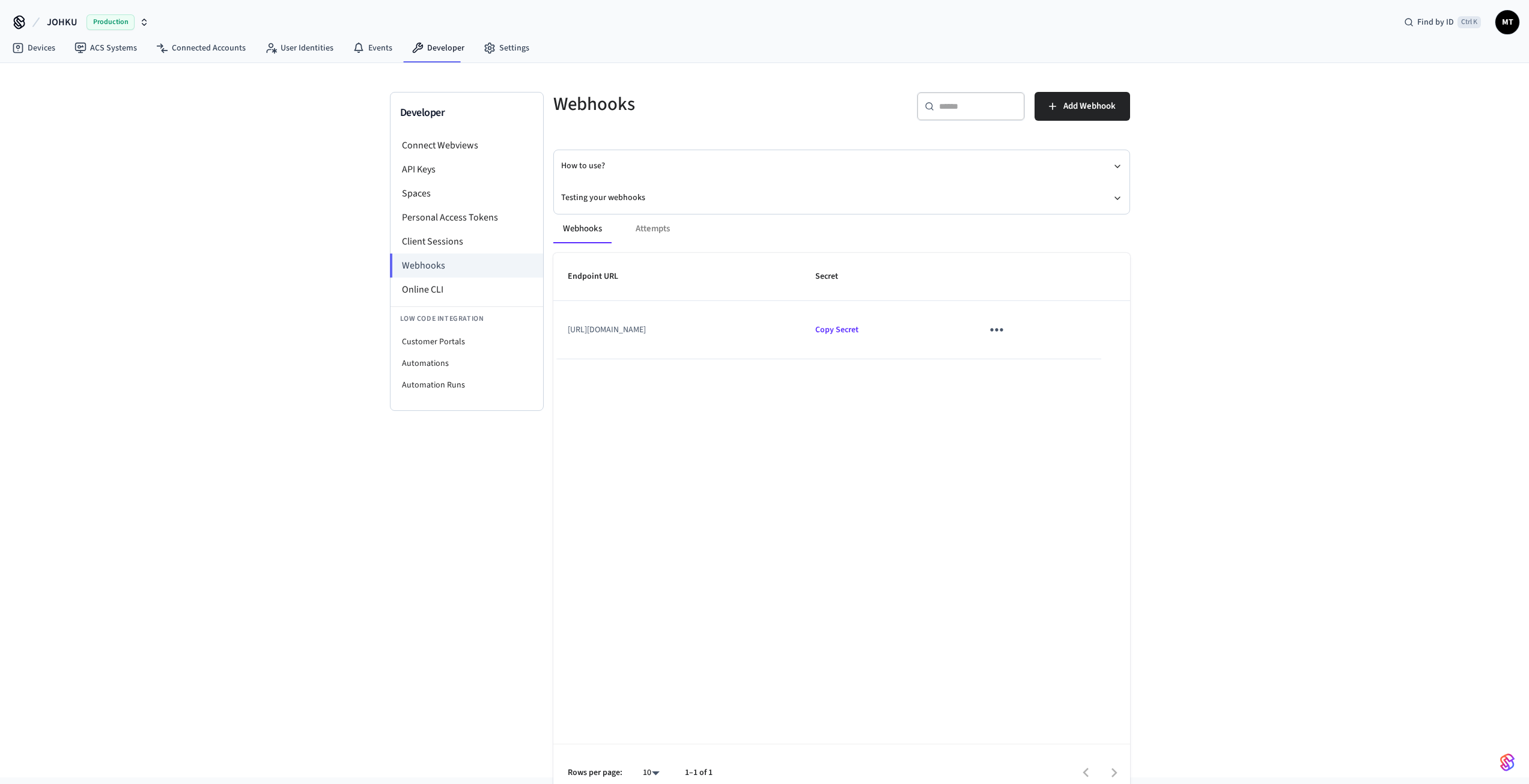
click at [1006, 330] on icon "sticky table" at bounding box center [997, 329] width 19 height 19
click at [1033, 370] on li "Edit" at bounding box center [1037, 365] width 57 height 33
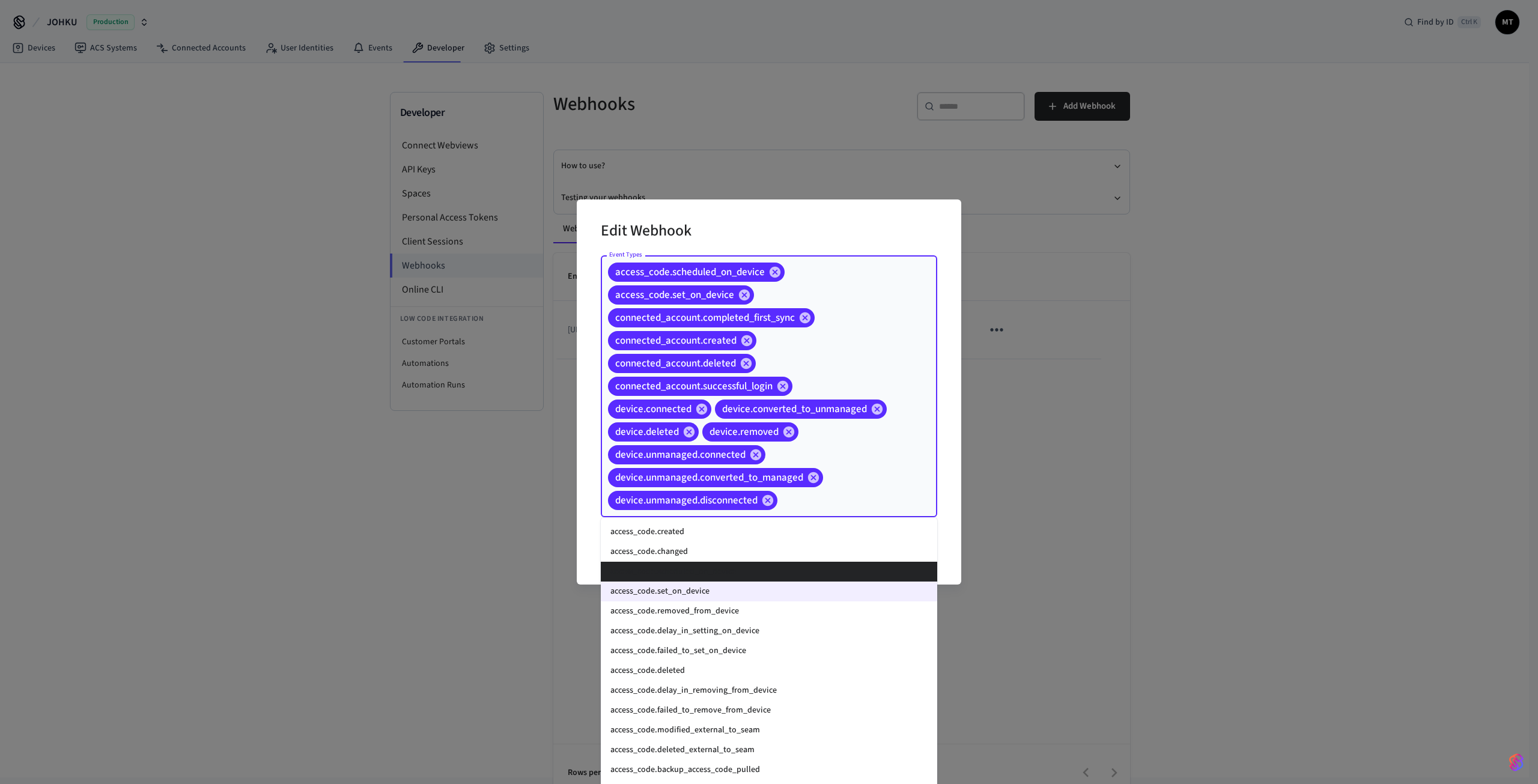
drag, startPoint x: 821, startPoint y: 505, endPoint x: 820, endPoint y: 498, distance: 7.1
click at [820, 500] on input "Event Types" at bounding box center [839, 500] width 119 height 21
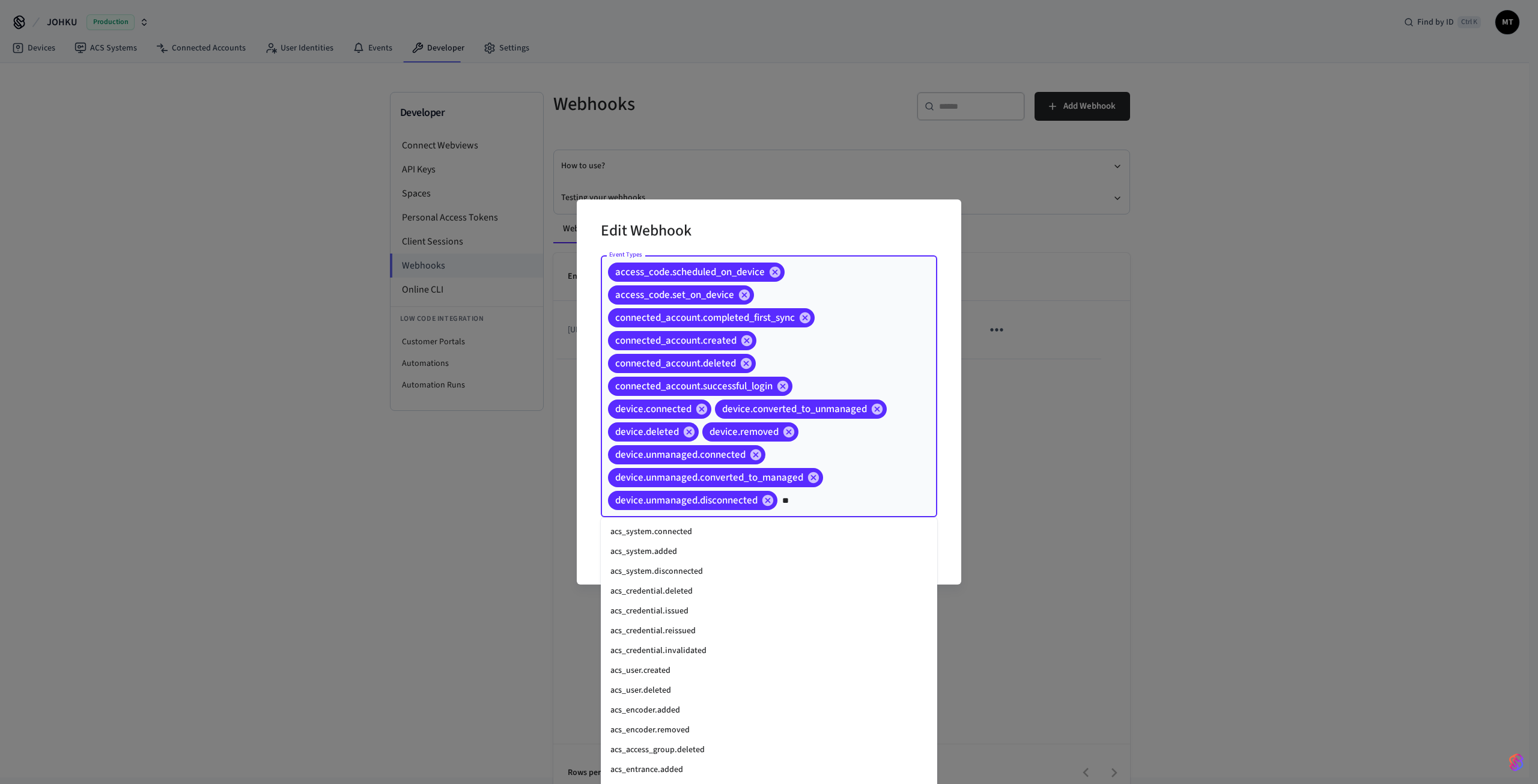
type input "*"
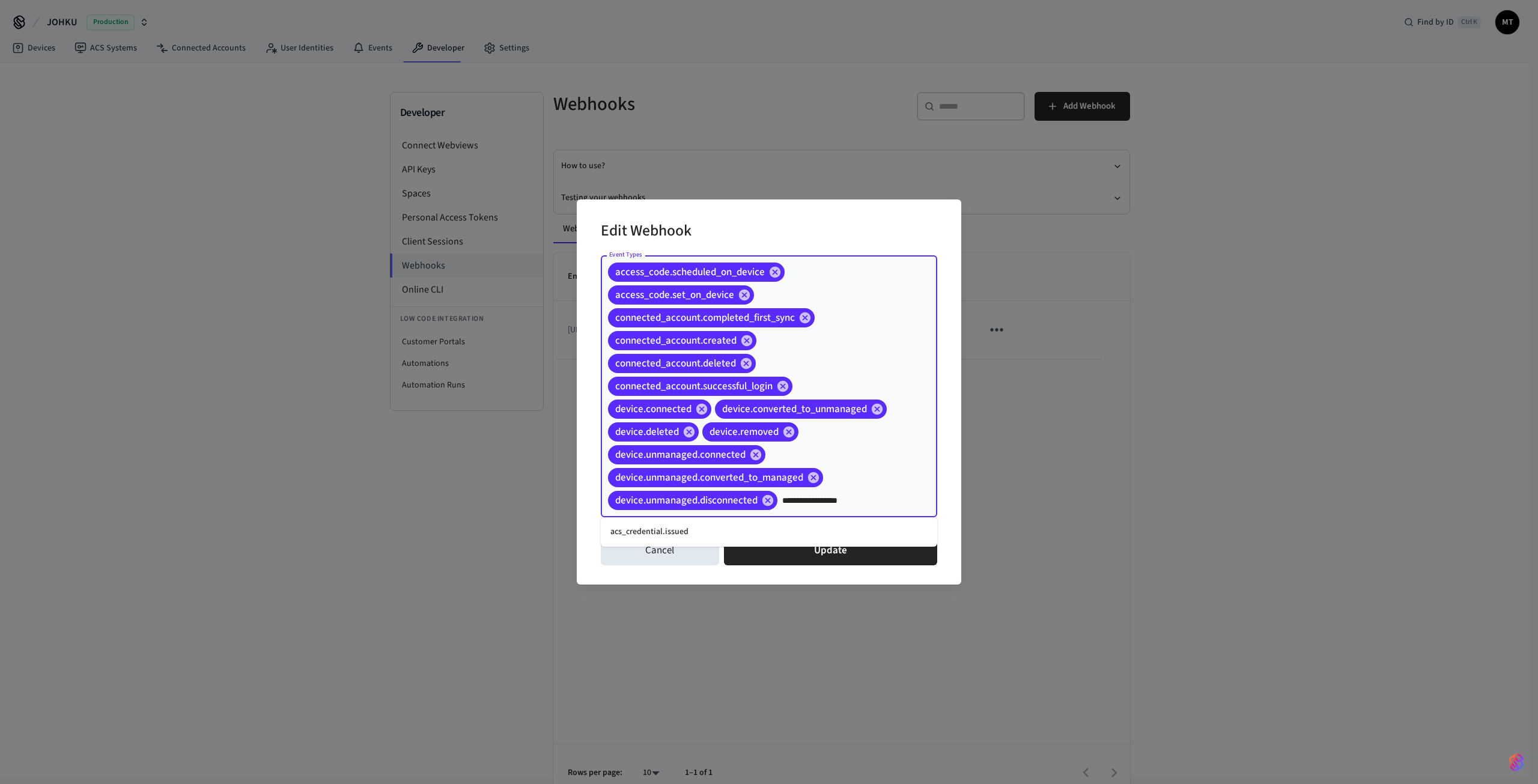
type input "**********"
click at [774, 529] on li "acs_credential.issued" at bounding box center [769, 532] width 336 height 20
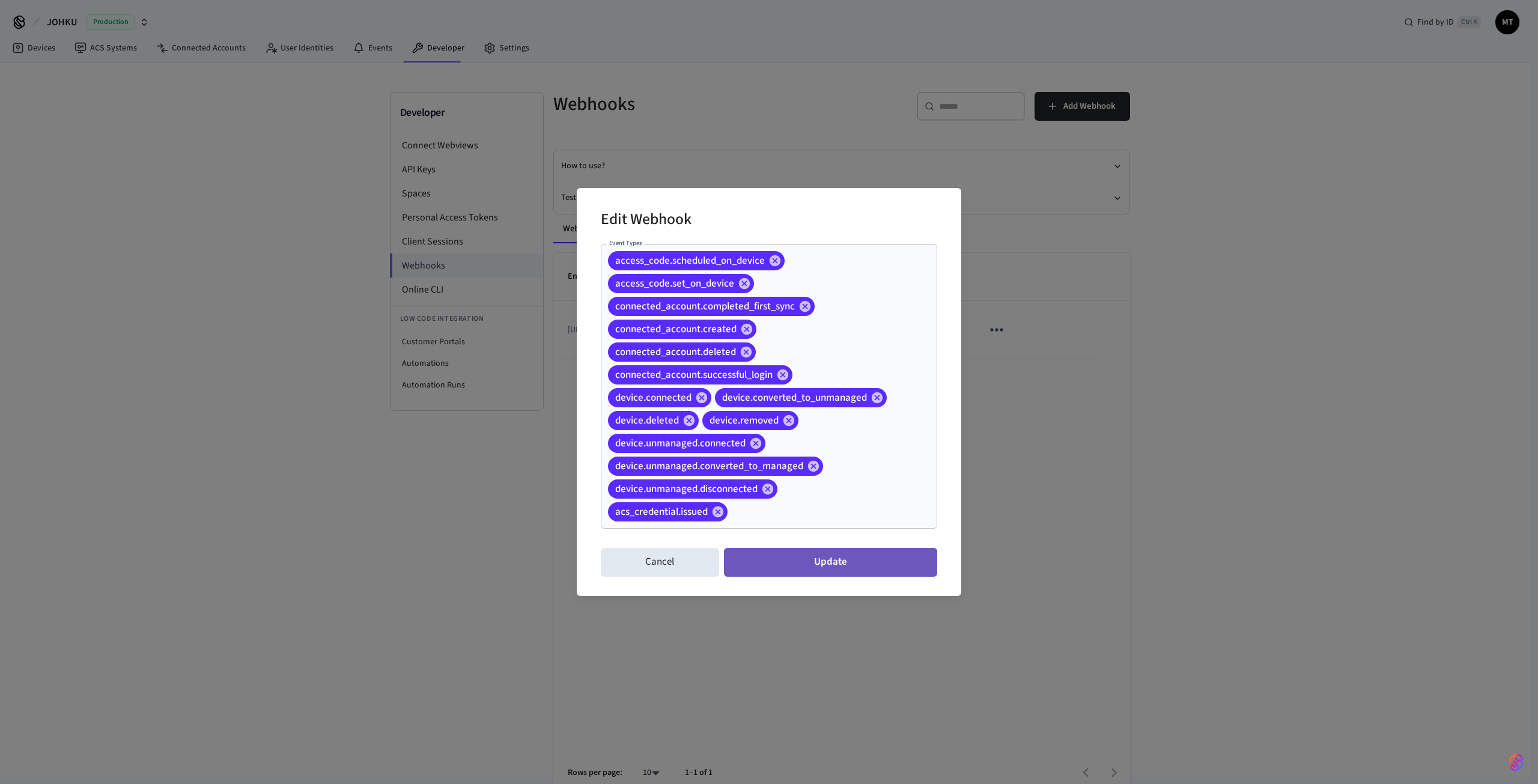
click at [766, 561] on button "Update" at bounding box center [831, 563] width 214 height 29
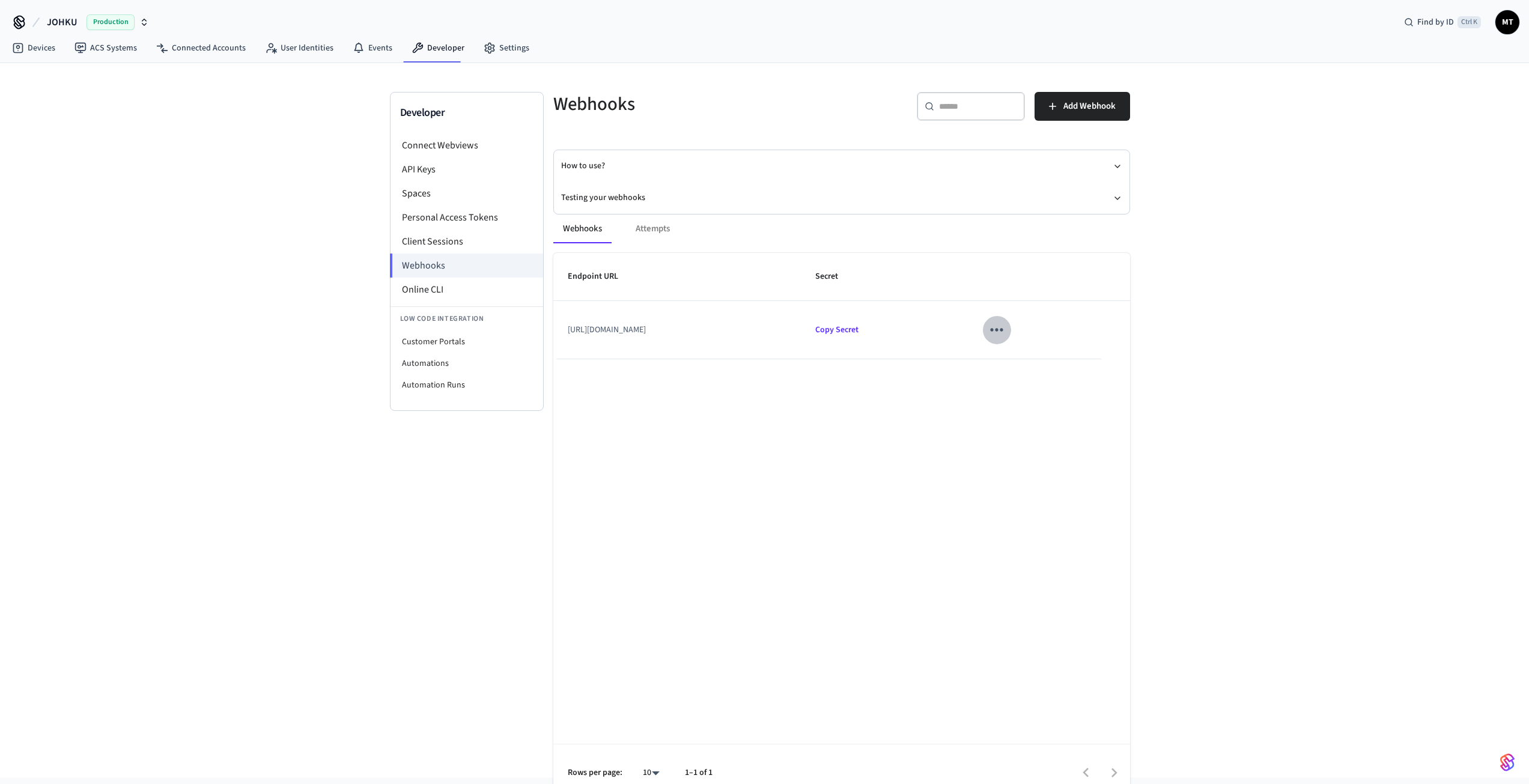
click at [1002, 334] on icon "sticky table" at bounding box center [997, 329] width 19 height 19
click at [1019, 355] on li "Edit" at bounding box center [1037, 365] width 57 height 33
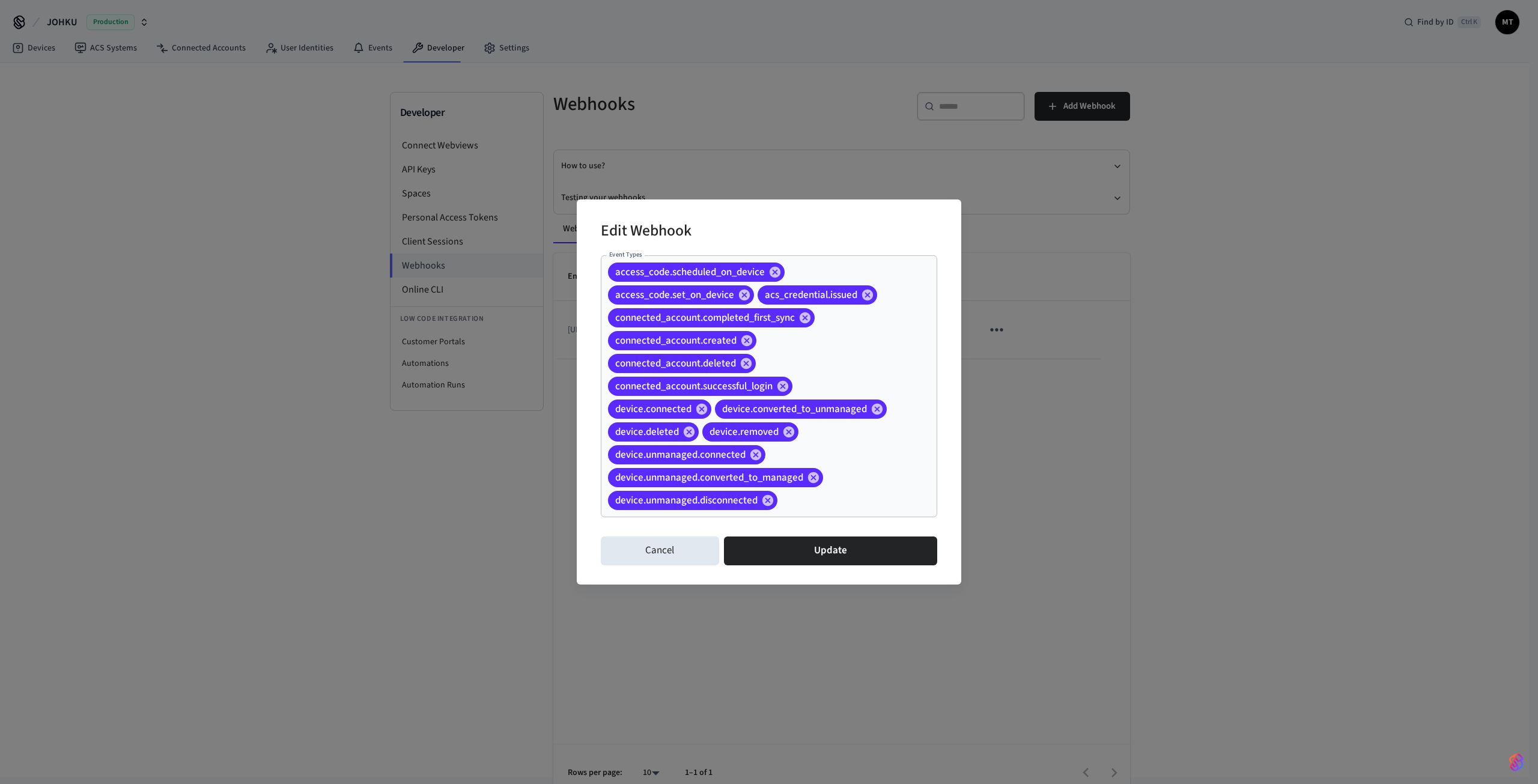
click at [1255, 401] on div "Edit Webhook Event Types access_code.scheduled_on_device access_code.set_on_dev…" at bounding box center [769, 392] width 1538 height 784
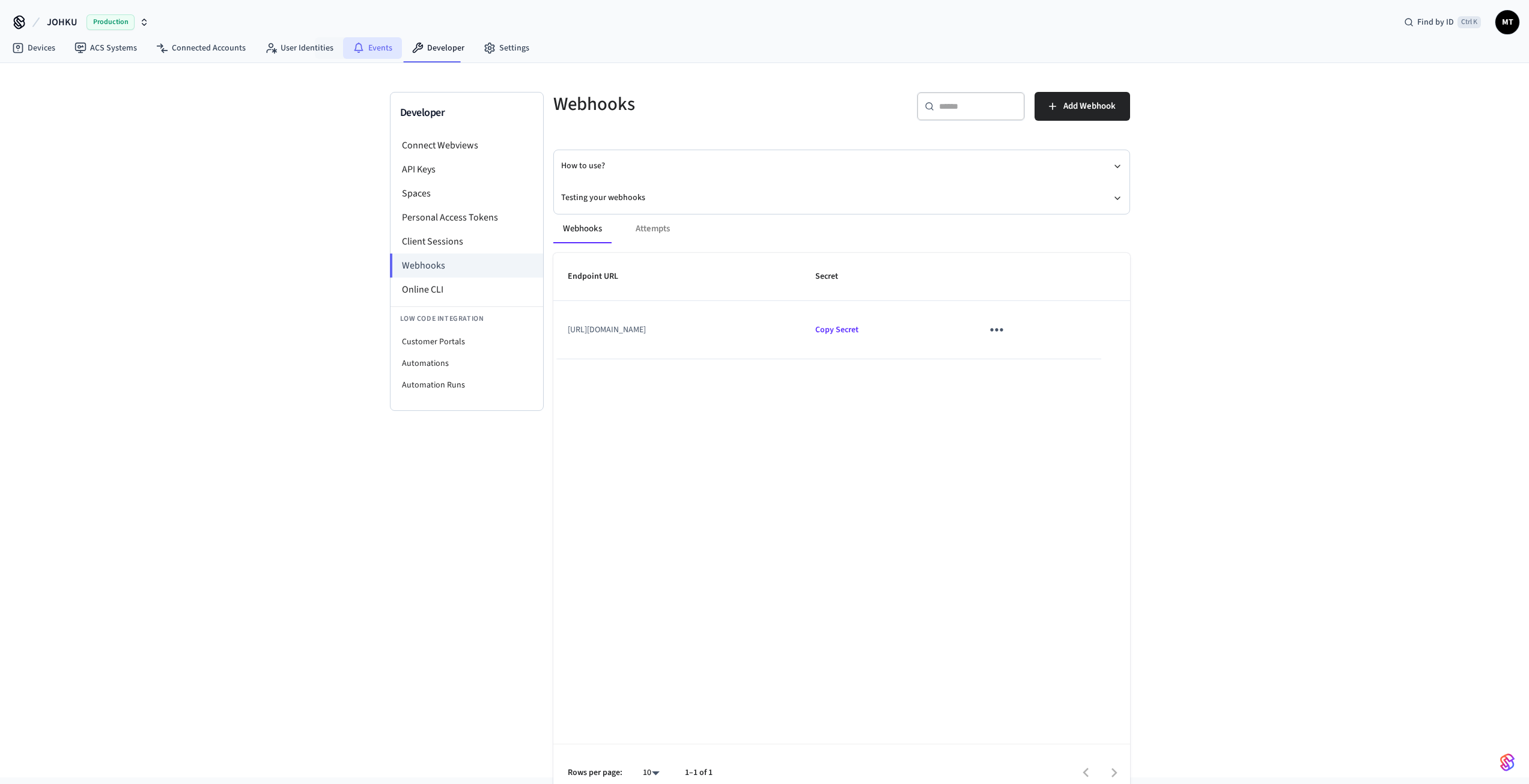
click at [375, 48] on link "Events" at bounding box center [372, 48] width 59 height 22
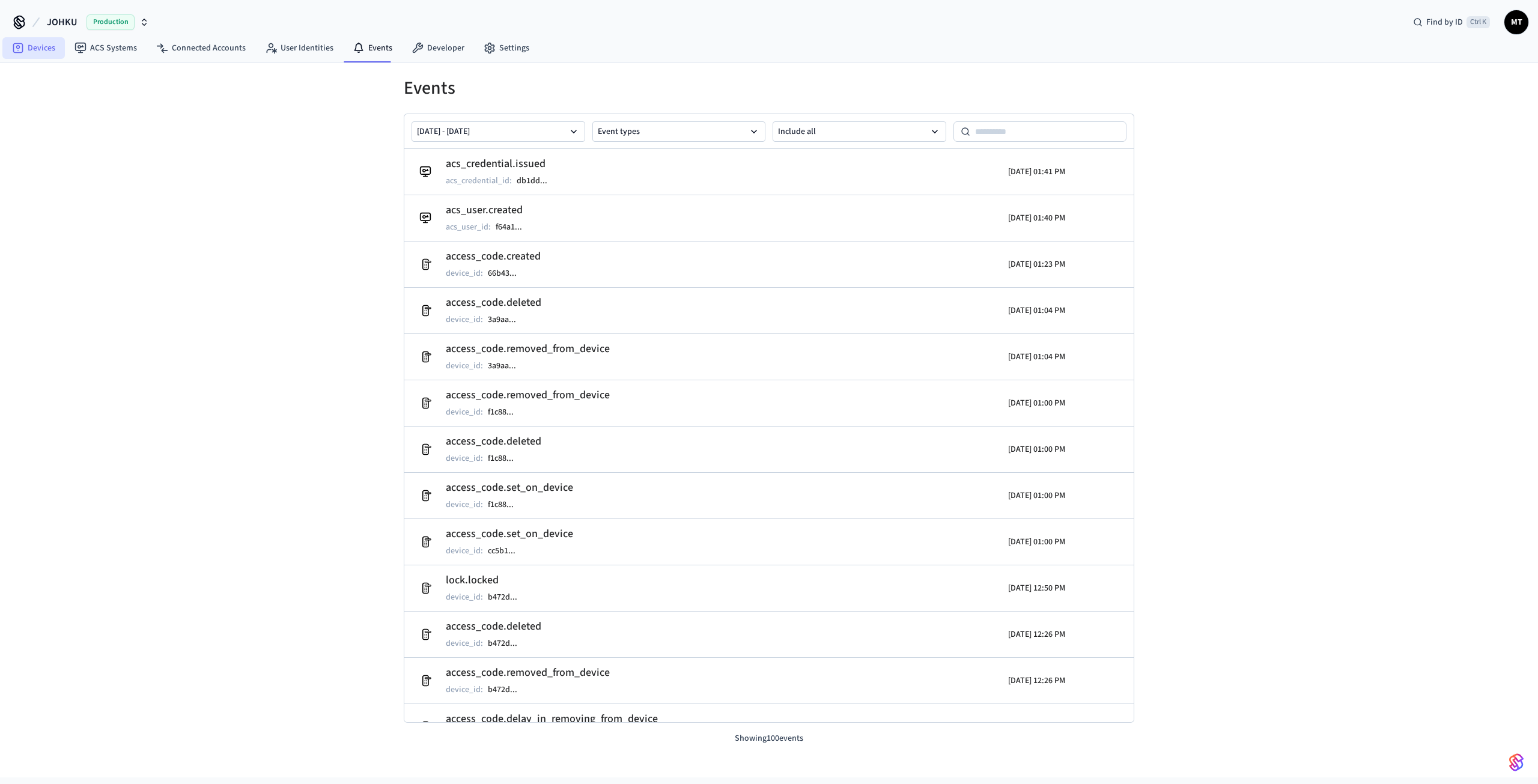
click at [28, 50] on link "Devices" at bounding box center [33, 48] width 62 height 22
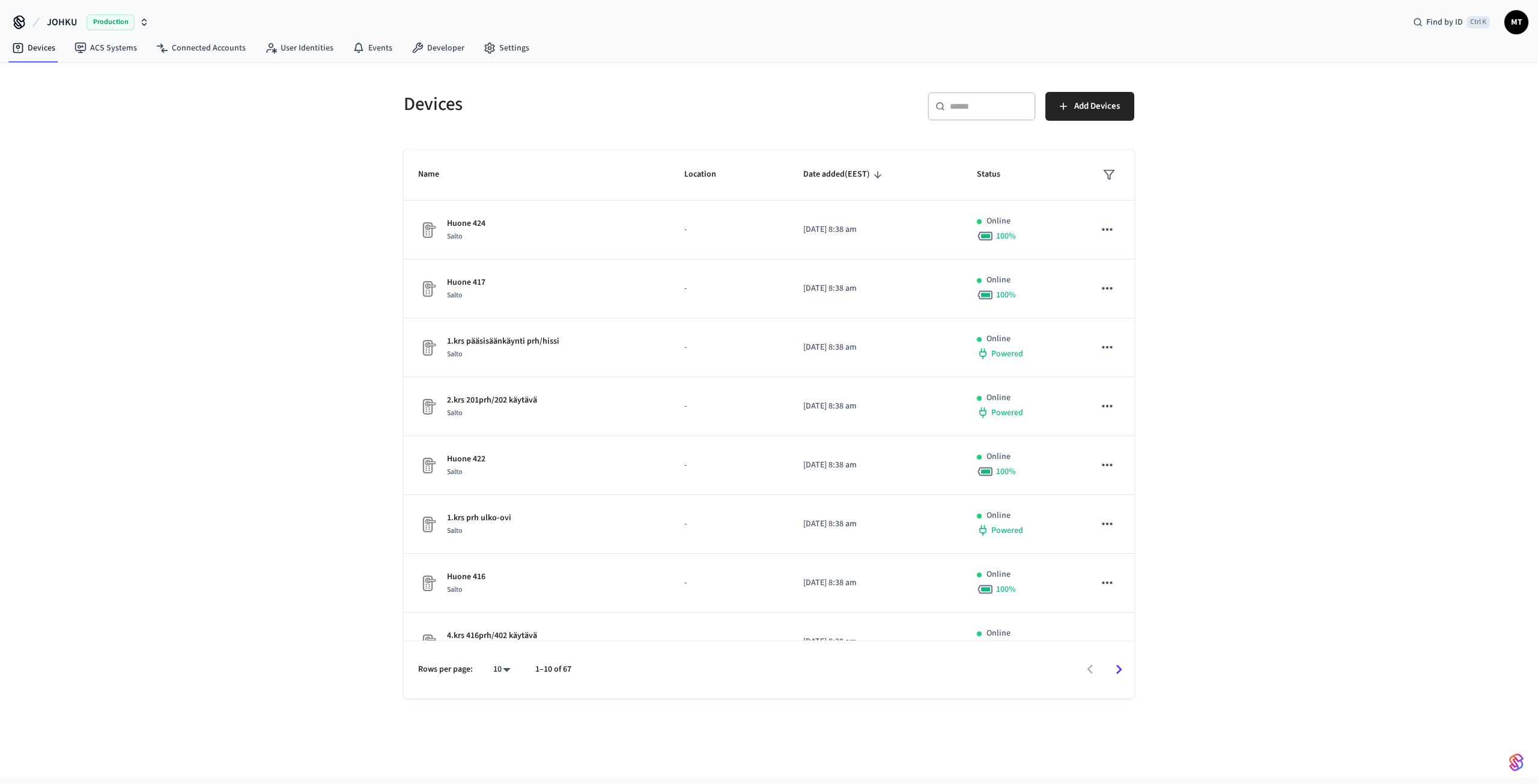
click at [107, 21] on span "Production" at bounding box center [110, 22] width 48 height 16
click at [286, 188] on div "Devices ​ ​ Add Devices Name Location Date added (EEST) Status Huone 424 Salto …" at bounding box center [769, 420] width 1538 height 714
click at [112, 25] on span "Production" at bounding box center [110, 22] width 48 height 16
click at [93, 103] on div "Johku Sandbox Sandbox" at bounding box center [97, 100] width 165 height 16
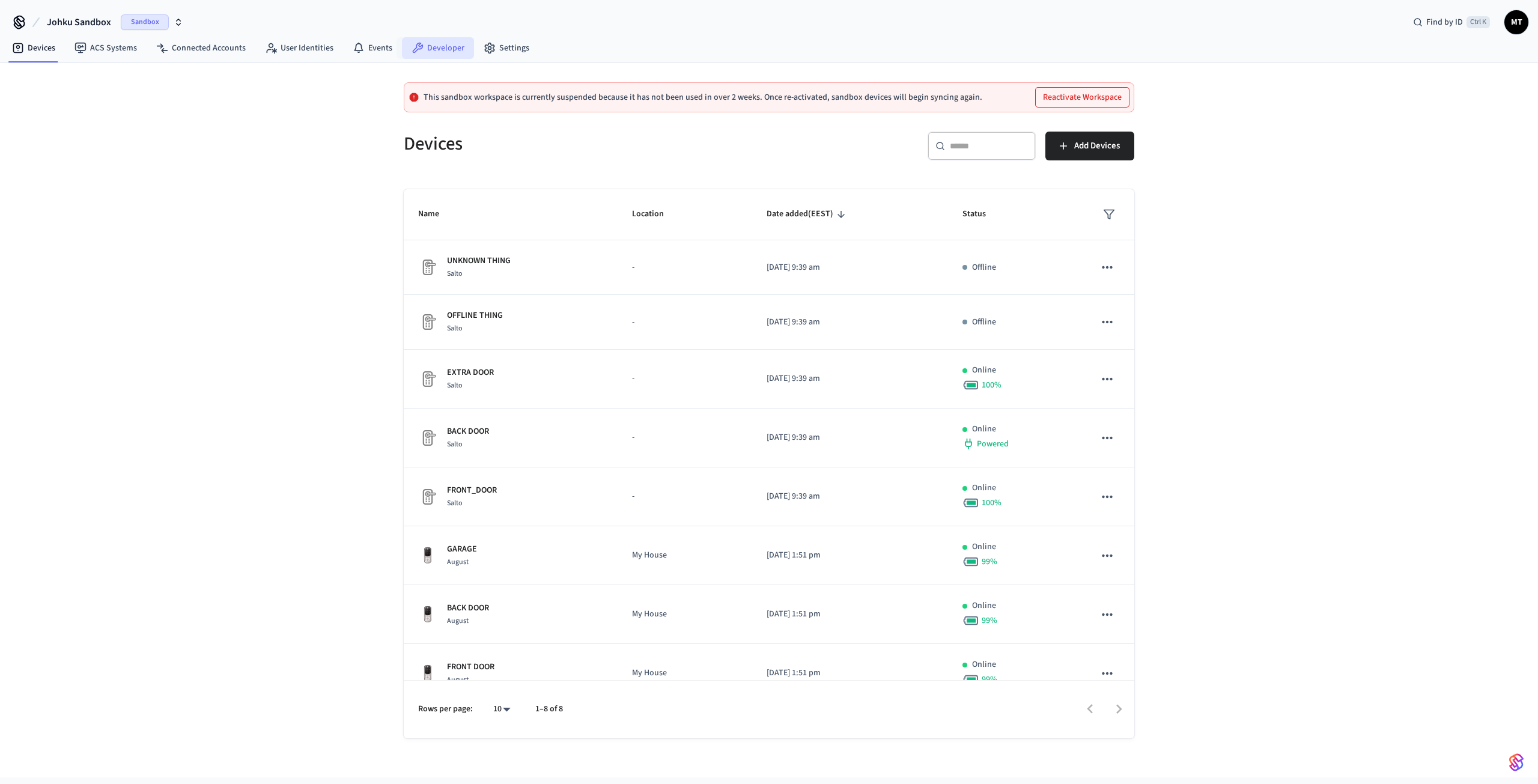
click at [404, 50] on link "Developer" at bounding box center [437, 48] width 72 height 22
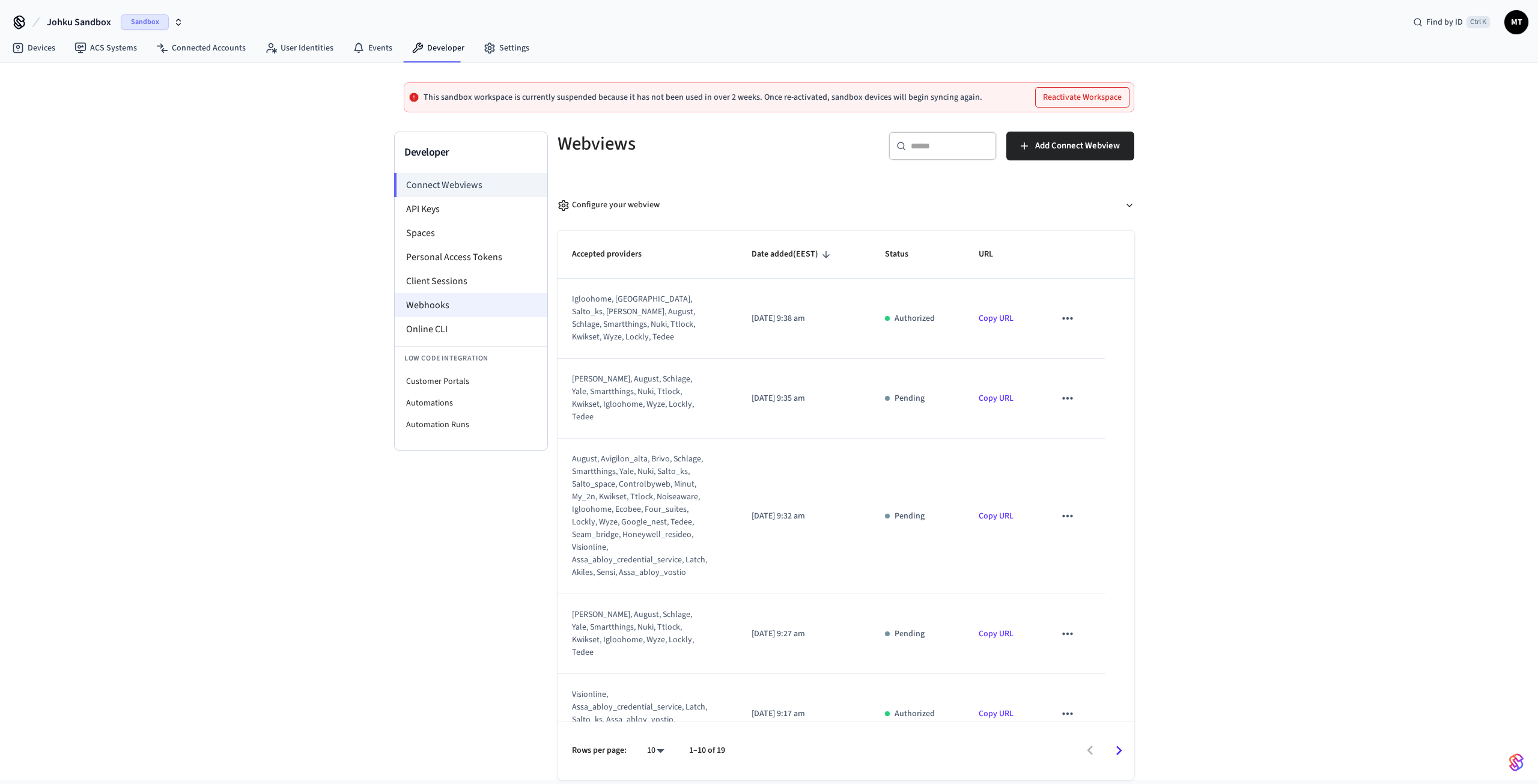
click at [420, 305] on li "Webhooks" at bounding box center [471, 305] width 152 height 24
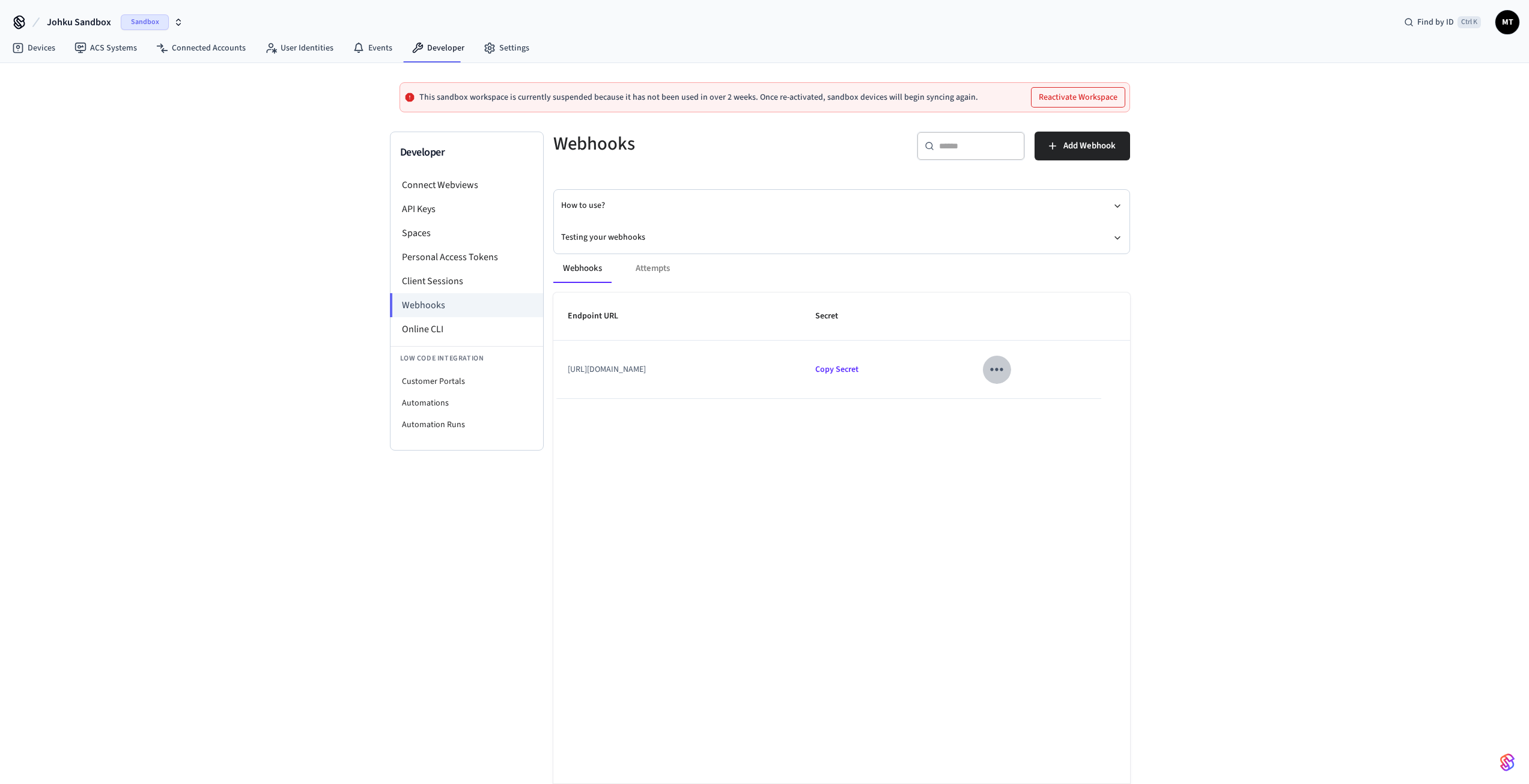
click at [1006, 362] on icon "sticky table" at bounding box center [997, 369] width 19 height 19
click at [1030, 399] on li "Edit" at bounding box center [1057, 405] width 57 height 33
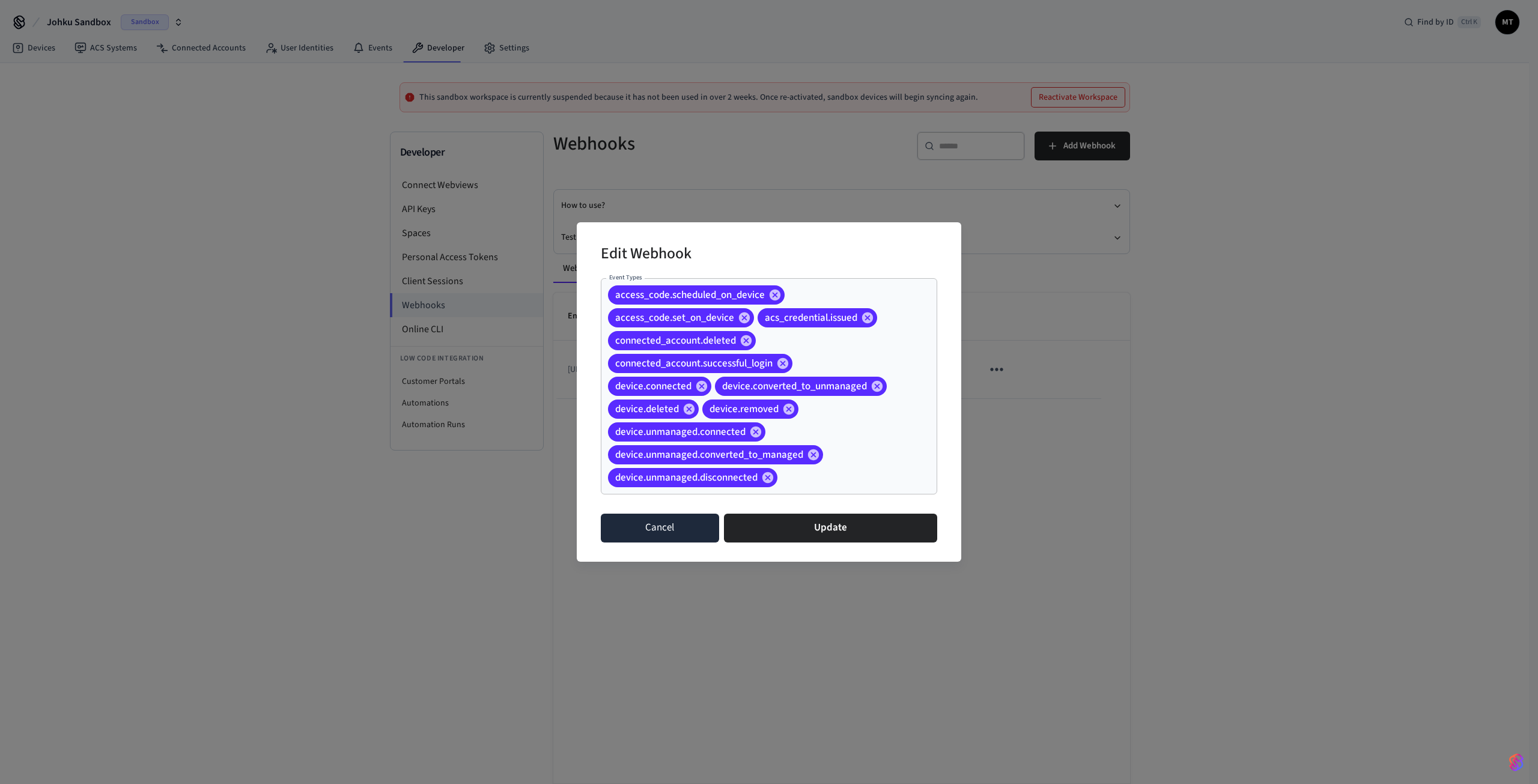
click at [702, 534] on button "Cancel" at bounding box center [660, 528] width 119 height 29
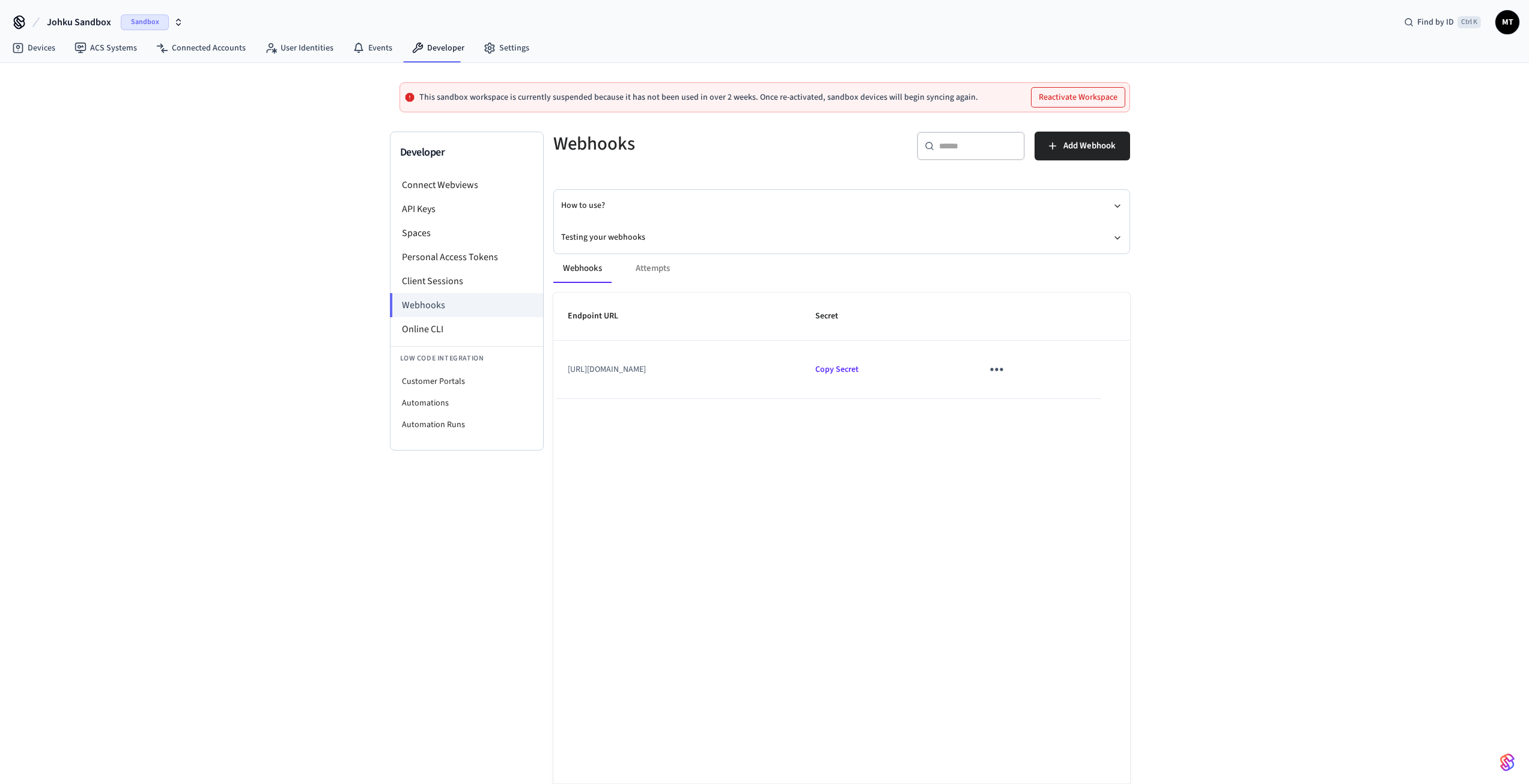
click at [132, 25] on span "Sandbox" at bounding box center [145, 22] width 48 height 16
click at [93, 78] on div "JOHKU Production" at bounding box center [97, 77] width 165 height 16
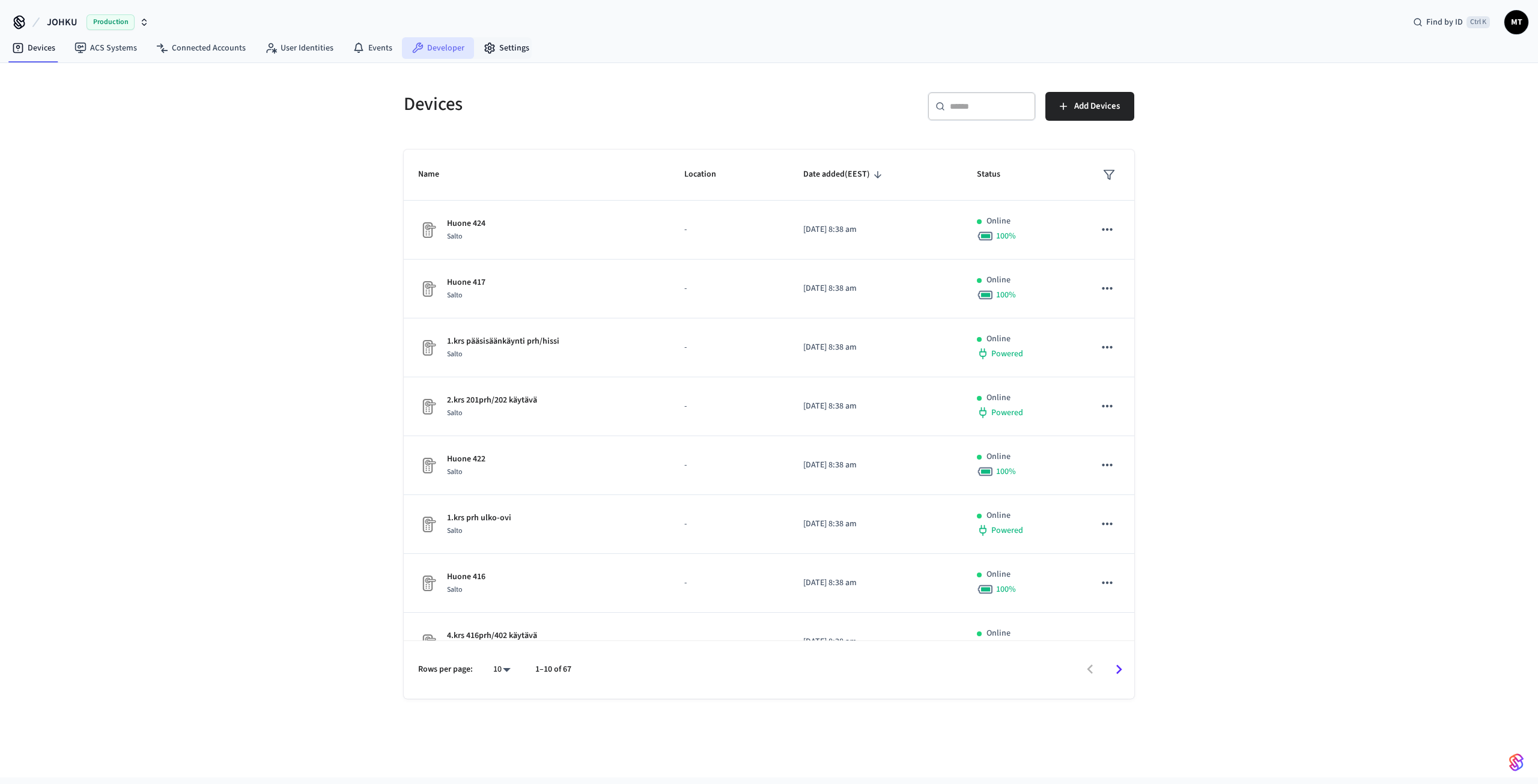
click at [454, 42] on link "Developer" at bounding box center [437, 48] width 72 height 22
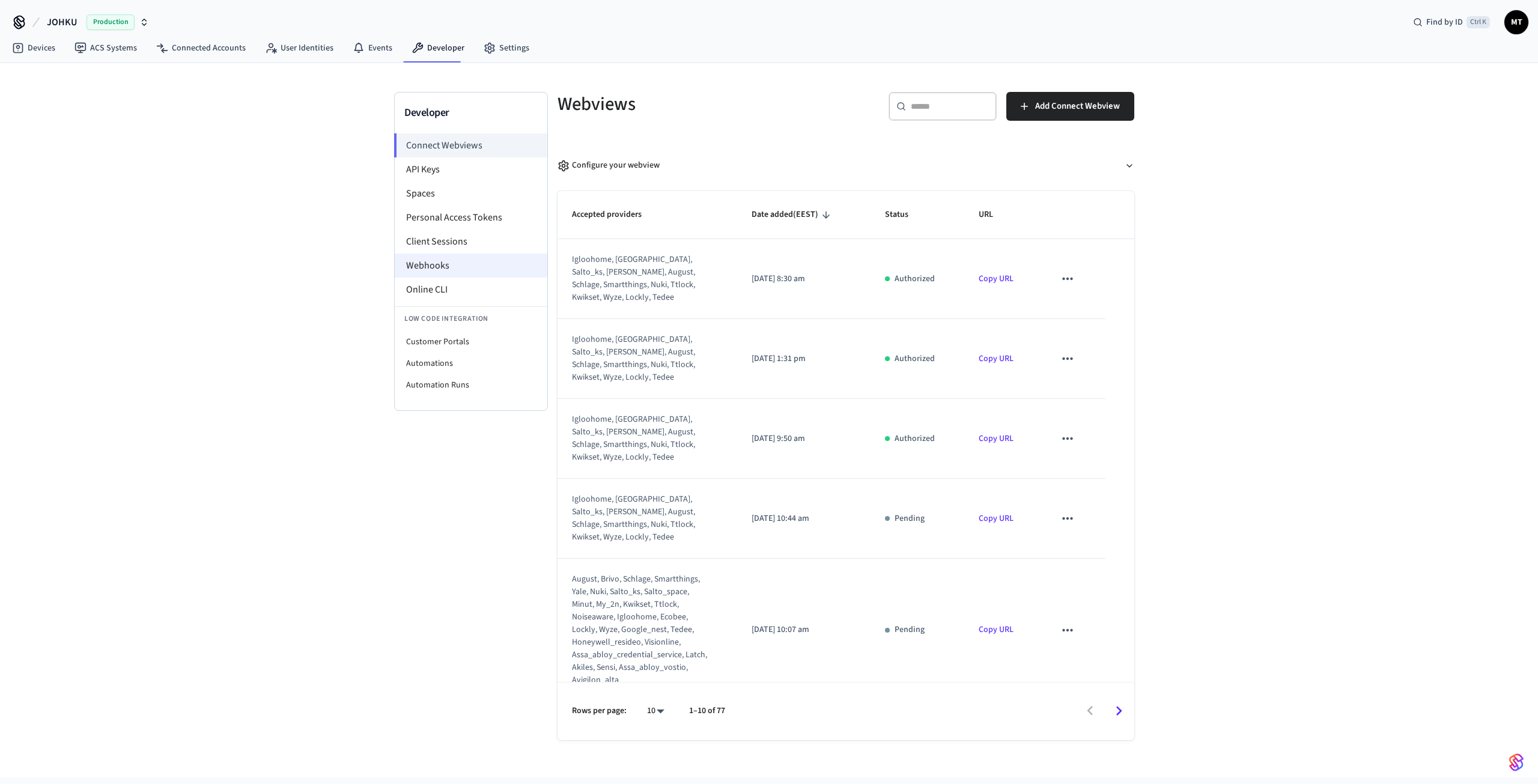
click at [419, 260] on li "Webhooks" at bounding box center [471, 266] width 152 height 24
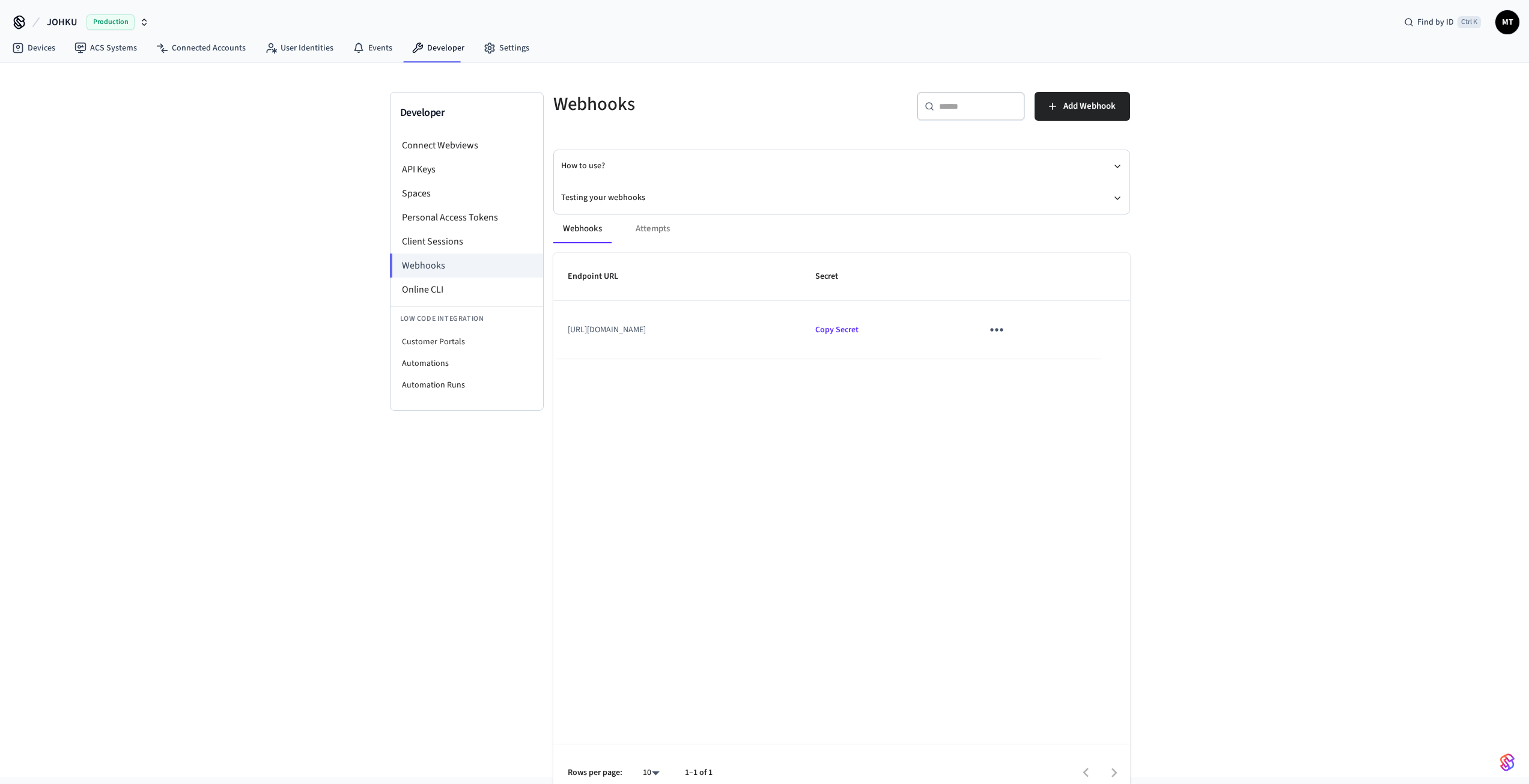
click at [1006, 332] on icon "sticky table" at bounding box center [997, 329] width 19 height 19
click at [1027, 369] on icon at bounding box center [1023, 365] width 10 height 10
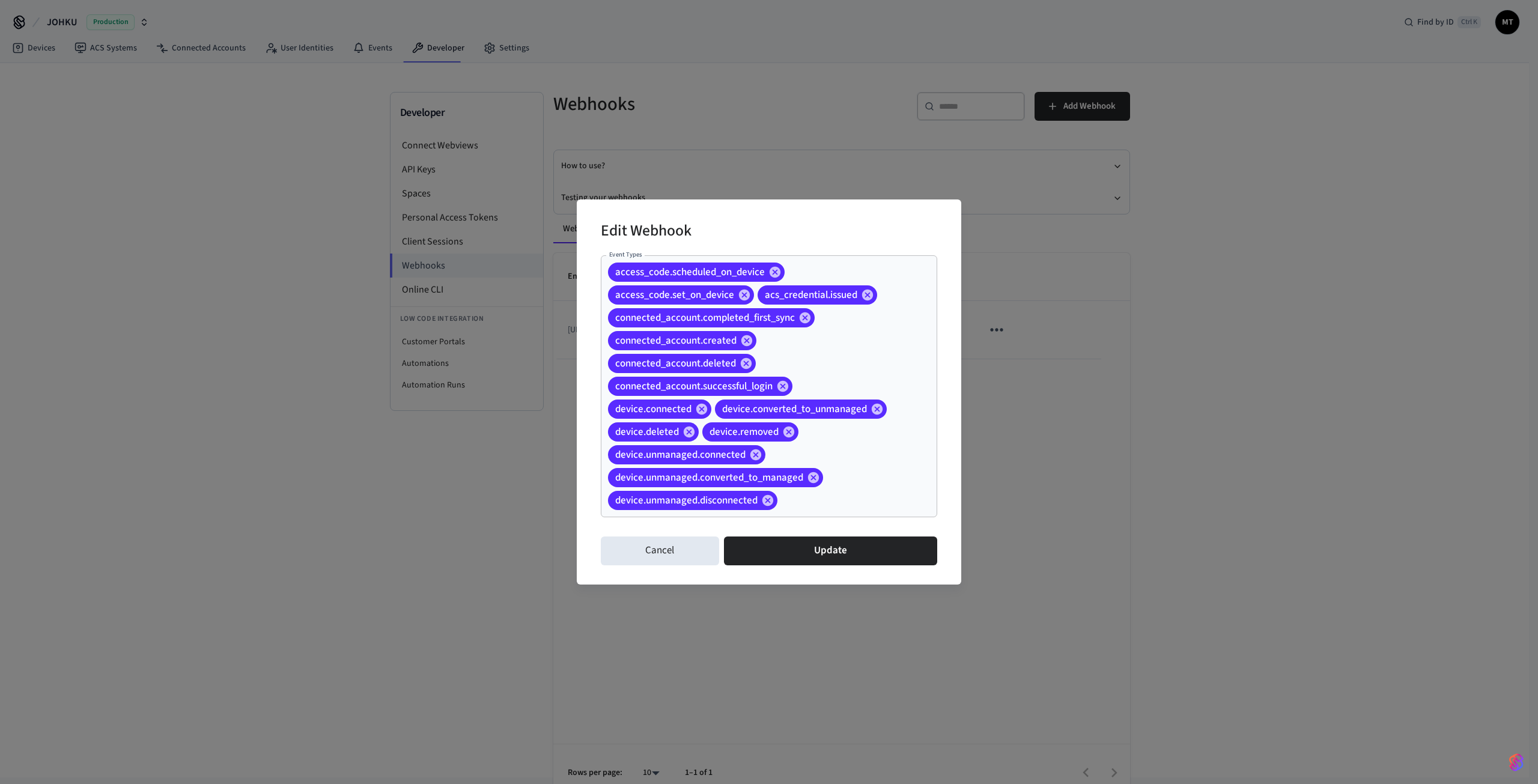
click at [1227, 351] on div "Edit Webhook Event Types access_code.scheduled_on_device access_code.set_on_dev…" at bounding box center [769, 392] width 1538 height 784
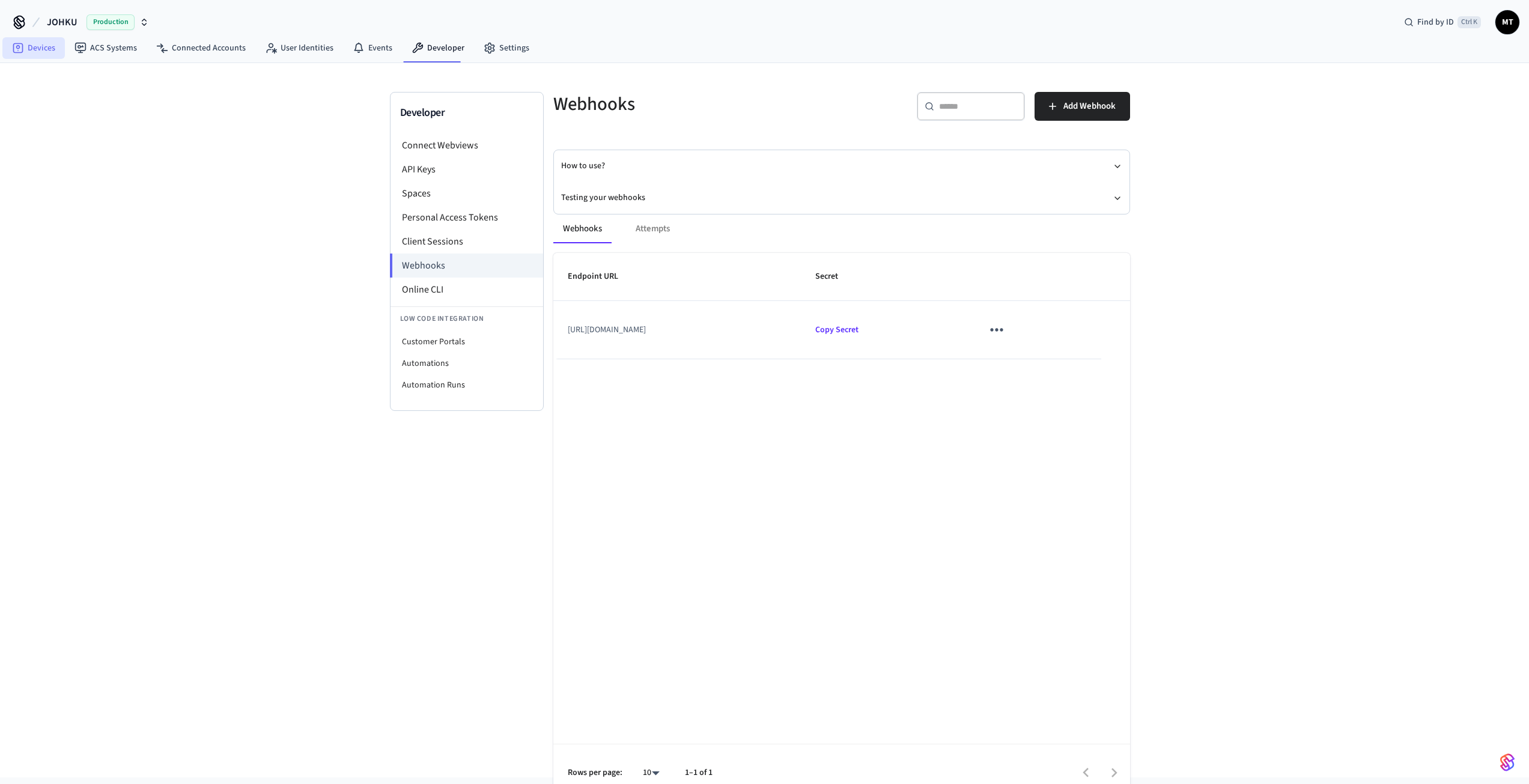
click at [33, 47] on link "Devices" at bounding box center [33, 48] width 62 height 22
